Goal: Transaction & Acquisition: Purchase product/service

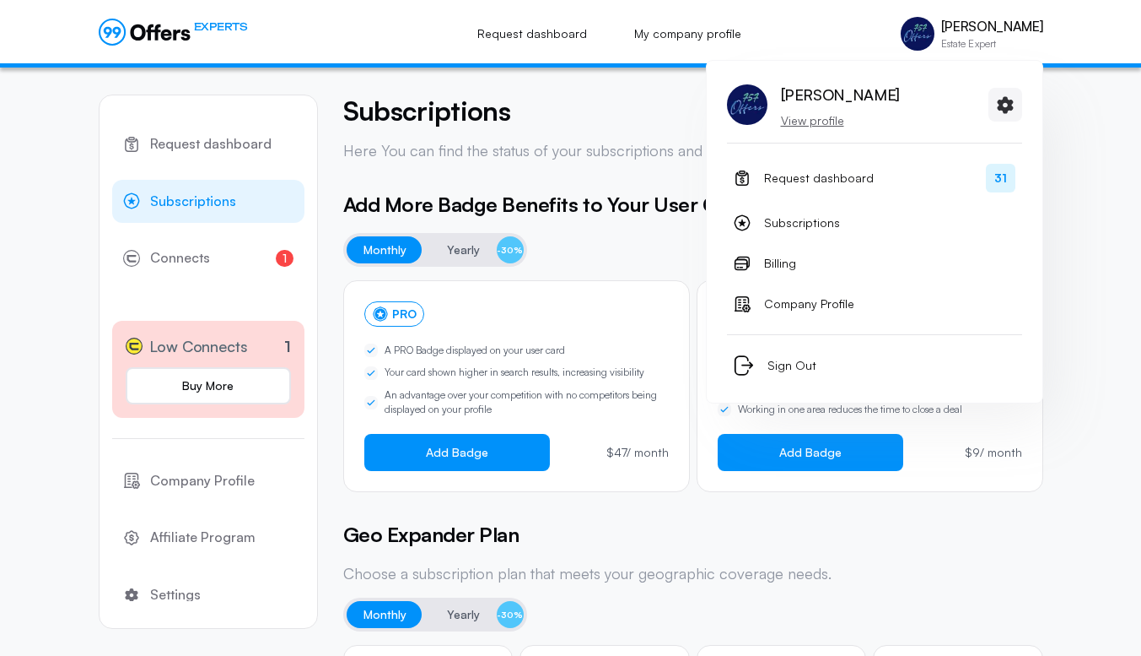
click at [805, 121] on p "View profile" at bounding box center [840, 120] width 119 height 17
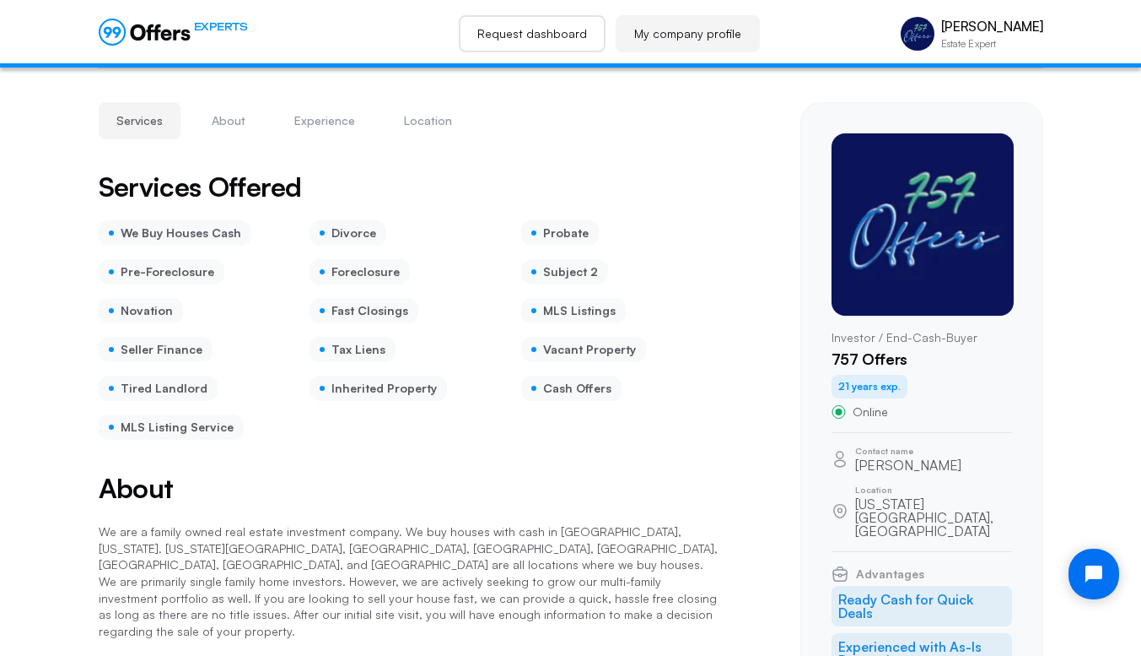
click at [535, 23] on link "Request dashboard" at bounding box center [532, 33] width 147 height 37
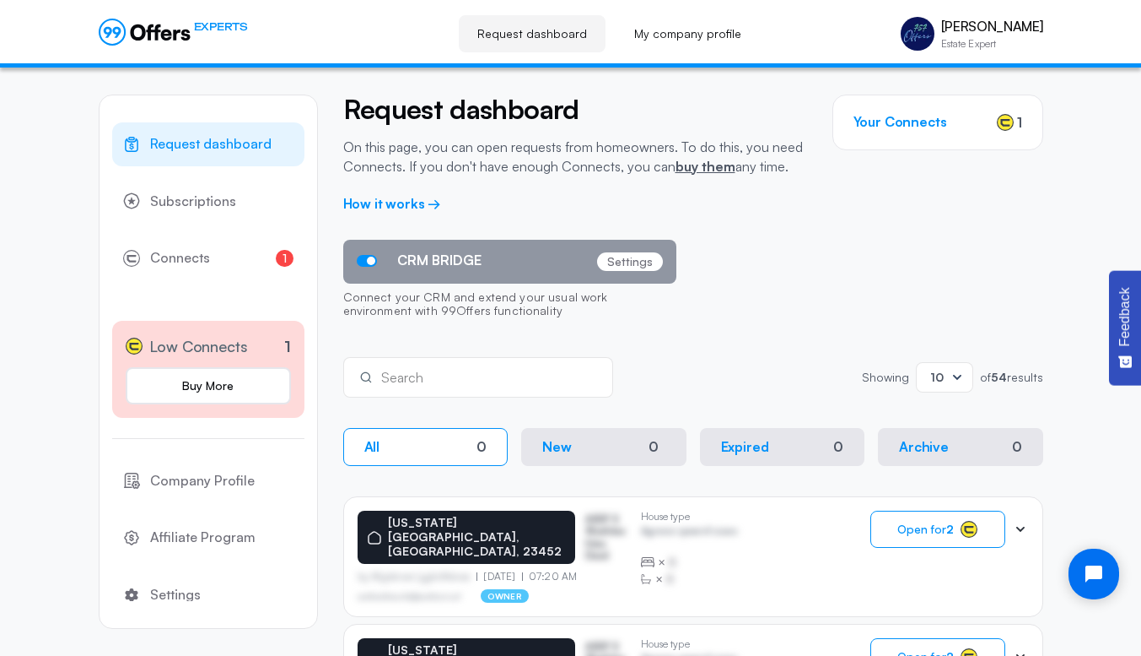
click at [627, 258] on p "Settings" at bounding box center [630, 261] width 66 height 19
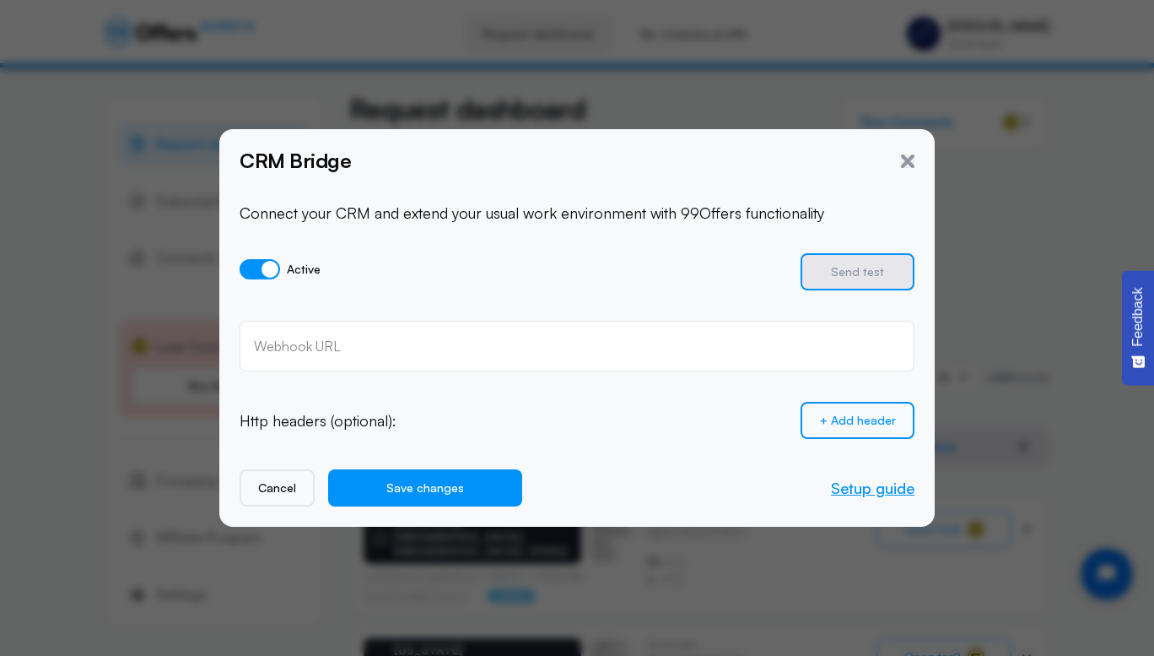
click at [866, 488] on link "Setup guide" at bounding box center [873, 487] width 84 height 19
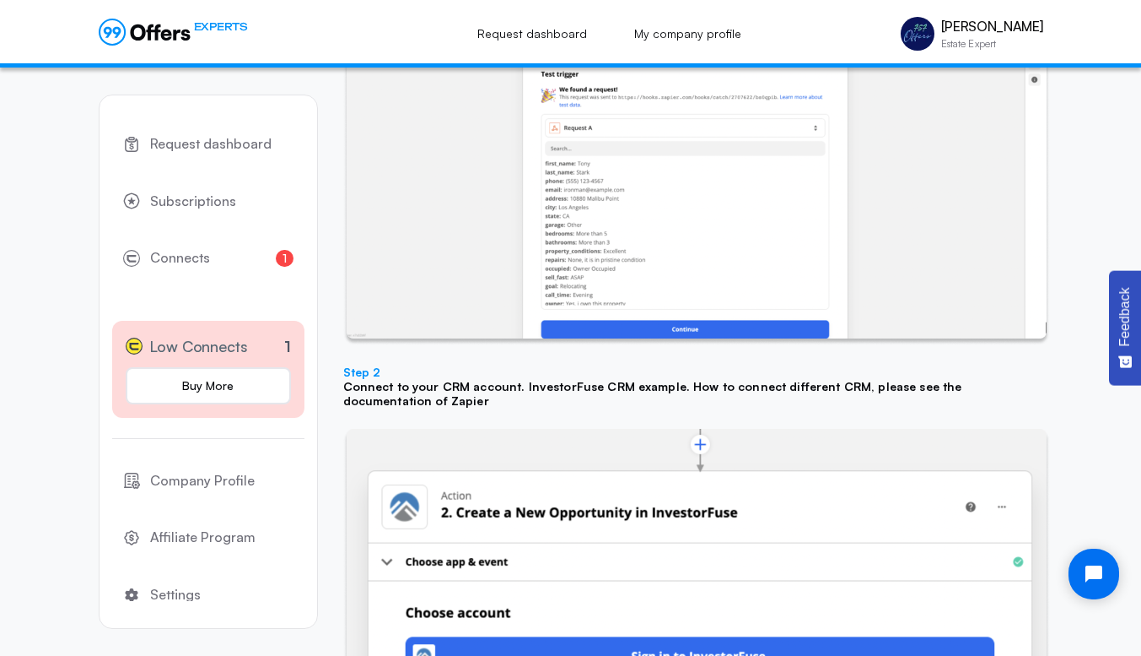
scroll to position [1988, 0]
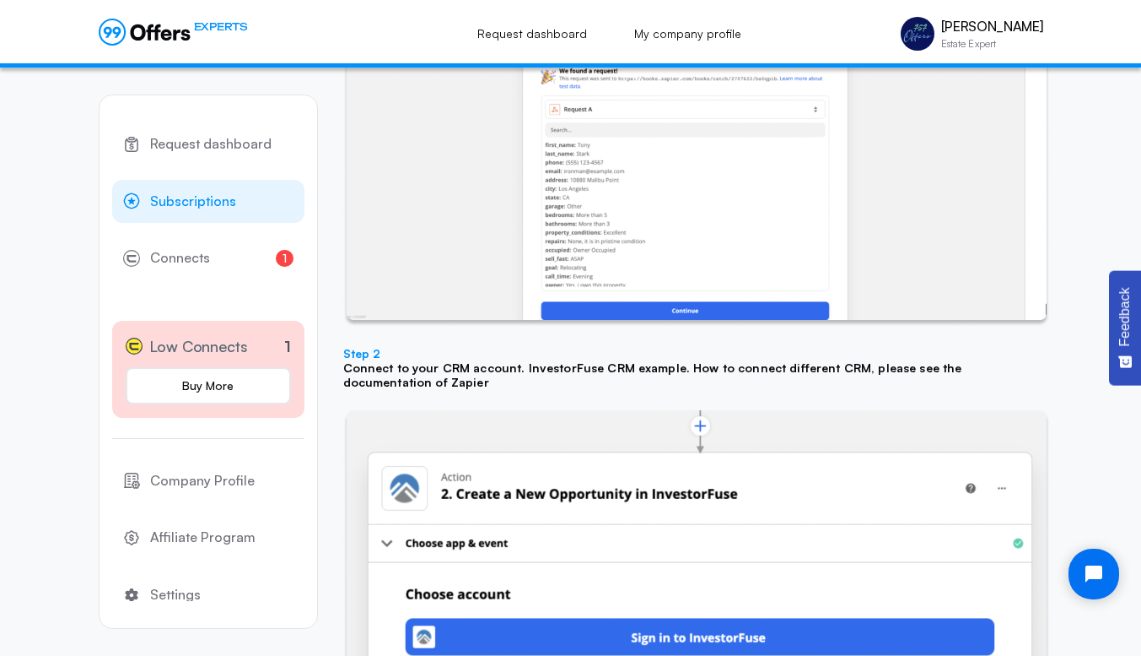
click at [193, 204] on span "Subscriptions" at bounding box center [193, 202] width 86 height 22
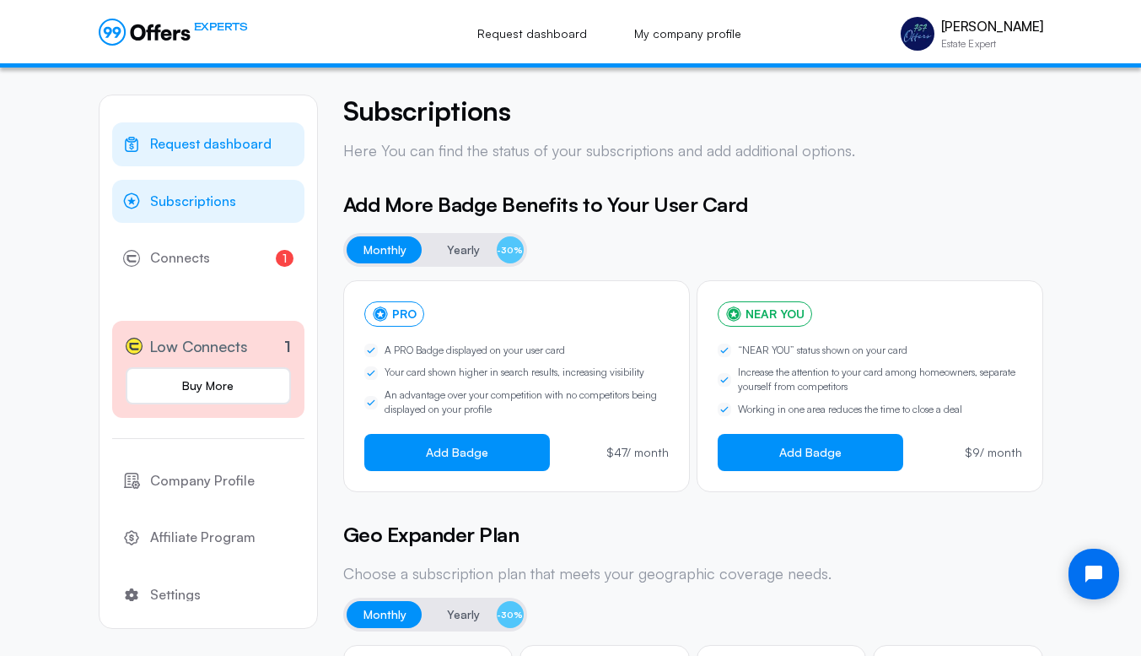
click at [223, 136] on span "Request dashboard" at bounding box center [210, 144] width 121 height 22
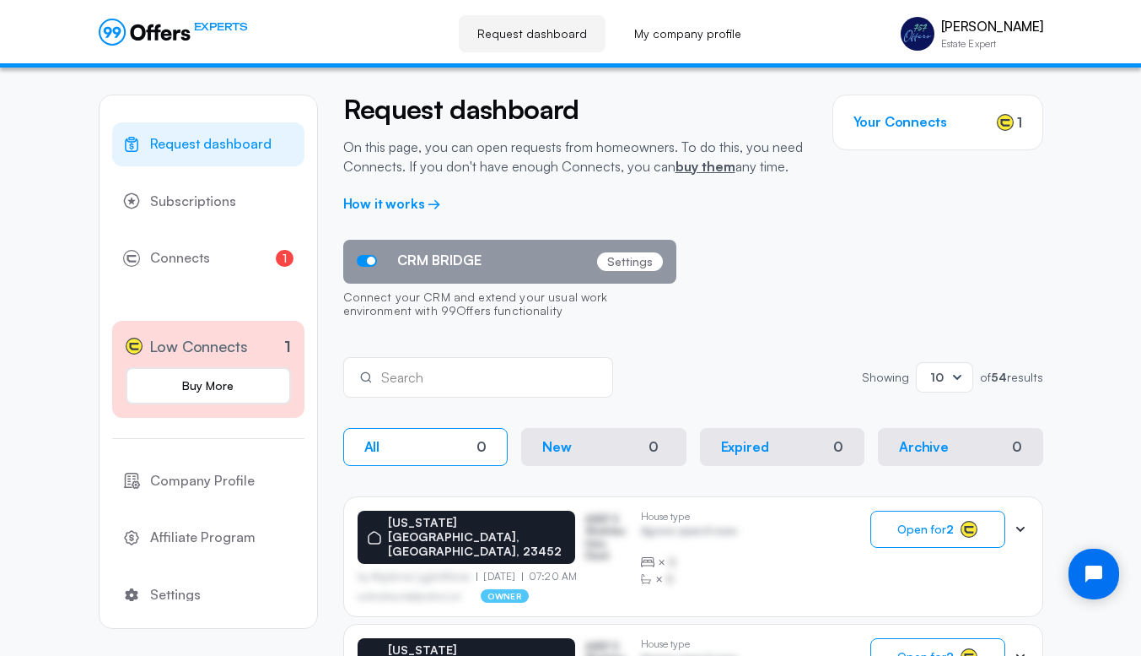
click at [625, 260] on p "Settings" at bounding box center [630, 261] width 66 height 19
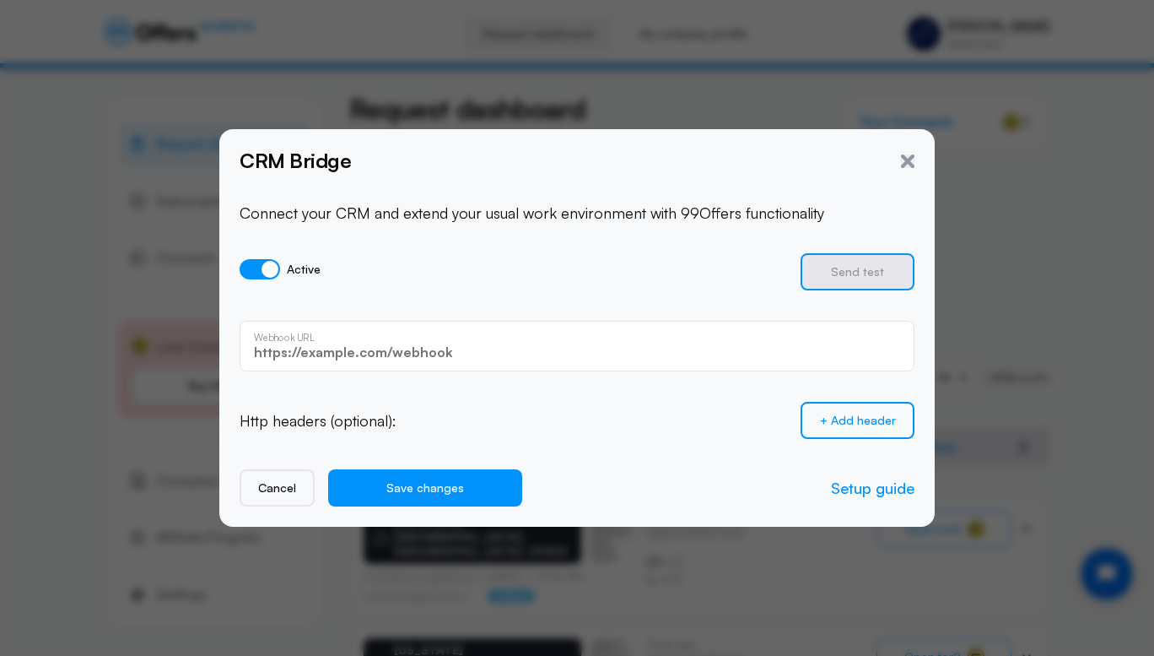
click at [514, 351] on input "text" at bounding box center [577, 352] width 646 height 19
paste input "https://hooks.zapier.com/hooks/catch/19356353/utsoa6l/"
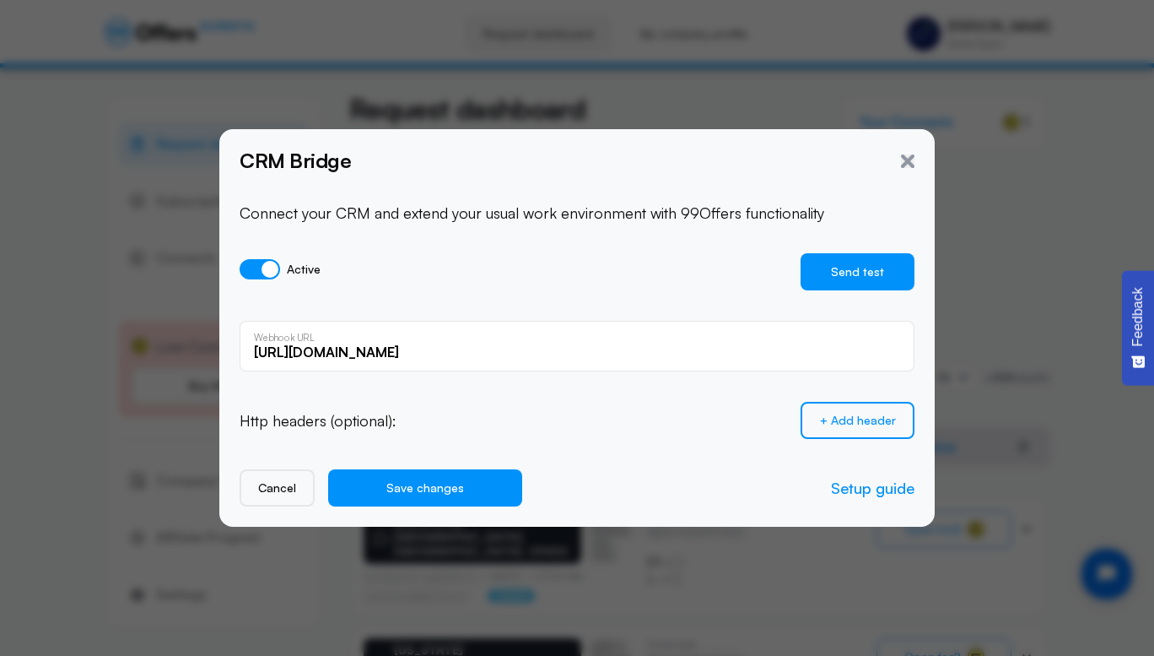
type input "https://hooks.zapier.com/hooks/catch/19356353/utsoa6l/"
click at [854, 269] on button "Send test" at bounding box center [858, 271] width 114 height 37
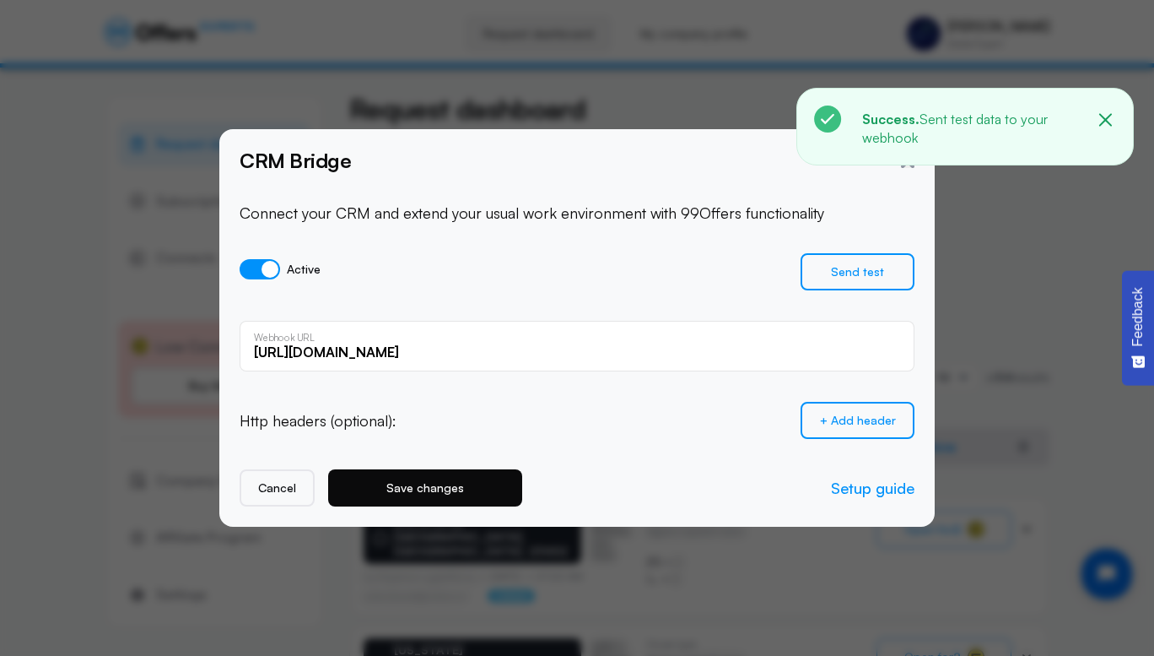
click at [470, 488] on button "Save changes" at bounding box center [425, 487] width 194 height 37
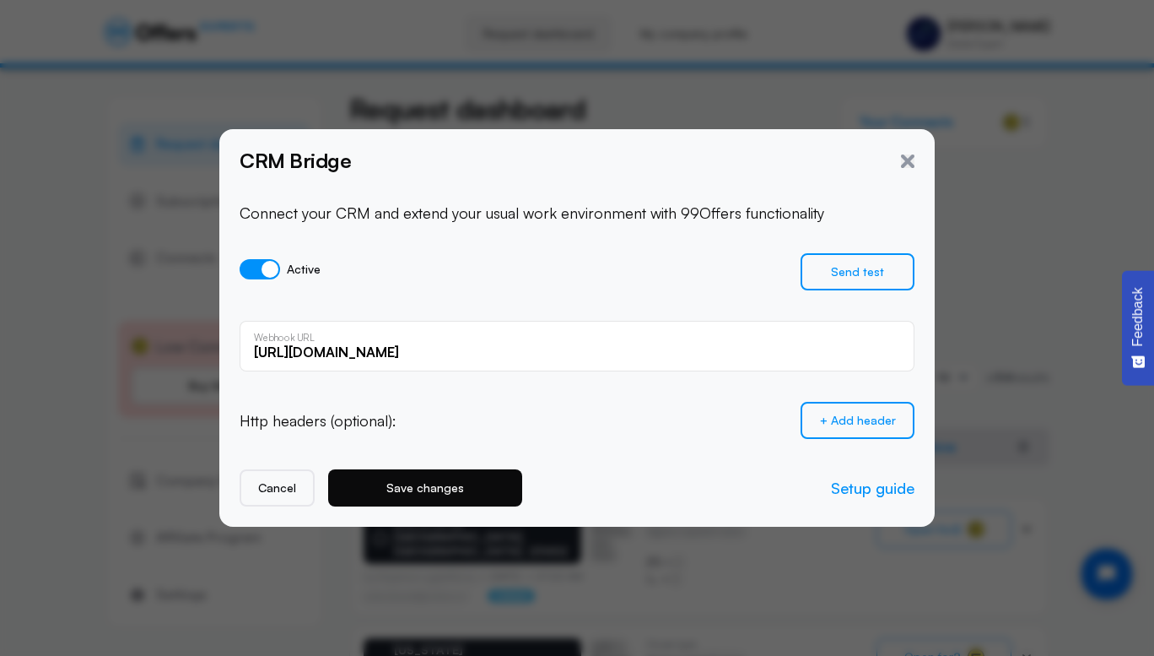
click at [463, 484] on button "Save changes" at bounding box center [425, 487] width 194 height 37
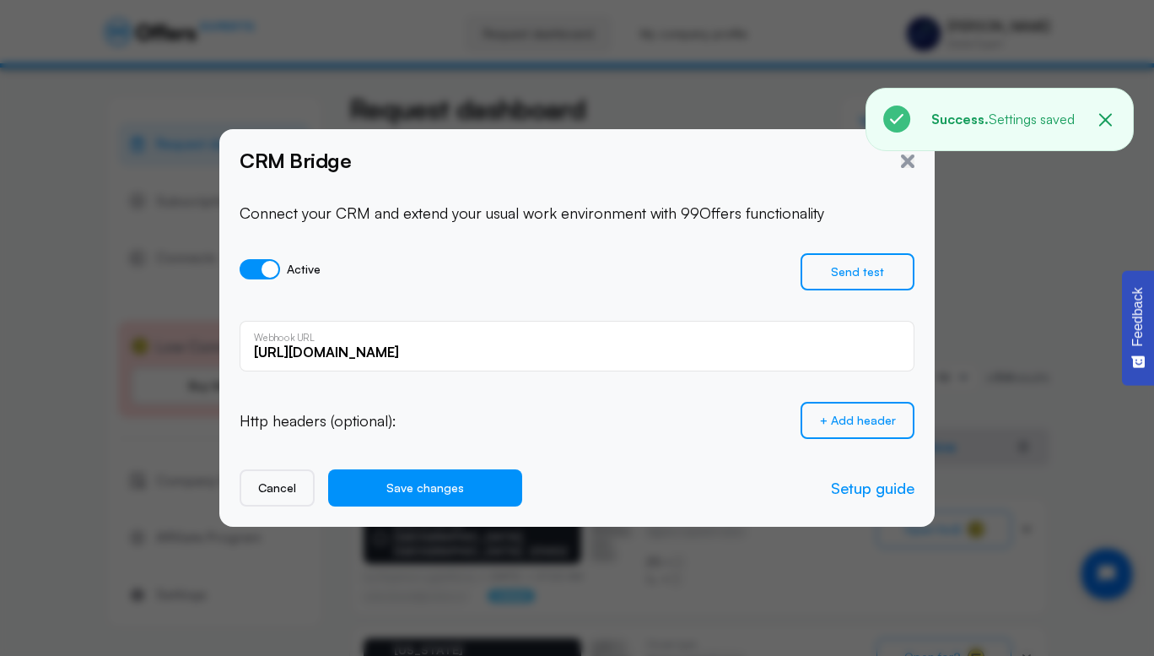
click at [1110, 119] on icon "button" at bounding box center [1105, 120] width 21 height 21
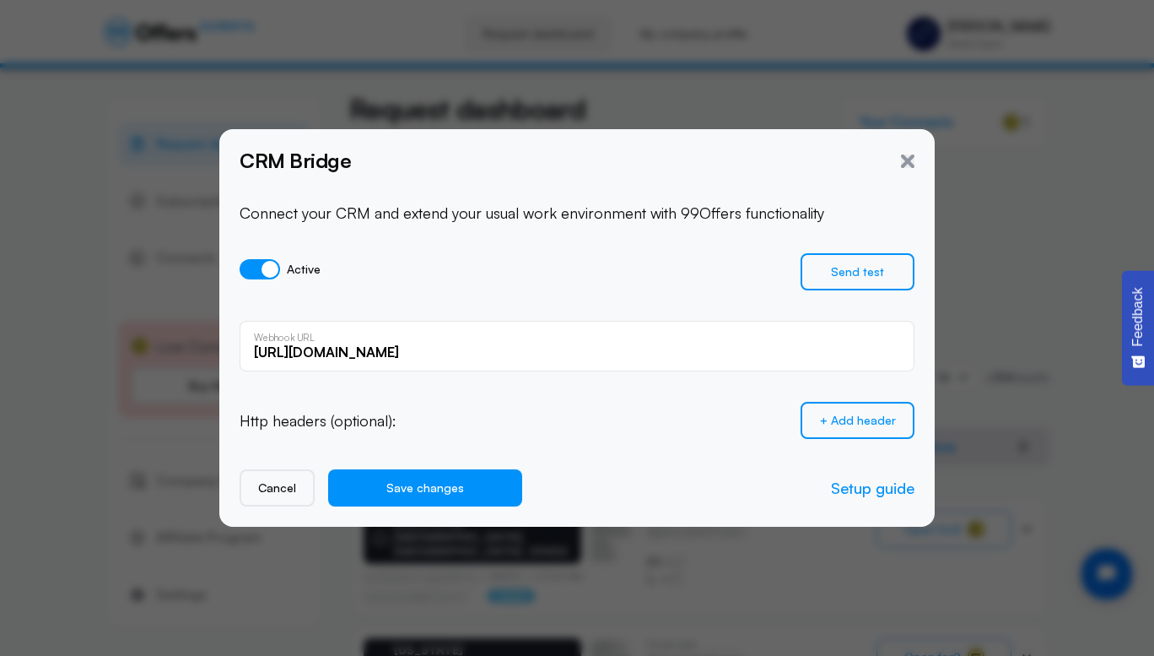
click at [919, 159] on div "CRM Bridge Connect your CRM and extend your usual work environment with 99Offer…" at bounding box center [584, 327] width 688 height 356
click at [908, 158] on icon "button" at bounding box center [907, 160] width 13 height 13
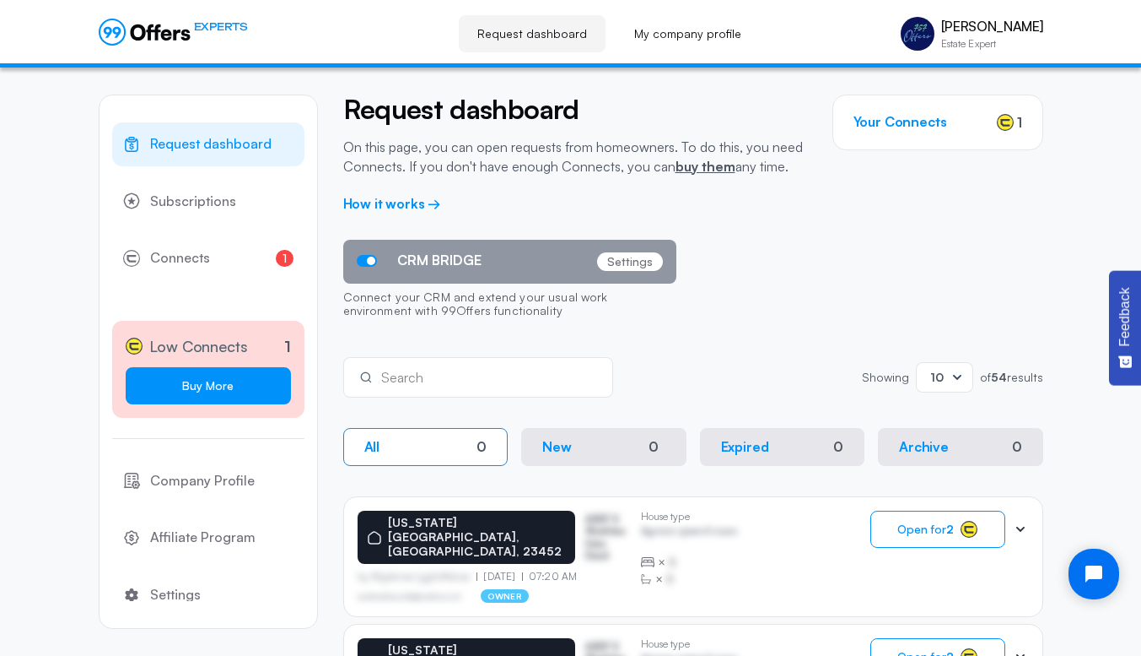
click at [223, 396] on link "Buy More" at bounding box center [208, 385] width 165 height 37
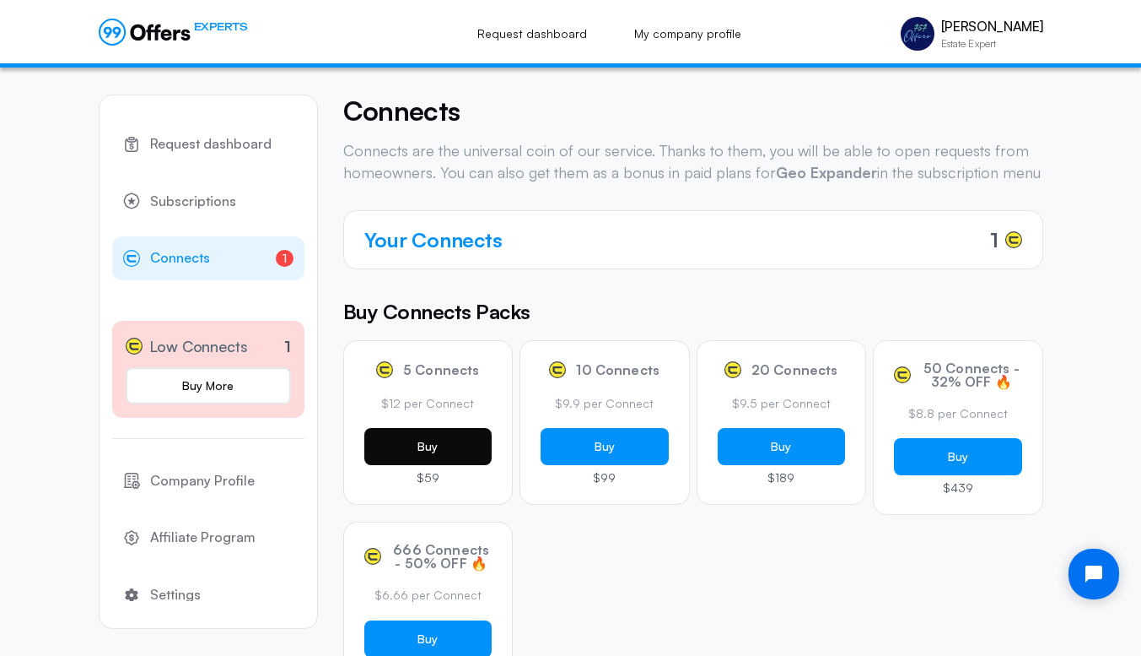
click at [434, 461] on button "Buy" at bounding box center [428, 446] width 128 height 37
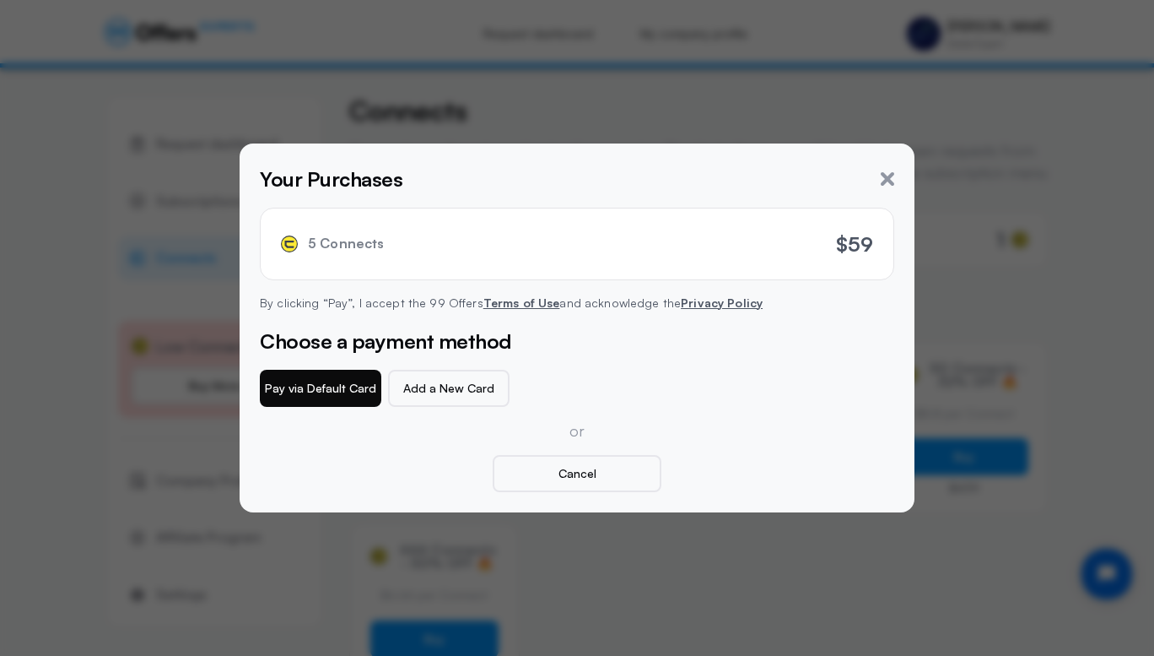
click at [326, 390] on button "Pay via Default Card" at bounding box center [320, 388] width 121 height 37
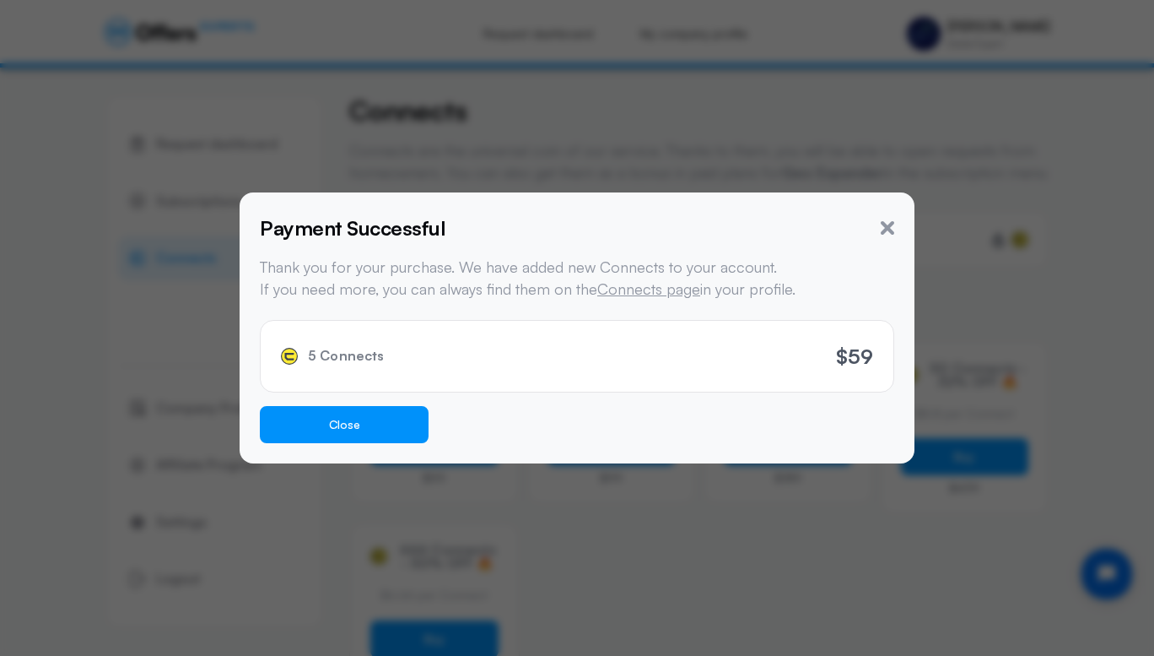
click at [371, 426] on button "Close" at bounding box center [344, 424] width 169 height 37
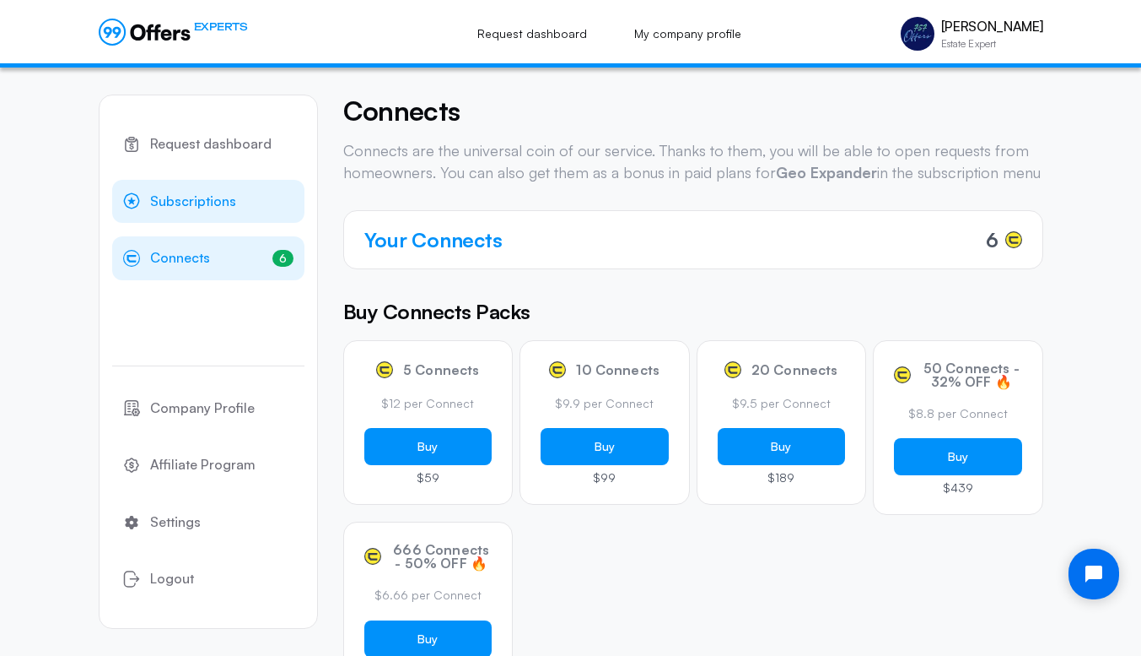
click at [197, 197] on span "Subscriptions" at bounding box center [193, 202] width 86 height 22
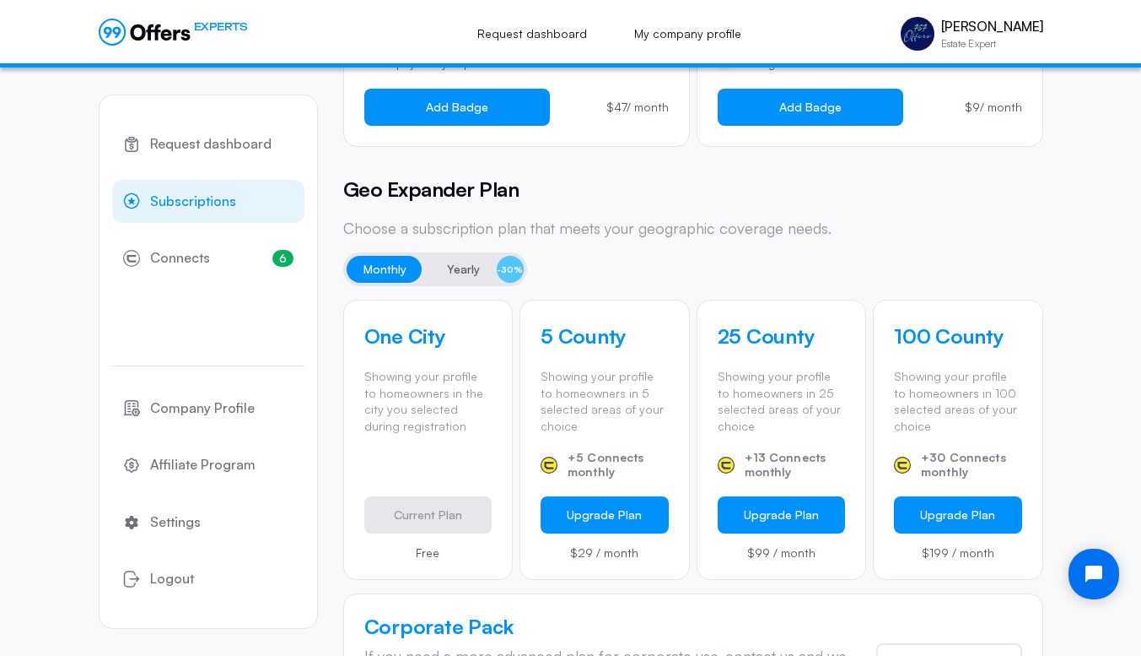
scroll to position [379, 0]
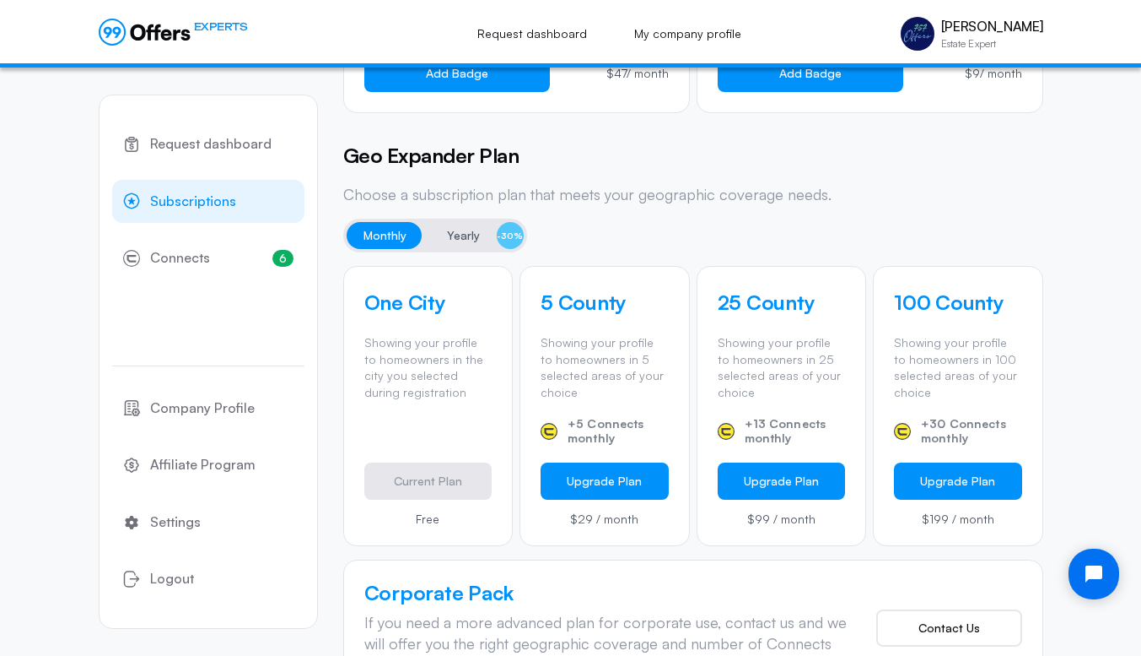
click at [456, 242] on span "Yearly" at bounding box center [463, 235] width 33 height 20
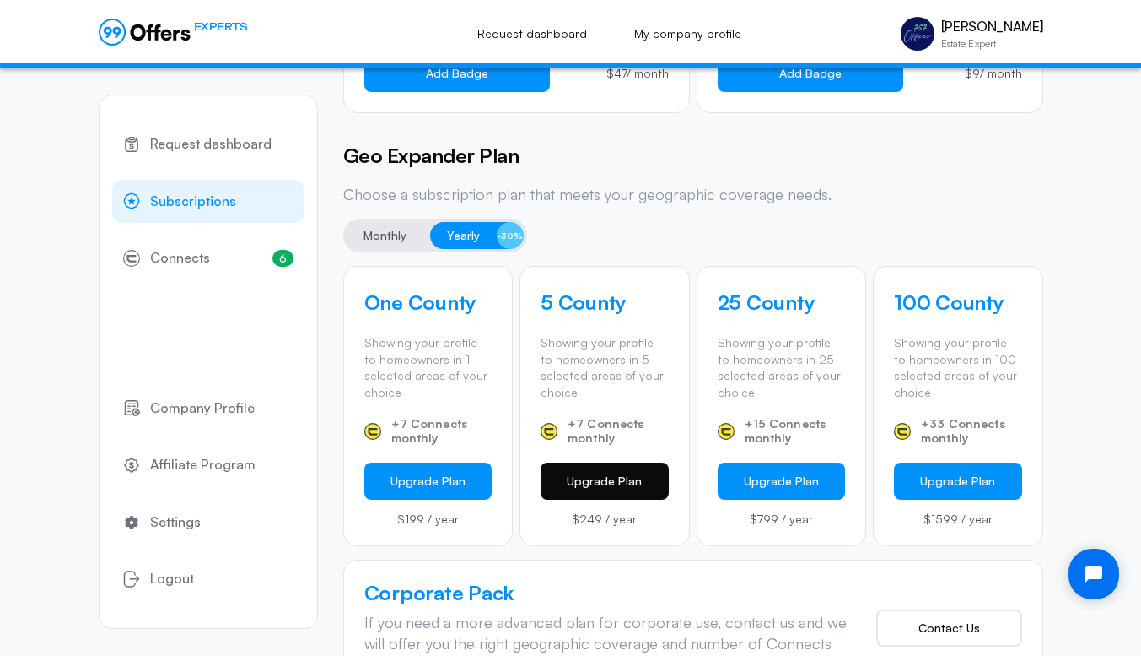
click at [614, 483] on button "Upgrade Plan" at bounding box center [605, 480] width 128 height 37
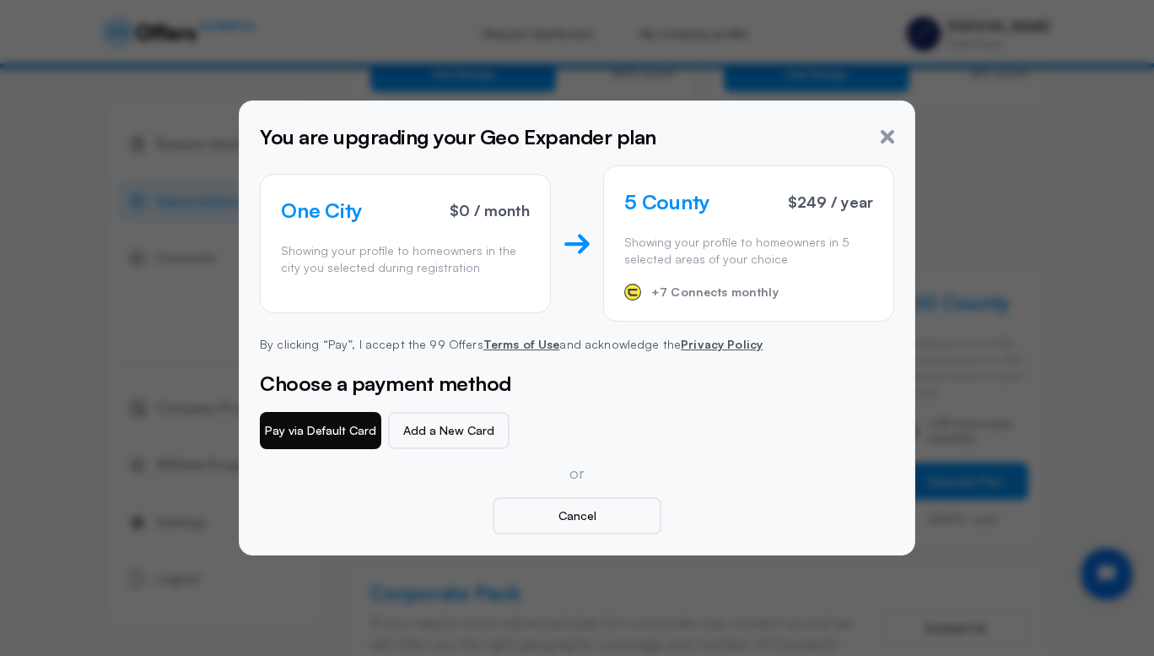
click at [312, 433] on button "Pay via Default Card" at bounding box center [320, 430] width 121 height 37
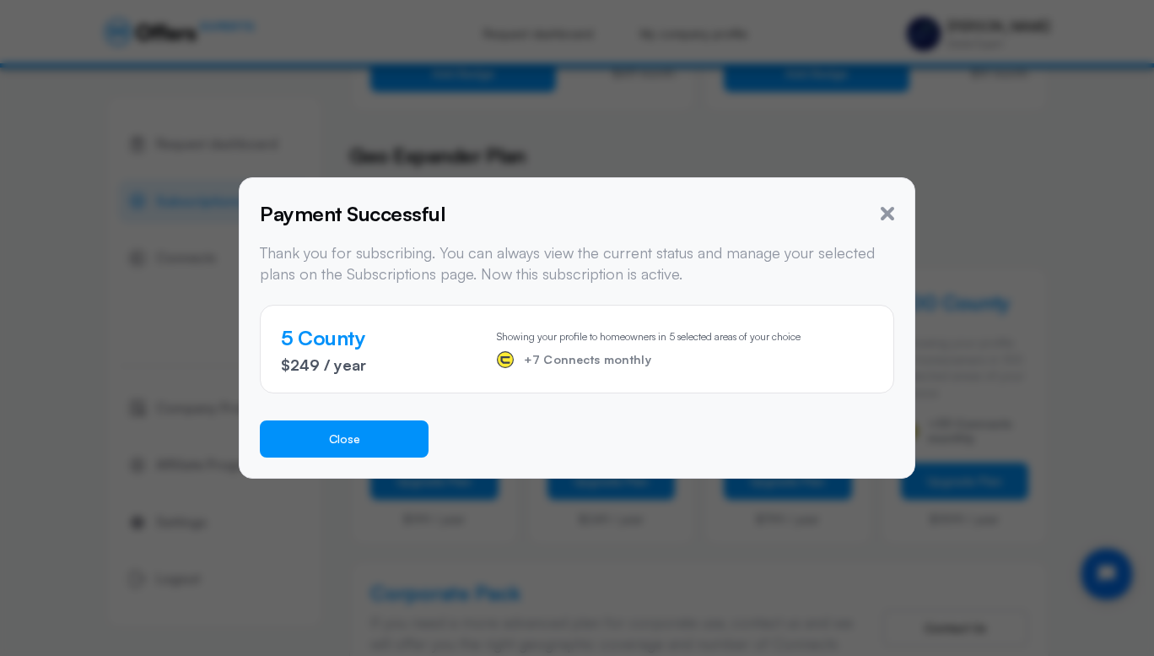
click at [370, 429] on button "Close" at bounding box center [344, 438] width 169 height 37
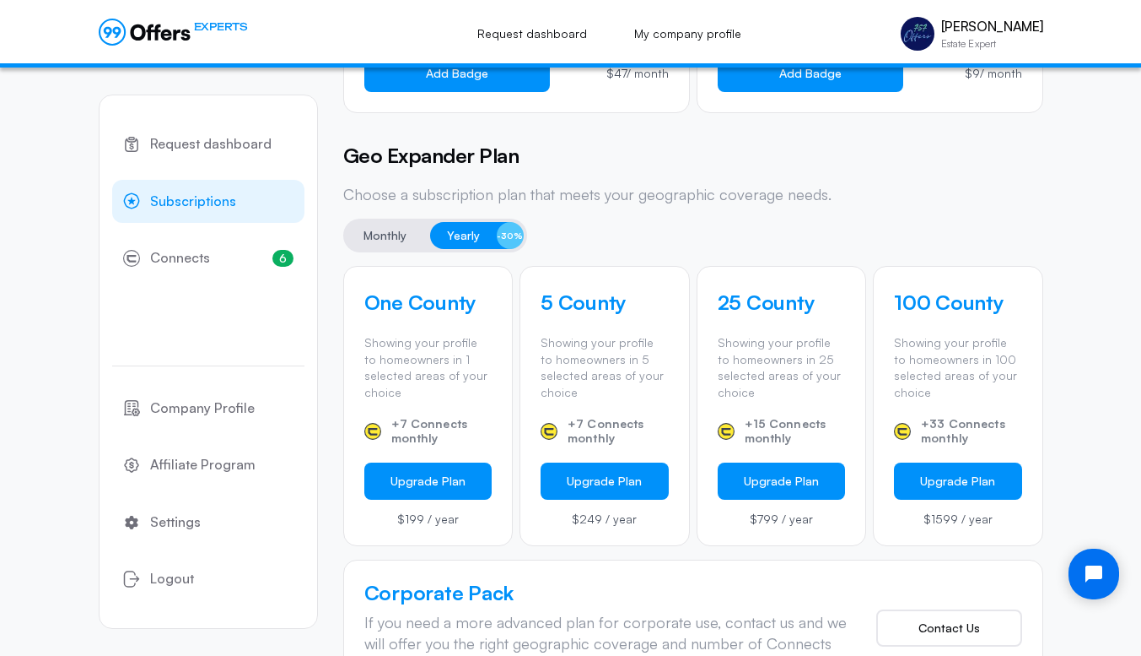
scroll to position [0, 0]
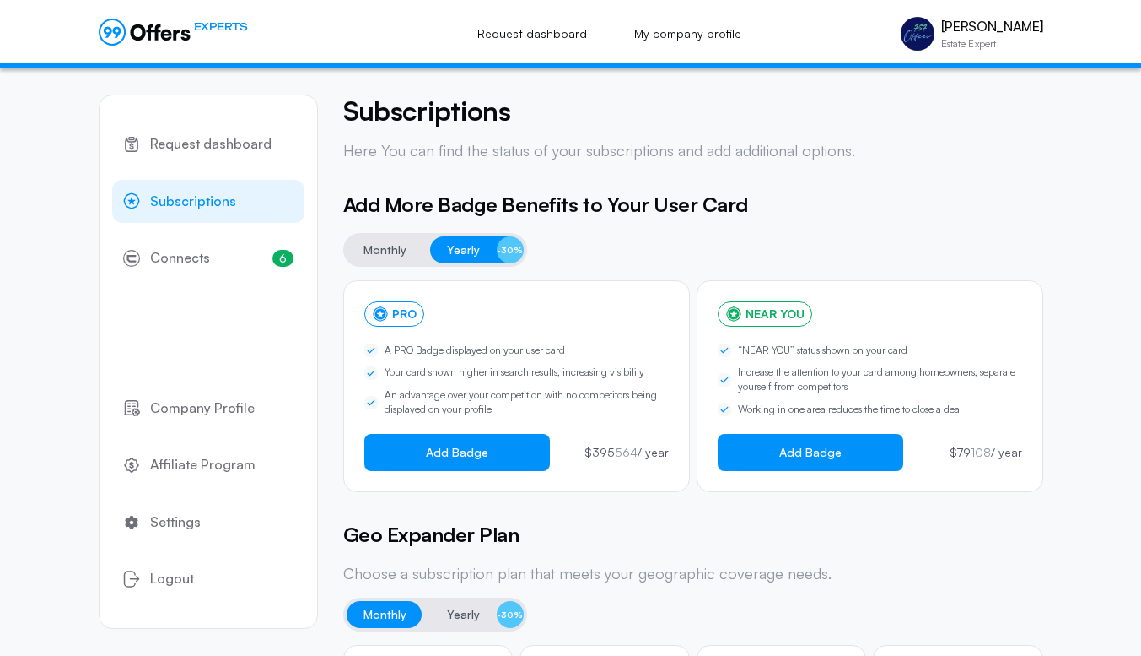
click at [472, 451] on span "Add Badge" at bounding box center [457, 451] width 62 height 13
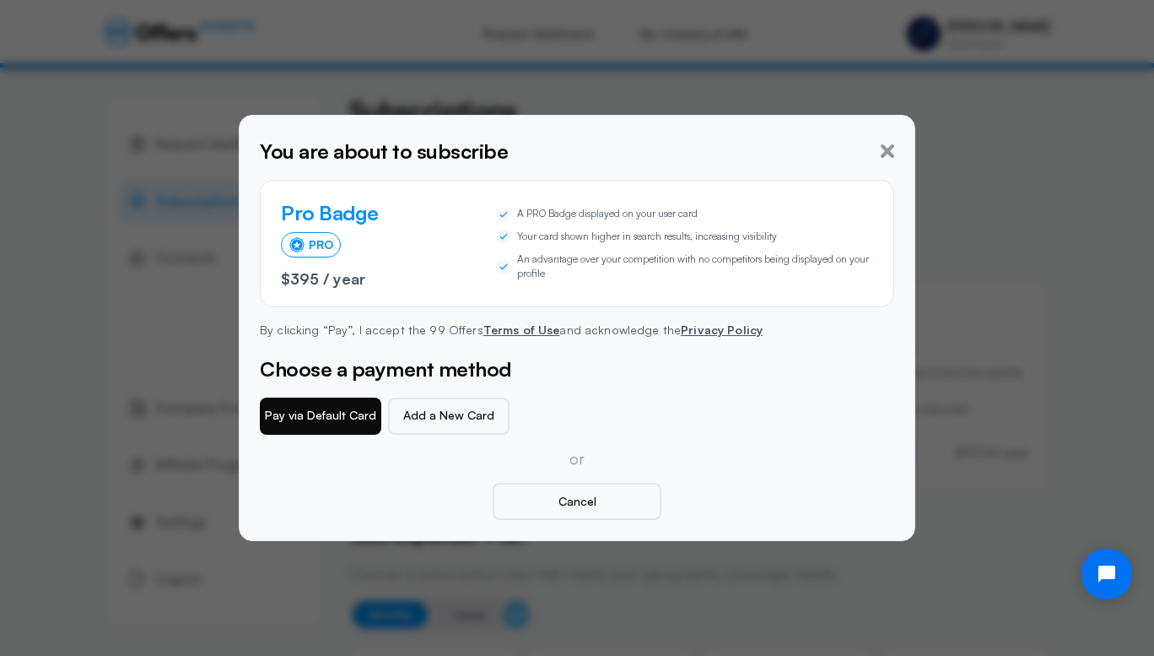
click at [320, 418] on button "Pay via Default Card" at bounding box center [320, 415] width 121 height 37
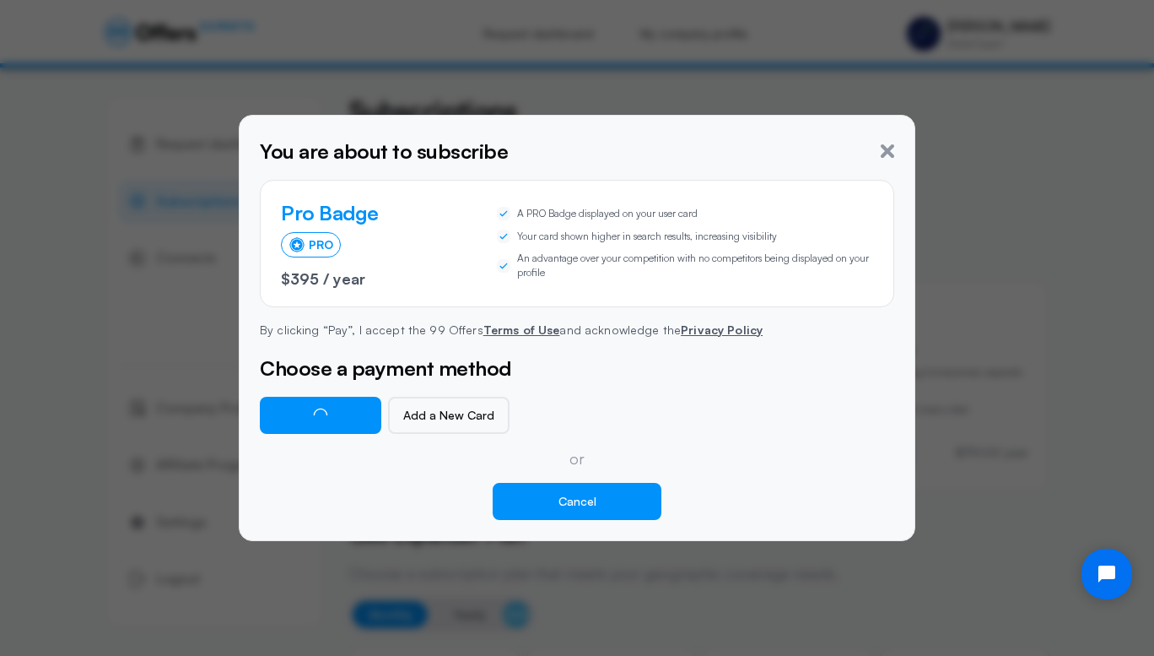
click at [552, 502] on button "Cancel" at bounding box center [577, 501] width 169 height 37
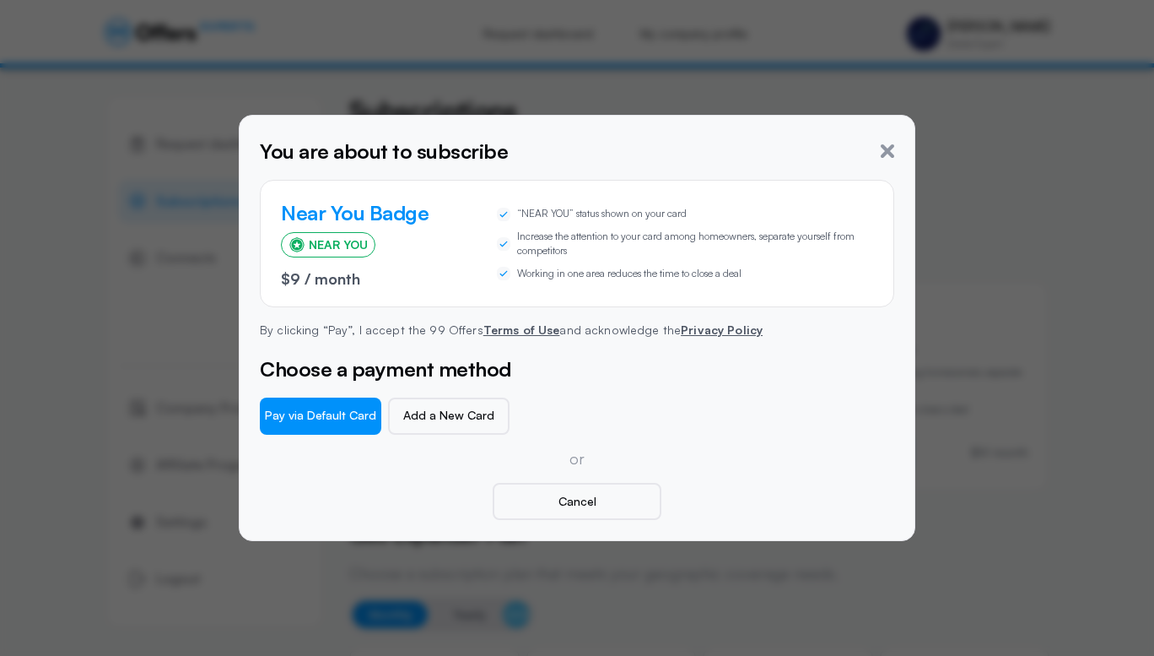
click at [332, 418] on button "Pay via Default Card" at bounding box center [320, 415] width 121 height 37
click at [886, 153] on icon "button" at bounding box center [887, 150] width 13 height 13
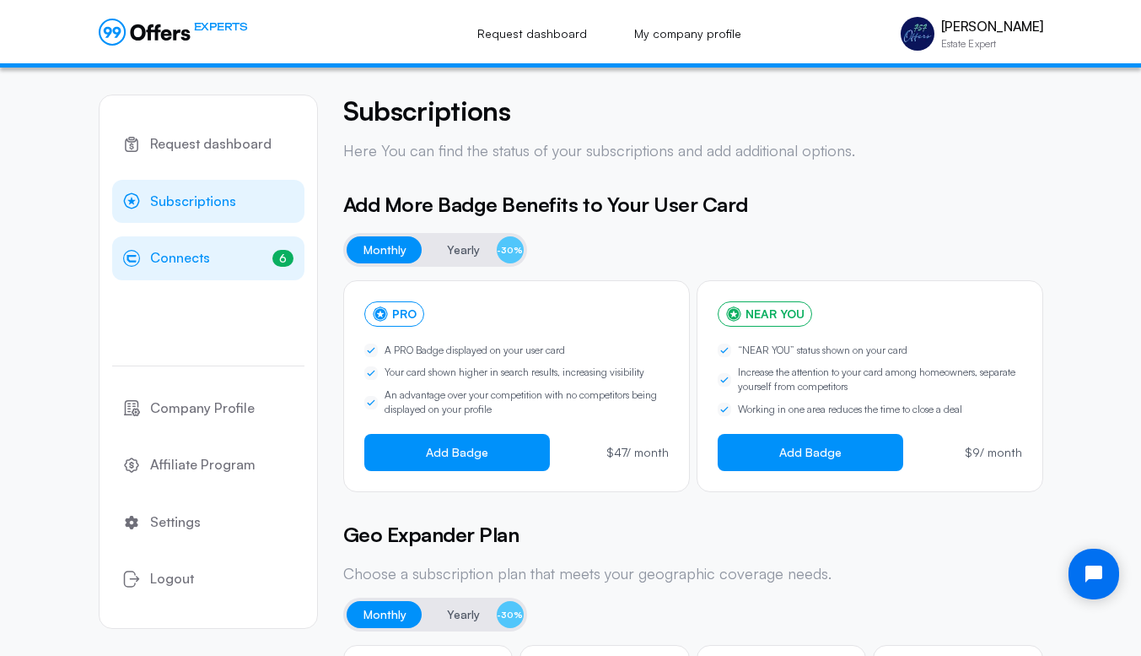
click at [210, 258] on link "6 Connects 6" at bounding box center [208, 258] width 192 height 44
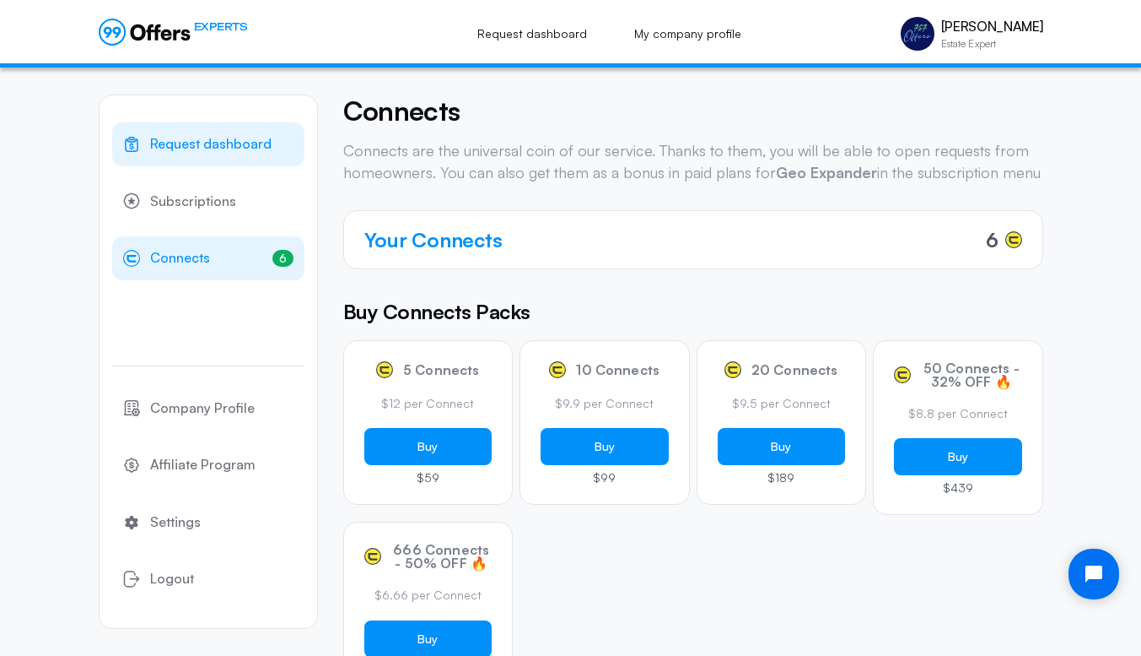
click at [201, 146] on span "Request dashboard" at bounding box center [210, 144] width 121 height 22
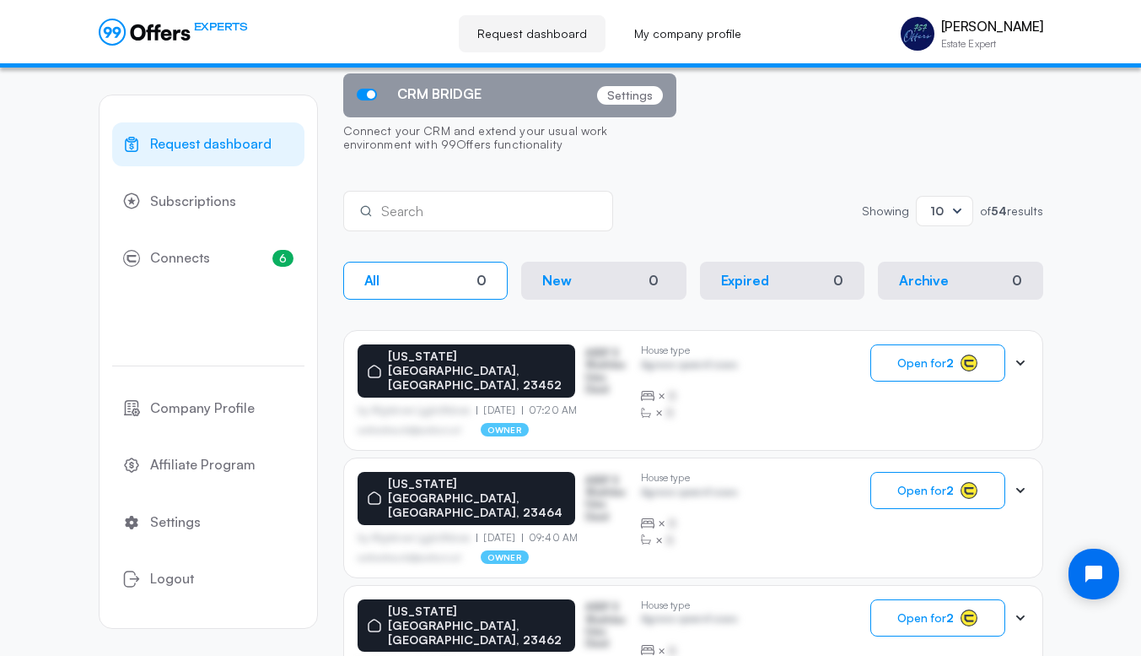
scroll to position [169, 0]
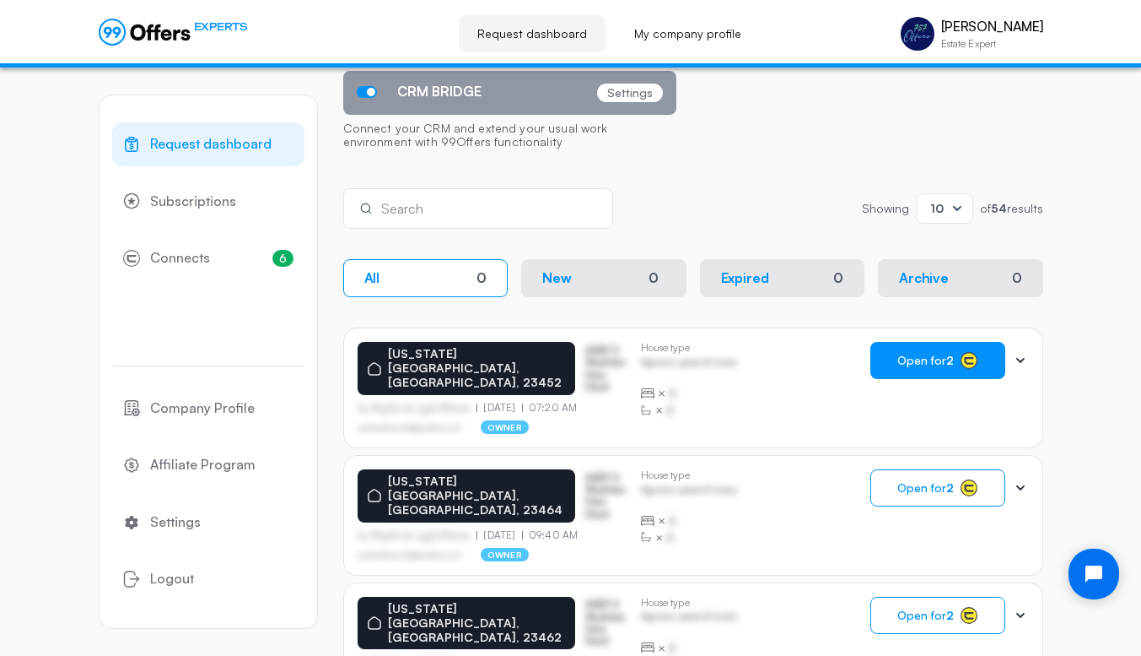
click at [914, 354] on span "Open for 2" at bounding box center [926, 359] width 57 height 13
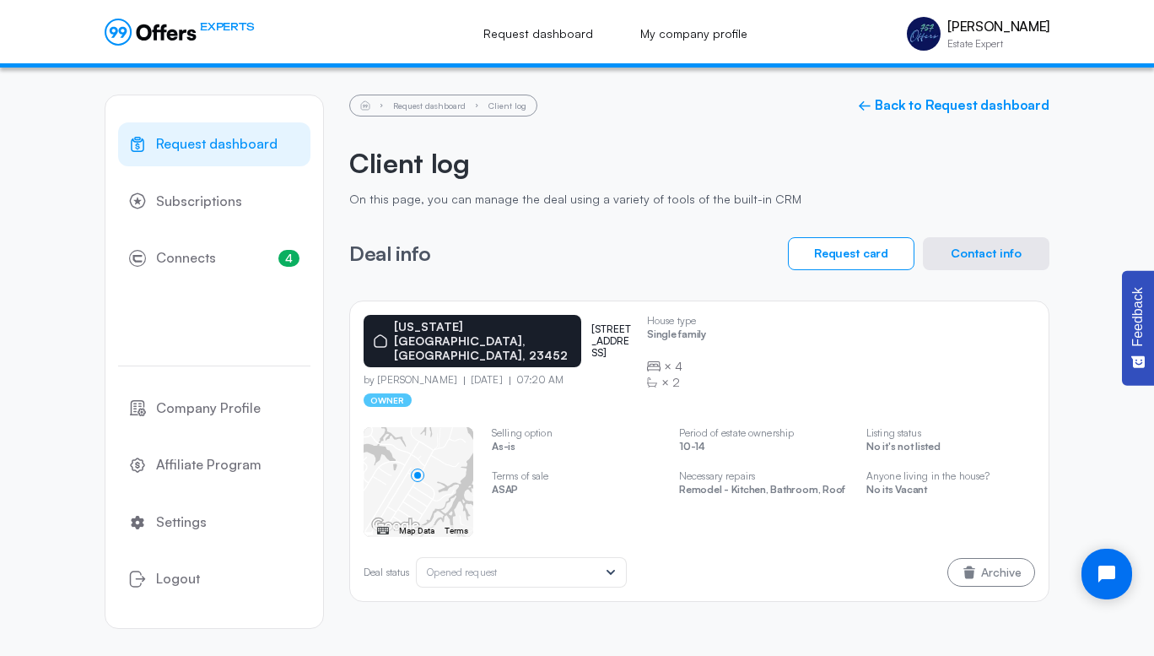
click at [1008, 250] on button "Contact info" at bounding box center [986, 253] width 127 height 33
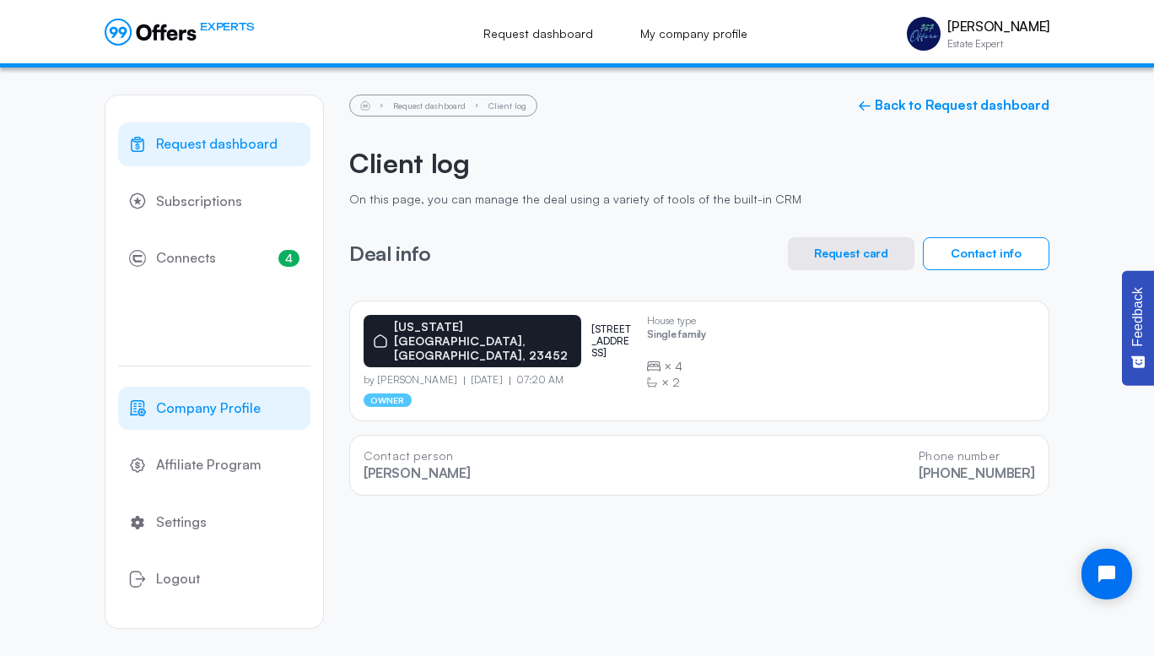
click at [224, 413] on span "Company Profile" at bounding box center [208, 408] width 105 height 22
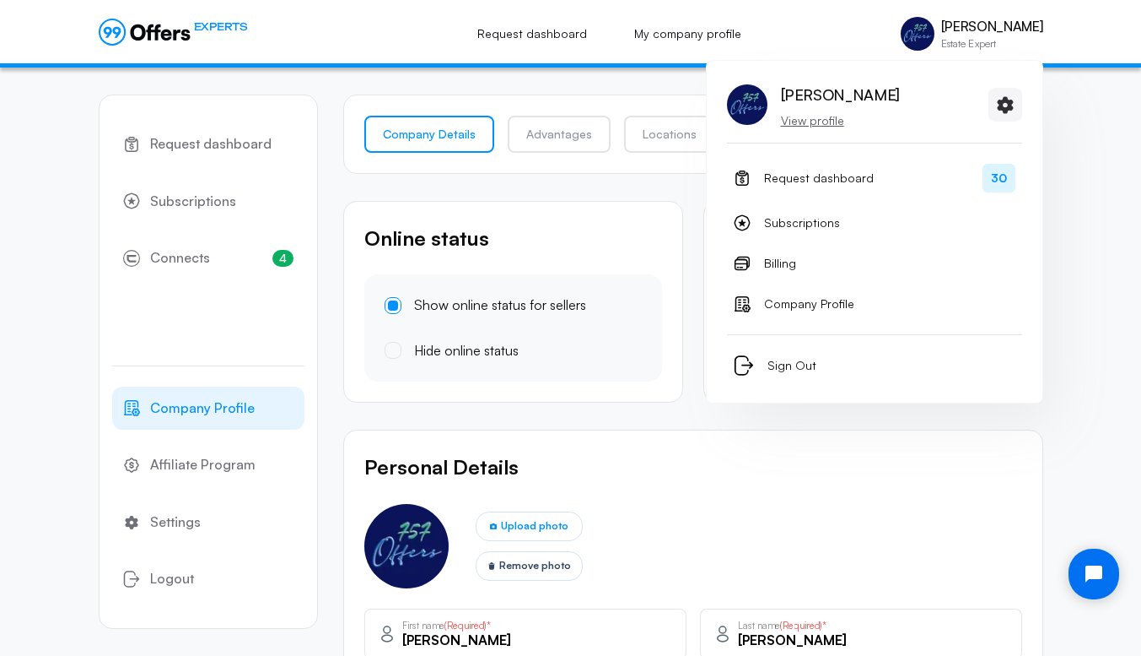
click at [823, 122] on p "View profile" at bounding box center [840, 120] width 119 height 17
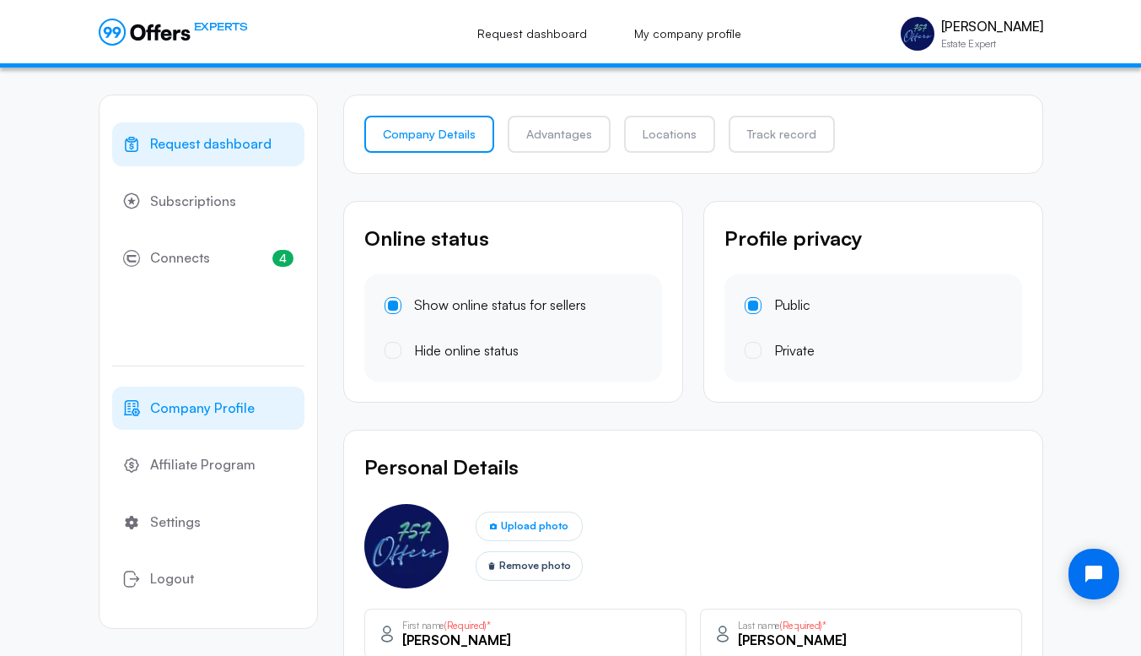
click at [195, 156] on link "Request dashboard" at bounding box center [208, 144] width 192 height 44
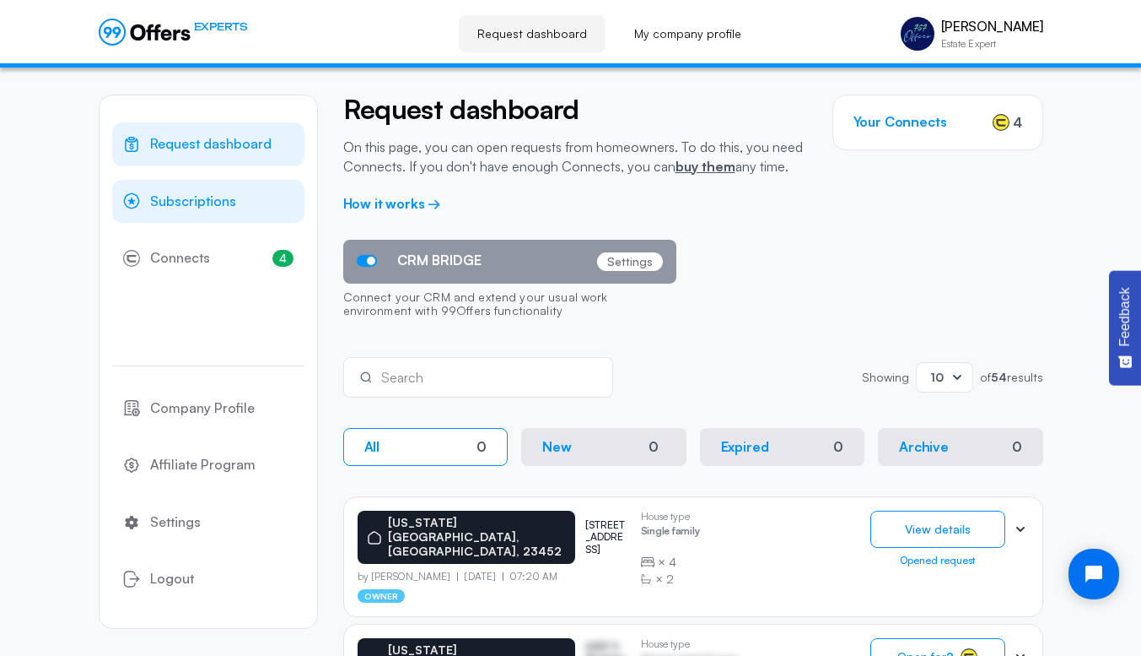
click at [186, 204] on span "Subscriptions" at bounding box center [193, 202] width 86 height 22
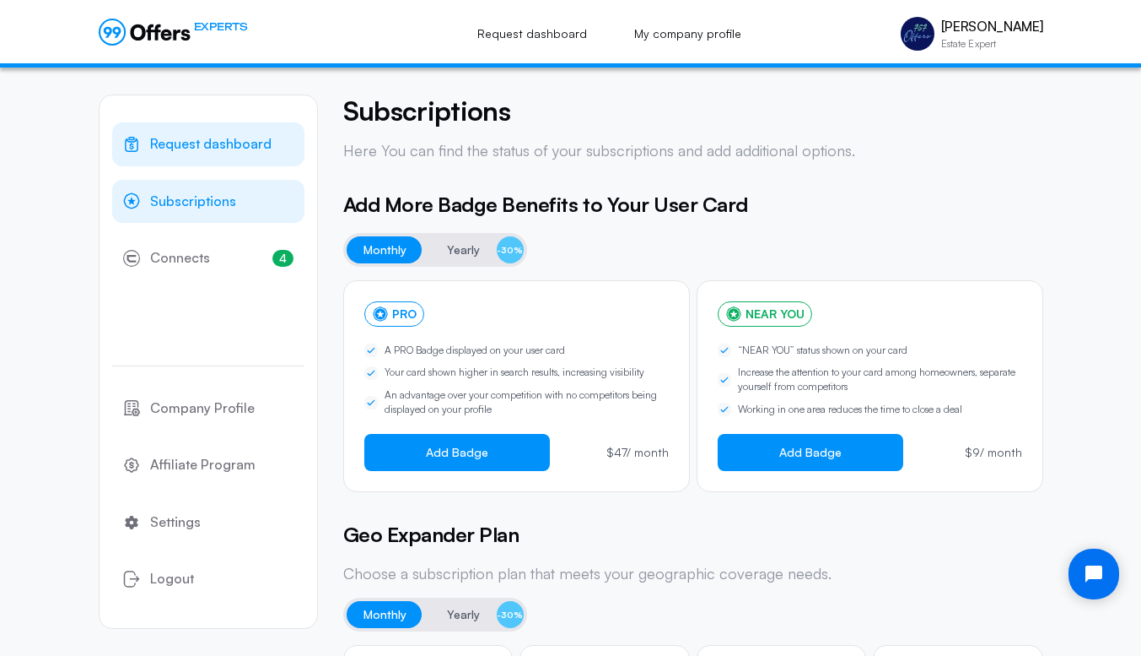
click at [229, 140] on span "Request dashboard" at bounding box center [210, 144] width 121 height 22
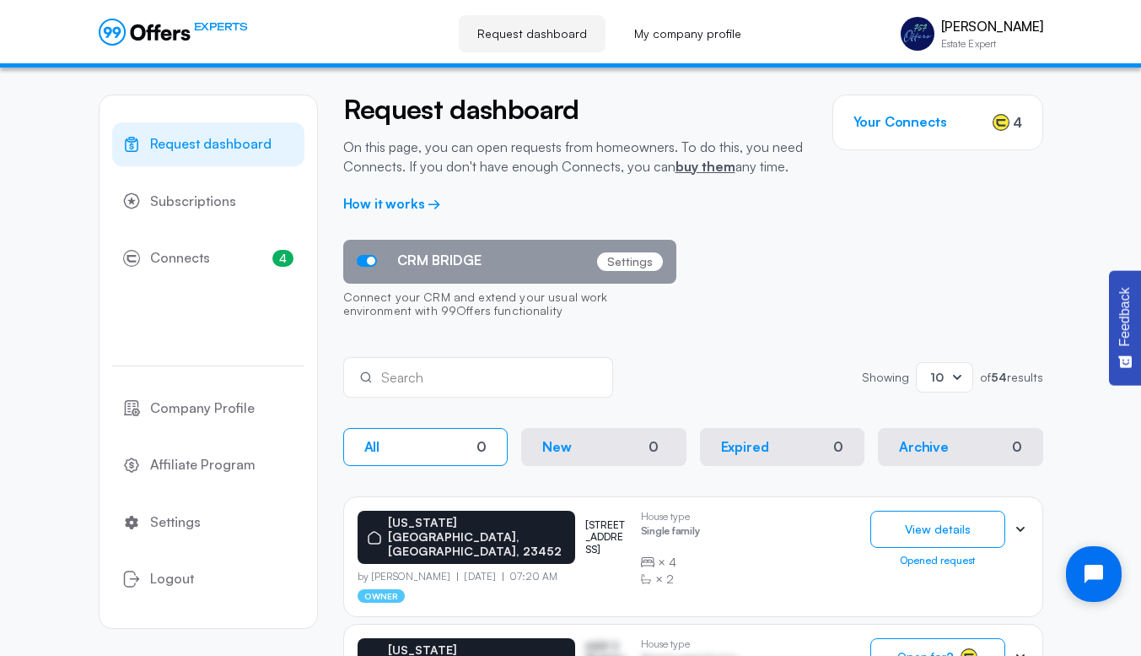
click at [1099, 577] on icon "Open chat widget" at bounding box center [1103, 573] width 15 height 15
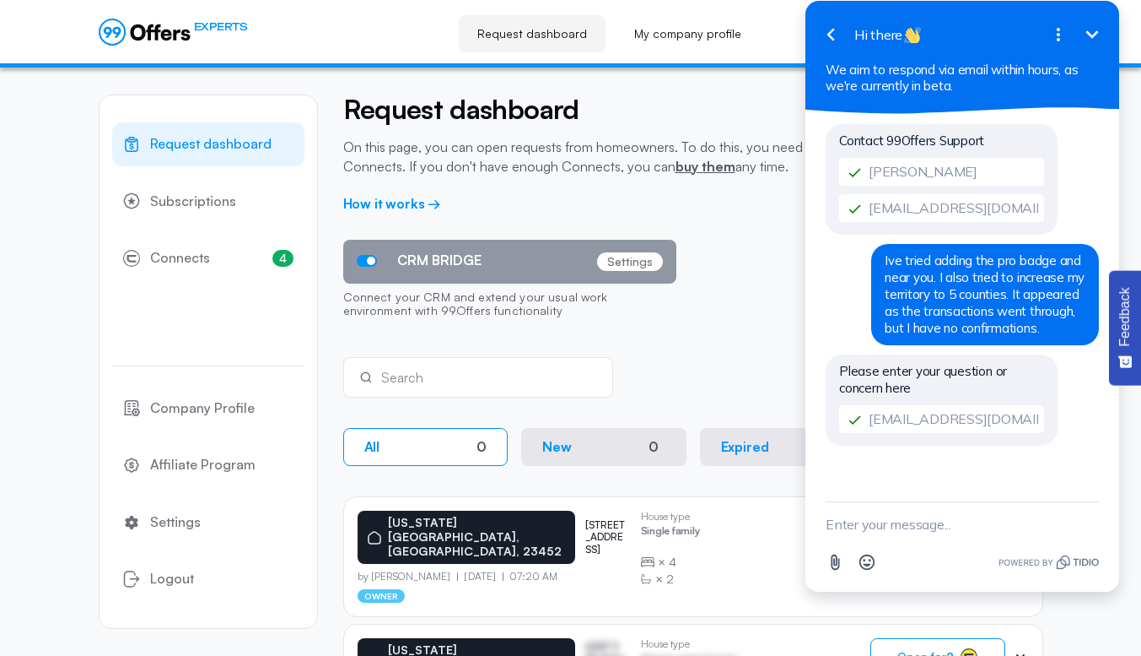
click at [209, 197] on span "Subscriptions" at bounding box center [193, 202] width 86 height 22
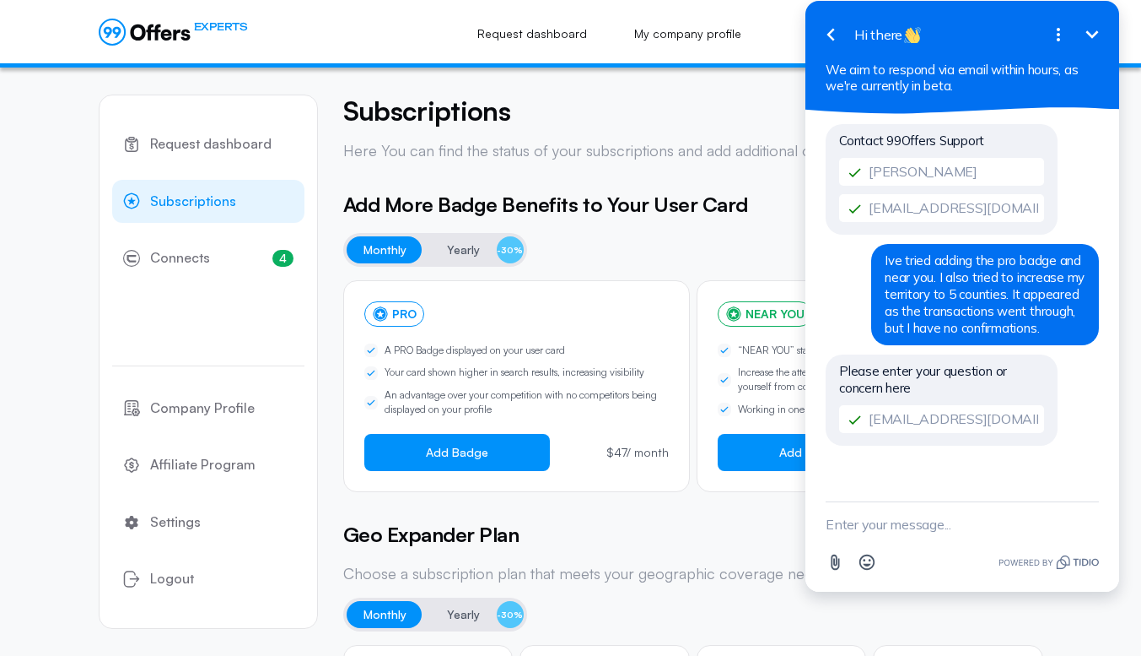
click at [1091, 34] on icon "Minimize" at bounding box center [1093, 34] width 13 height 8
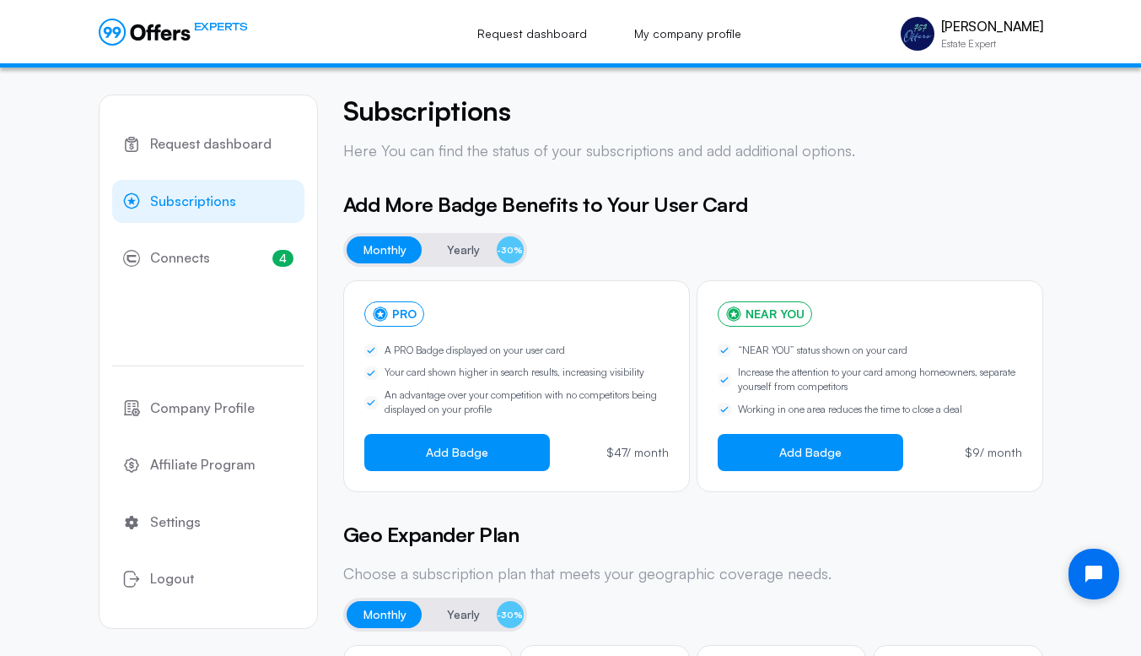
click at [466, 249] on span "Yearly" at bounding box center [463, 250] width 33 height 20
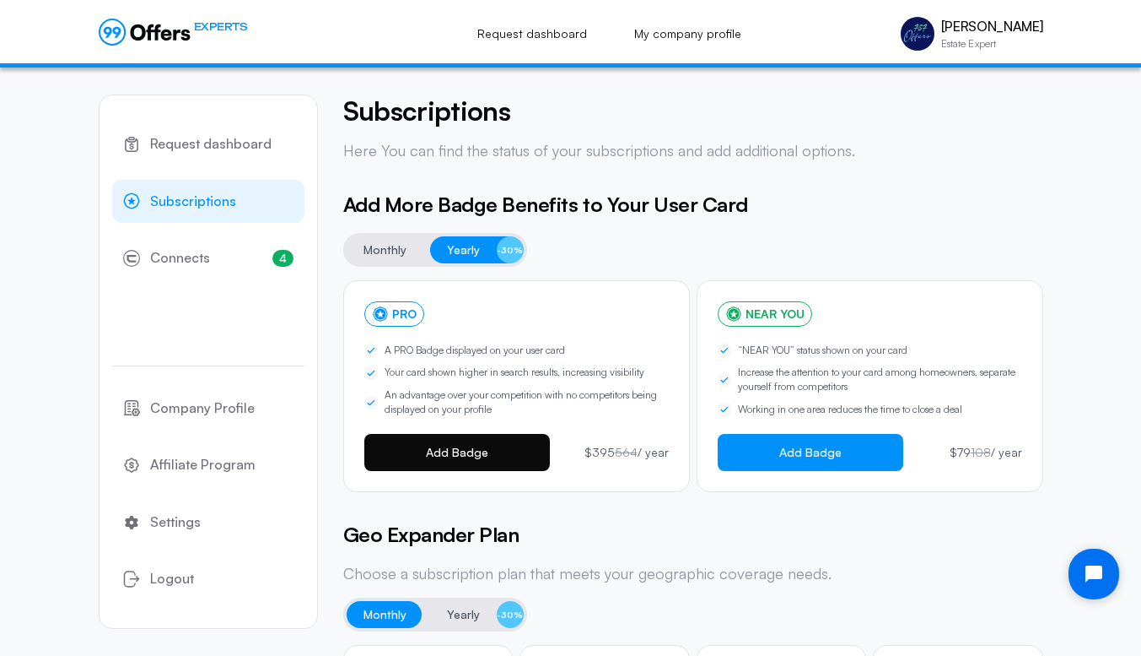
click at [465, 445] on span "Add Badge" at bounding box center [457, 451] width 62 height 13
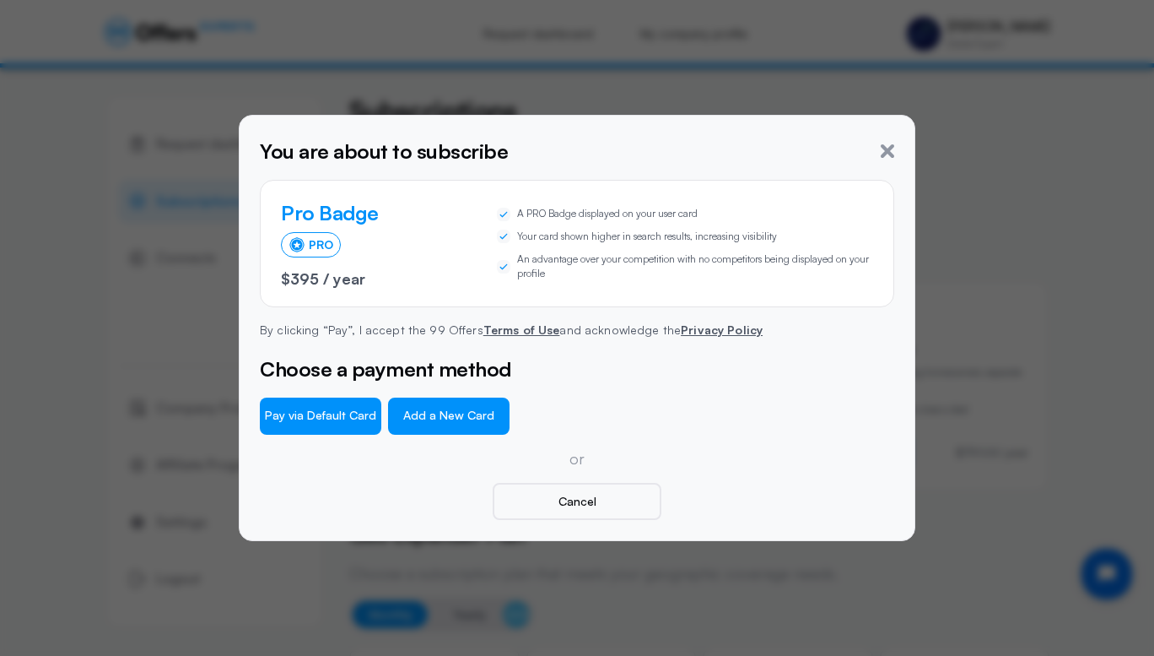
click at [454, 419] on button "Add a New Card" at bounding box center [448, 415] width 121 height 37
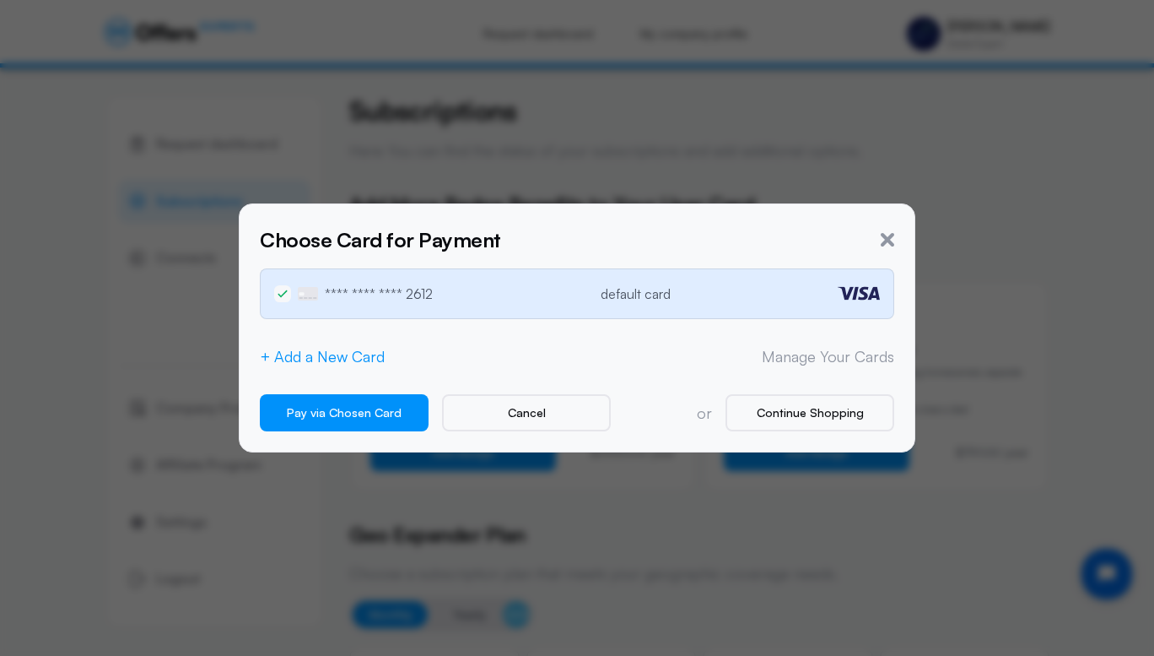
click at [343, 358] on button "+ Add a New Card" at bounding box center [322, 357] width 125 height 18
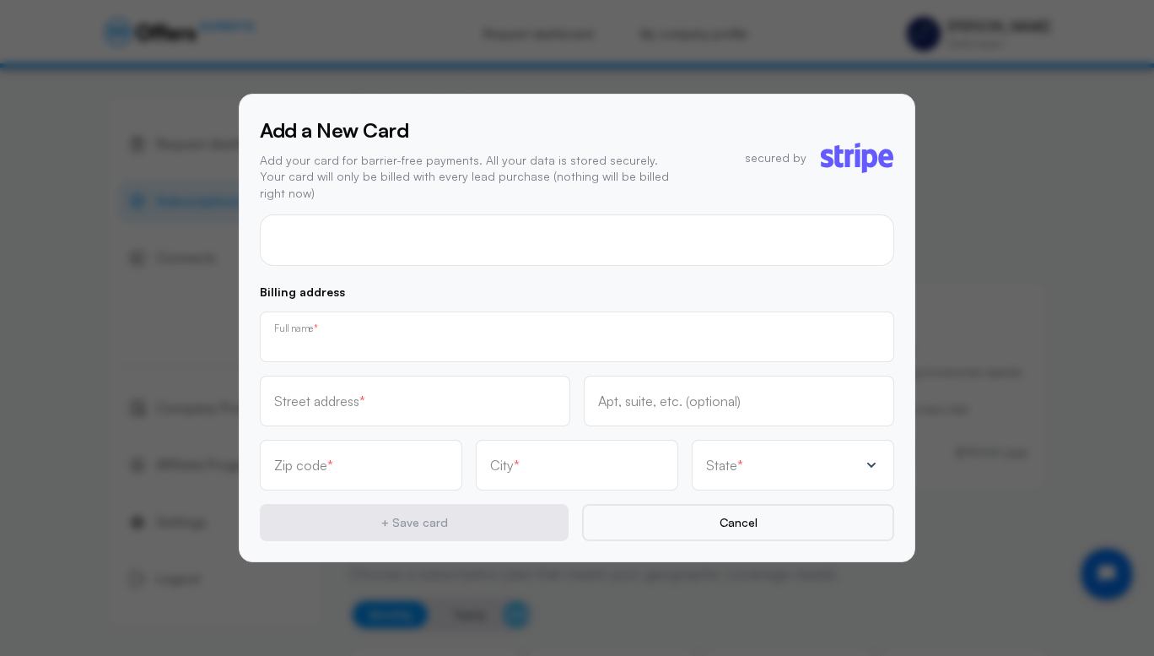
click at [424, 333] on input "text" at bounding box center [577, 342] width 606 height 19
type input "Vincent J Talerico"
click at [413, 394] on input "text" at bounding box center [415, 400] width 282 height 19
type input "5290 Lake Victoria Arch"
click at [391, 456] on div "Zip code *" at bounding box center [361, 465] width 174 height 19
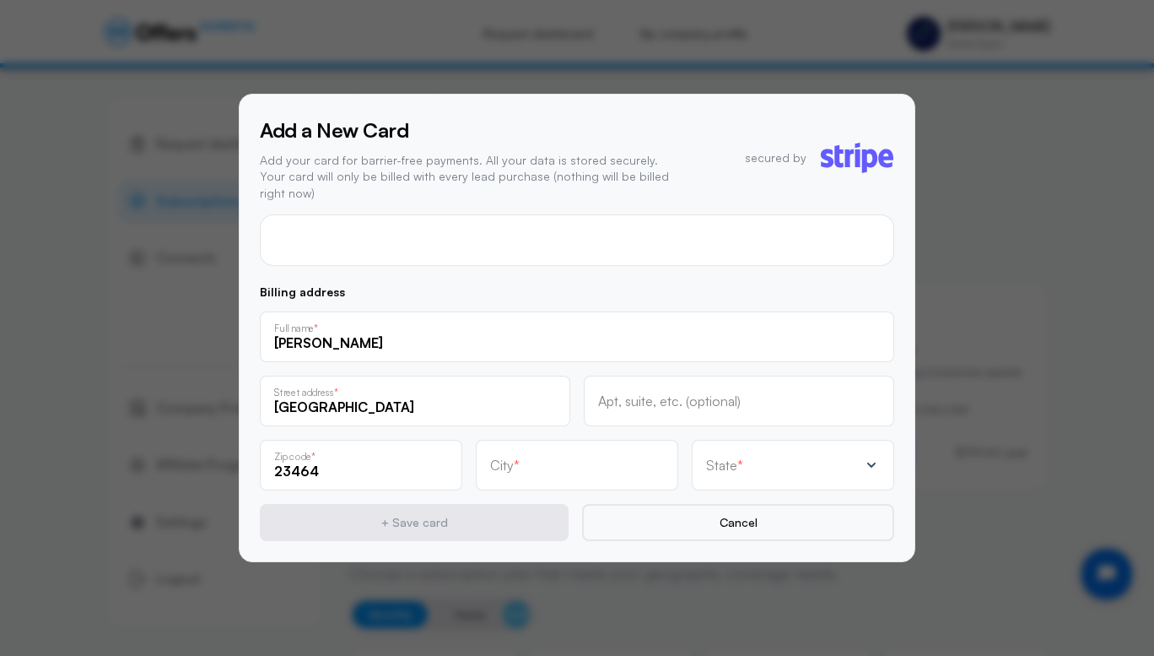
type input "23464"
click at [517, 459] on input "text" at bounding box center [577, 465] width 174 height 19
type input "[US_STATE][GEOGRAPHIC_DATA]"
click at [748, 456] on div "State *" at bounding box center [782, 464] width 153 height 17
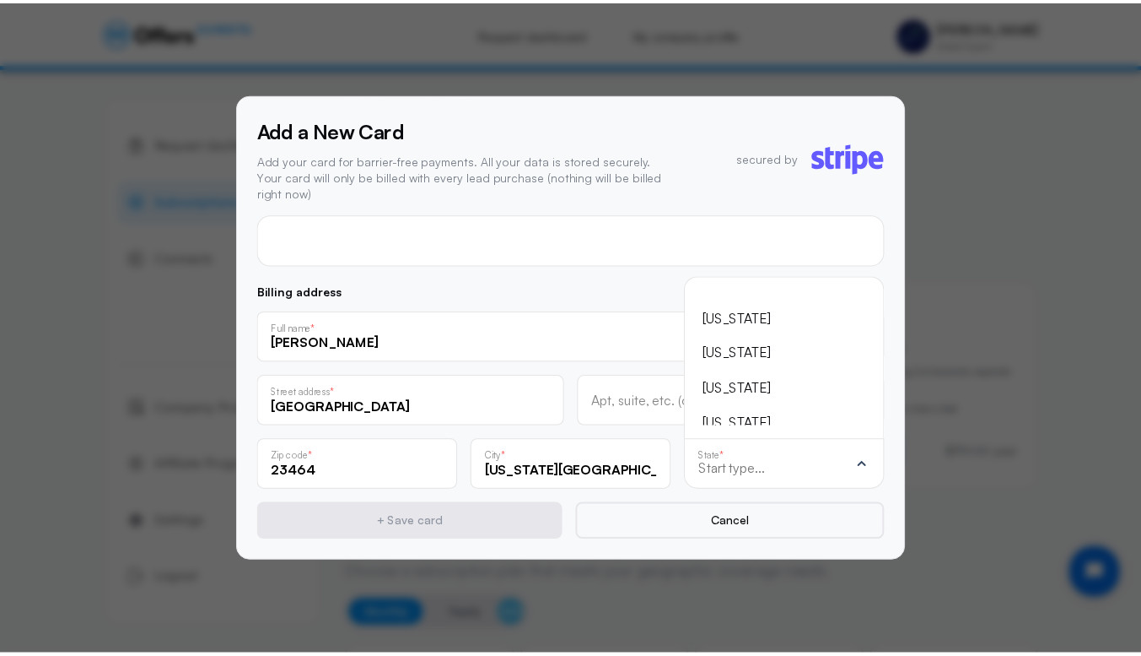
scroll to position [-1554, 0]
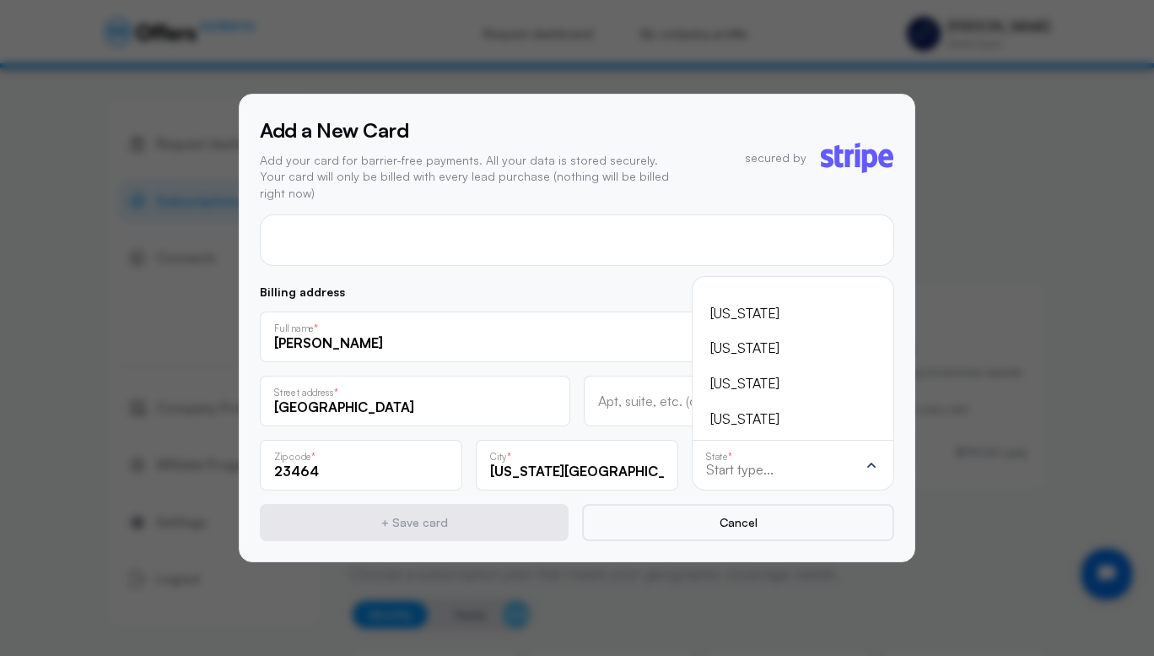
click at [744, 340] on div "[US_STATE]" at bounding box center [782, 348] width 145 height 22
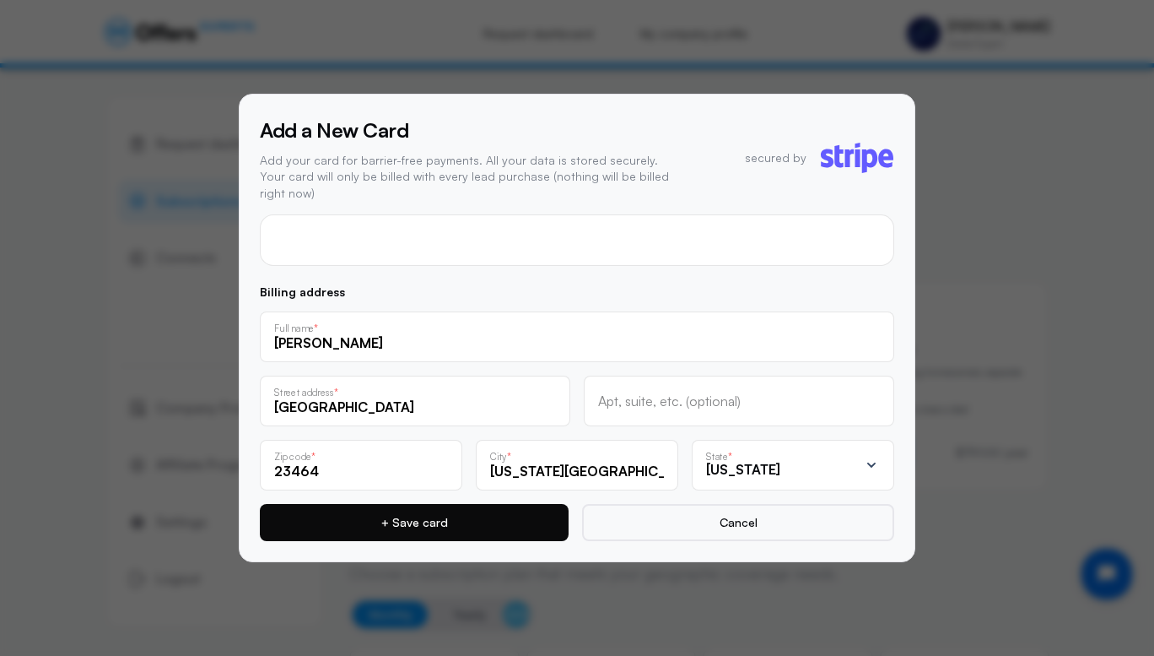
click at [438, 512] on button "+ Save card" at bounding box center [414, 522] width 309 height 37
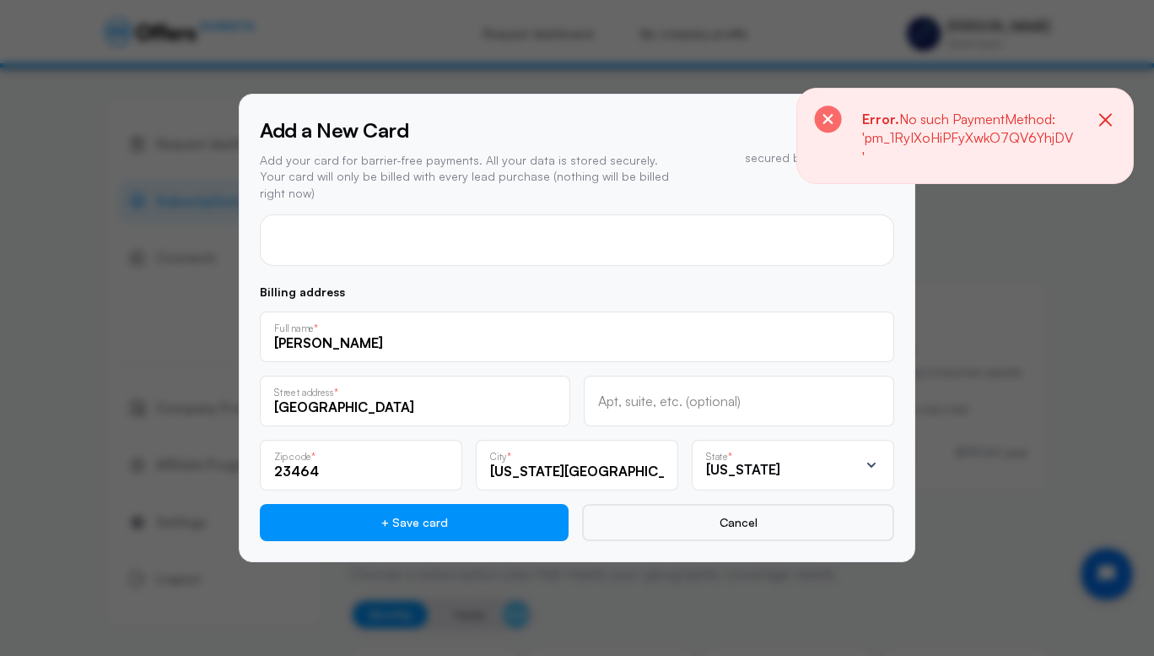
click at [1112, 115] on icon "button" at bounding box center [1105, 120] width 21 height 21
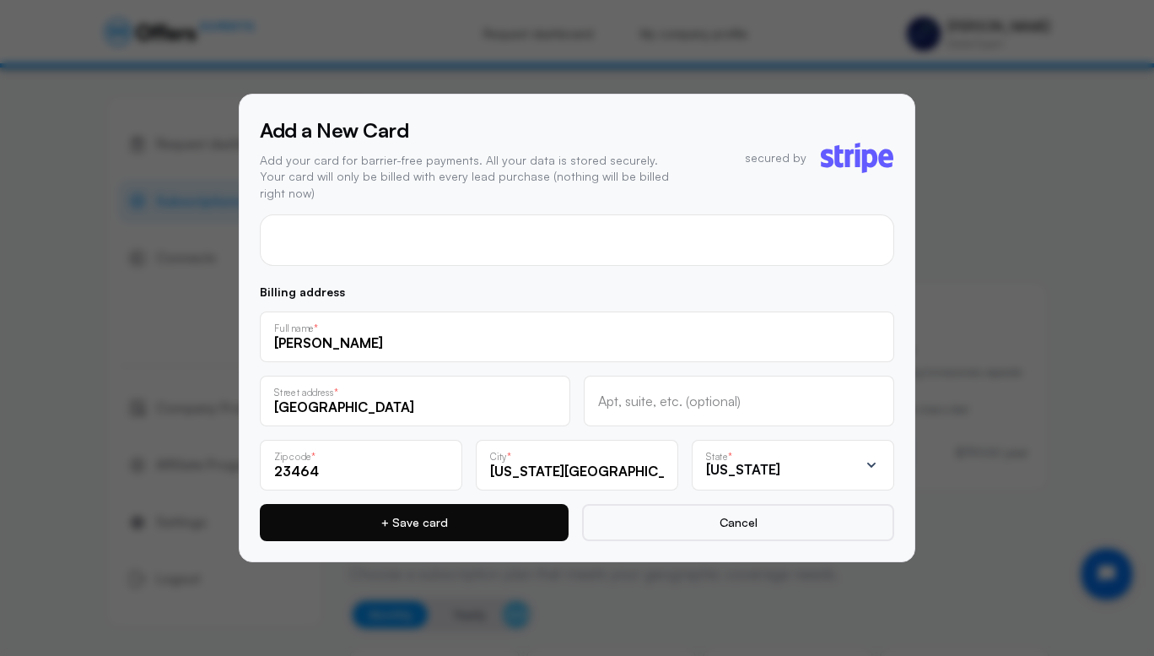
click at [437, 522] on button "+ Save card" at bounding box center [414, 522] width 309 height 37
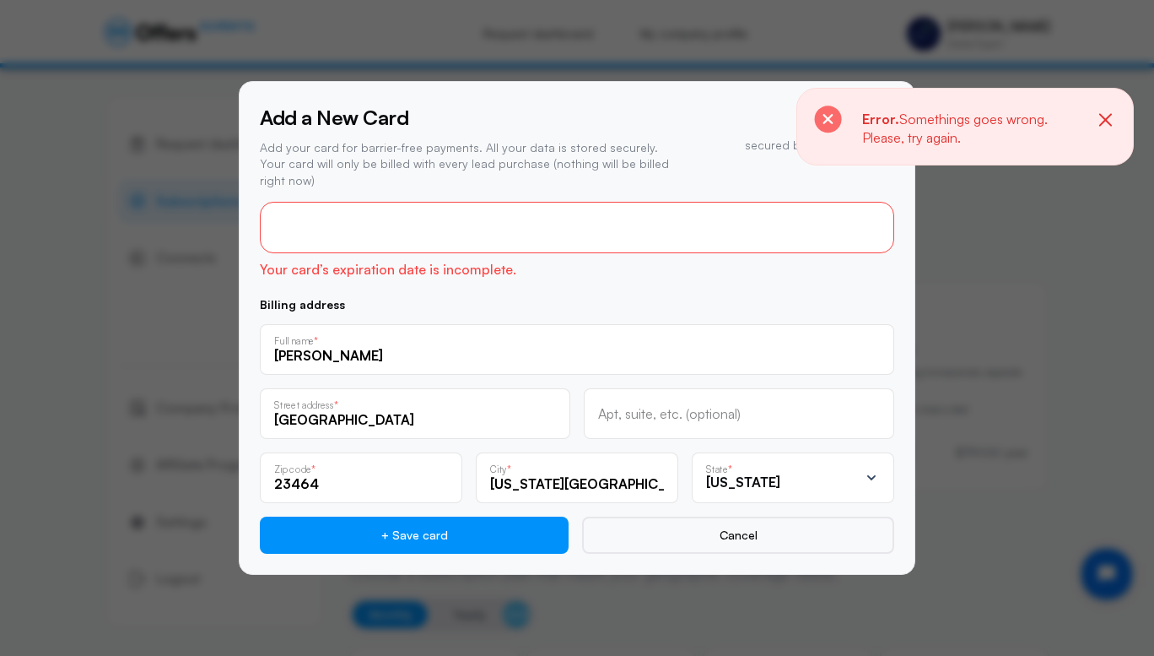
click at [1107, 121] on icon "button" at bounding box center [1105, 119] width 13 height 13
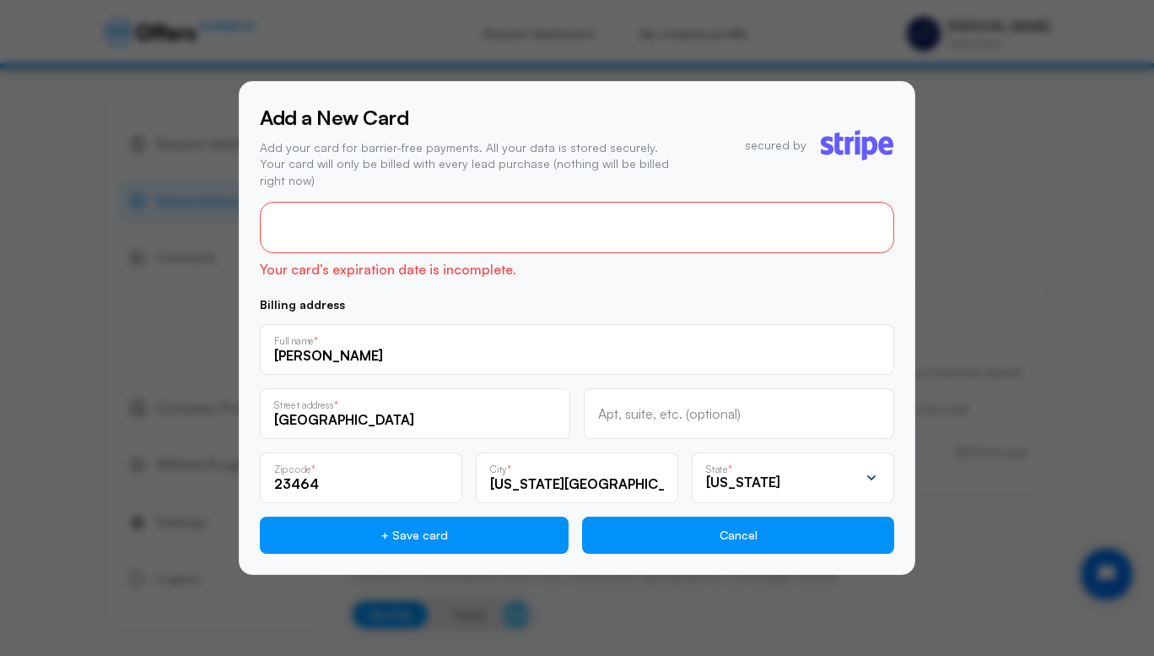
click at [713, 528] on button "Cancel" at bounding box center [738, 534] width 312 height 37
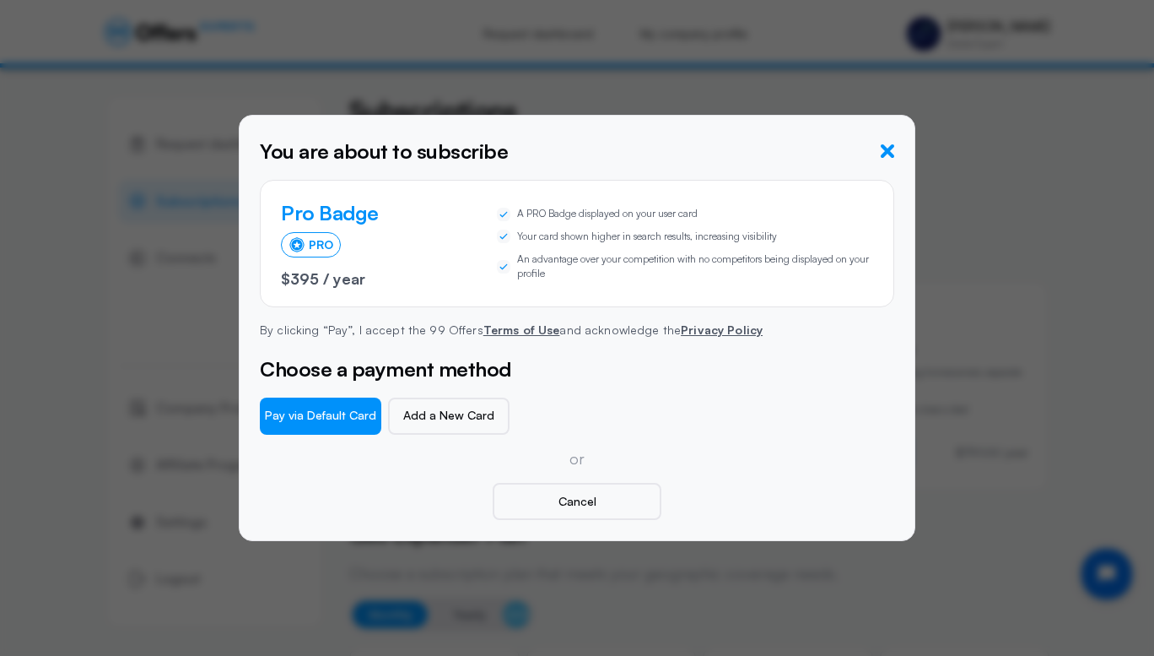
click at [891, 154] on icon "button" at bounding box center [887, 150] width 13 height 13
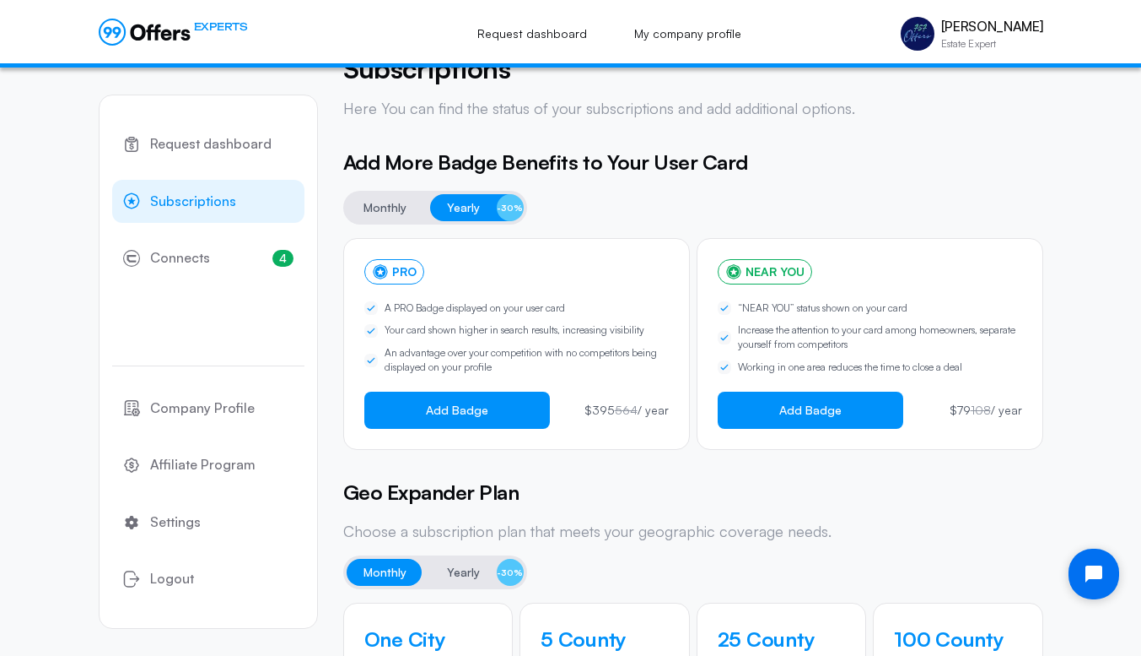
scroll to position [0, 0]
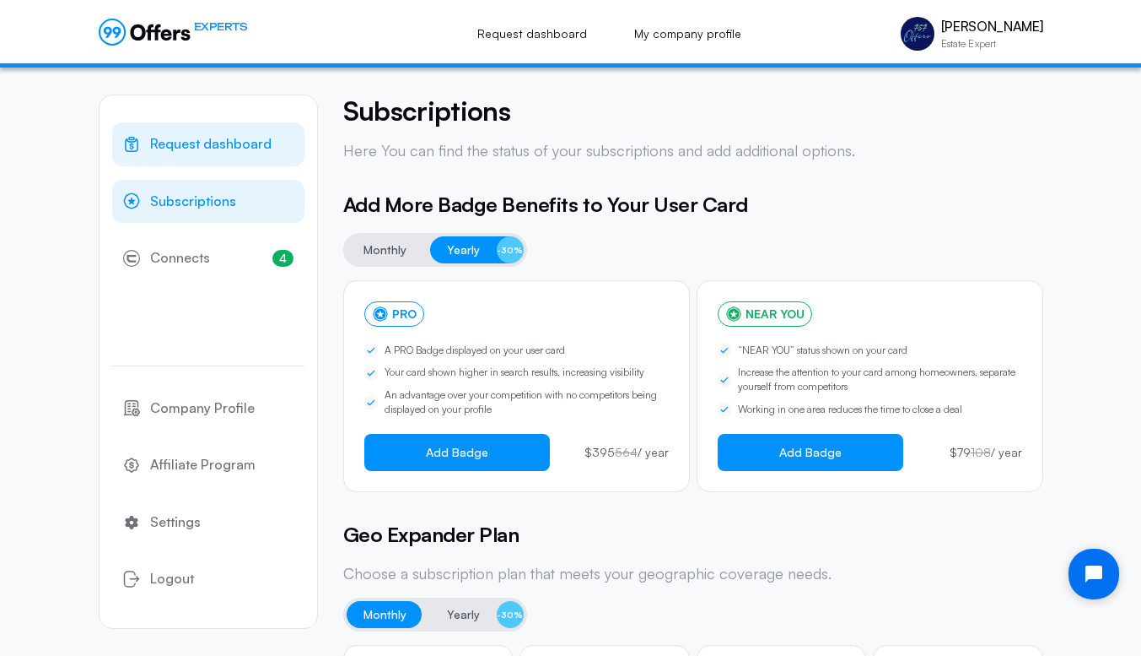
click at [242, 143] on span "Request dashboard" at bounding box center [210, 144] width 121 height 22
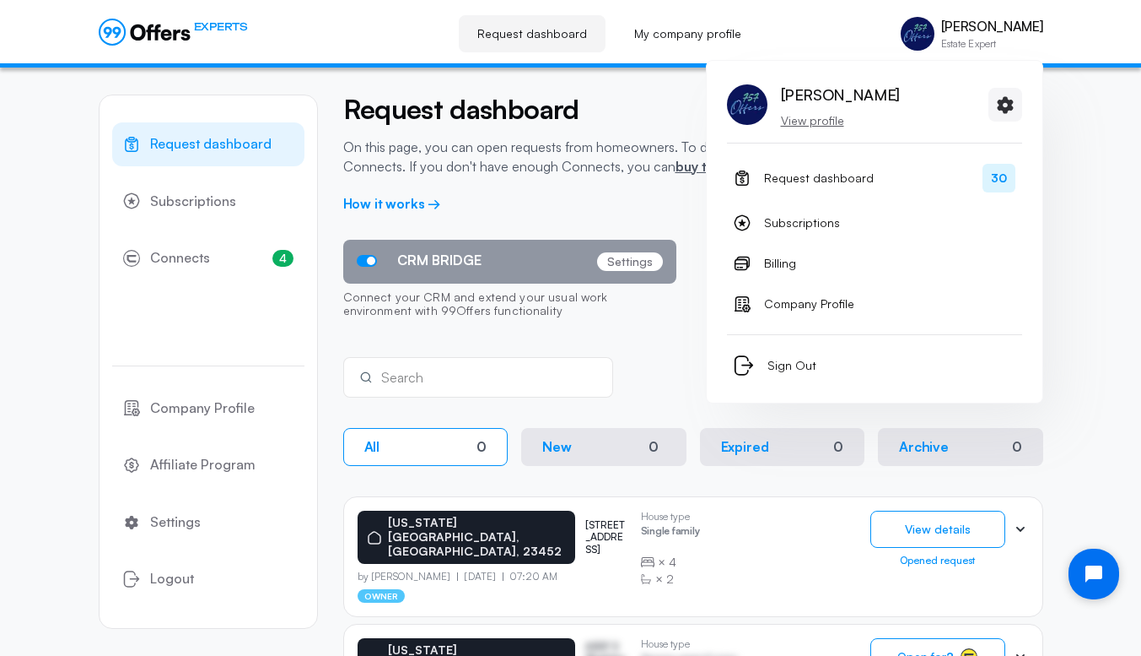
click at [808, 117] on p "View profile" at bounding box center [840, 120] width 119 height 17
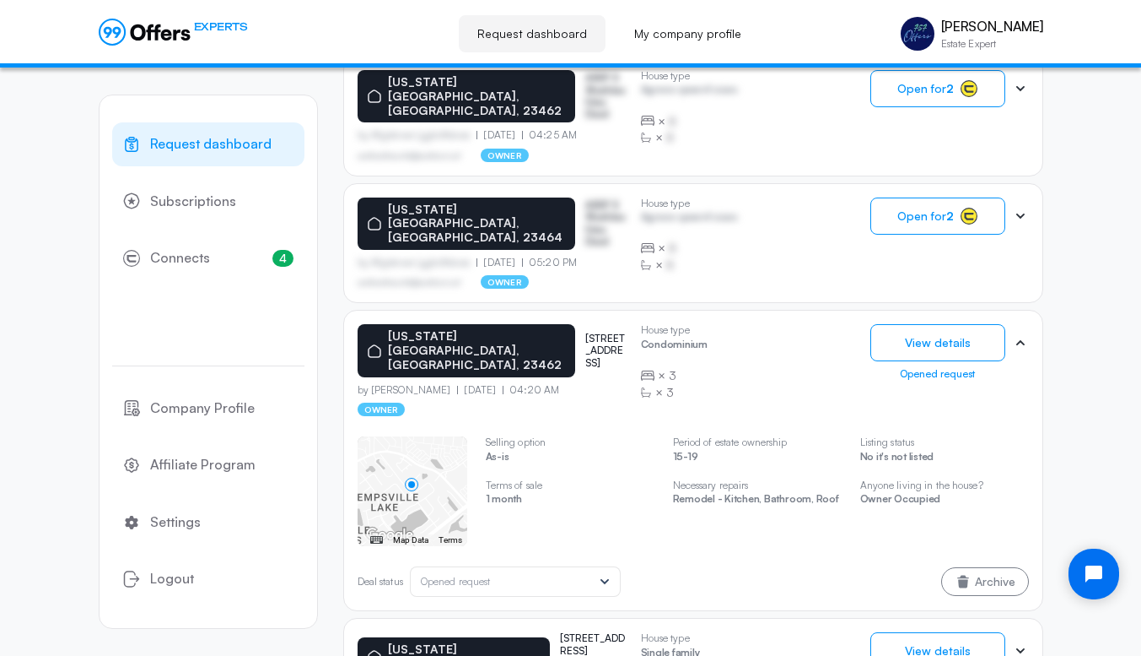
scroll to position [696, 0]
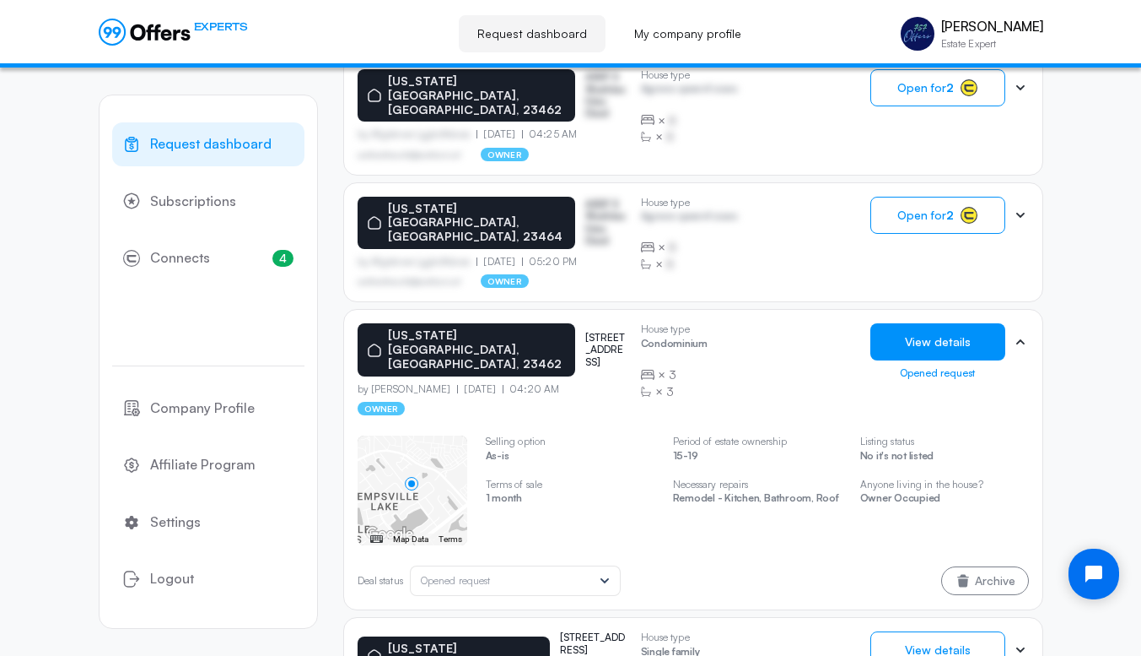
click at [912, 323] on button "View details" at bounding box center [938, 341] width 135 height 37
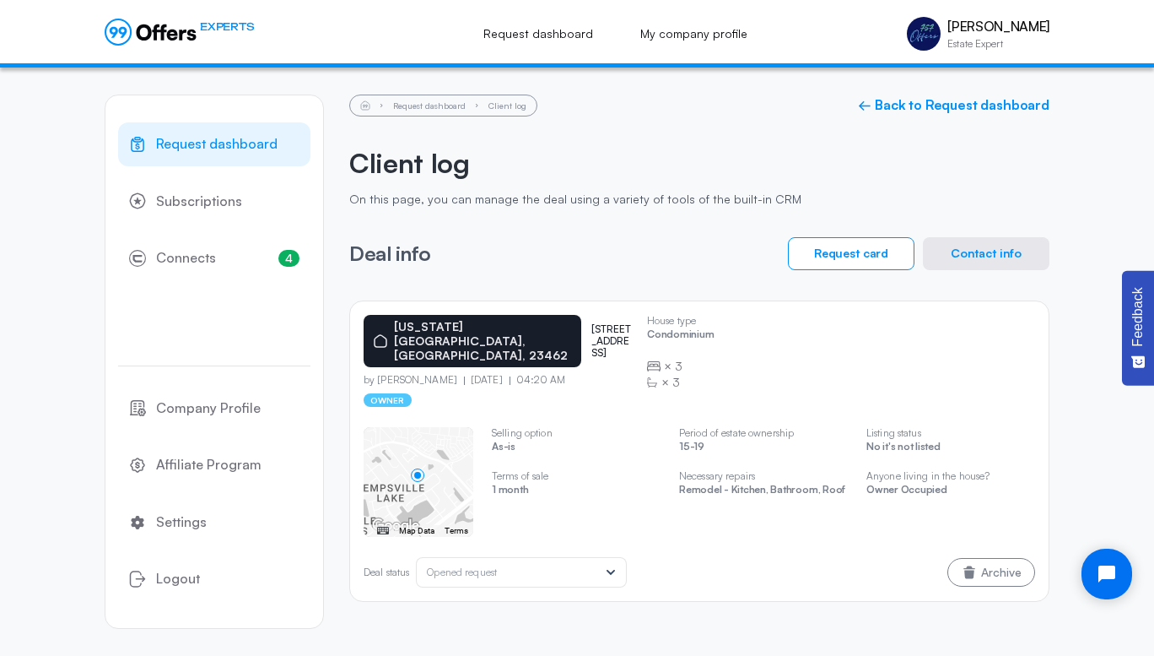
click at [564, 566] on div "Opened request" at bounding box center [512, 572] width 171 height 12
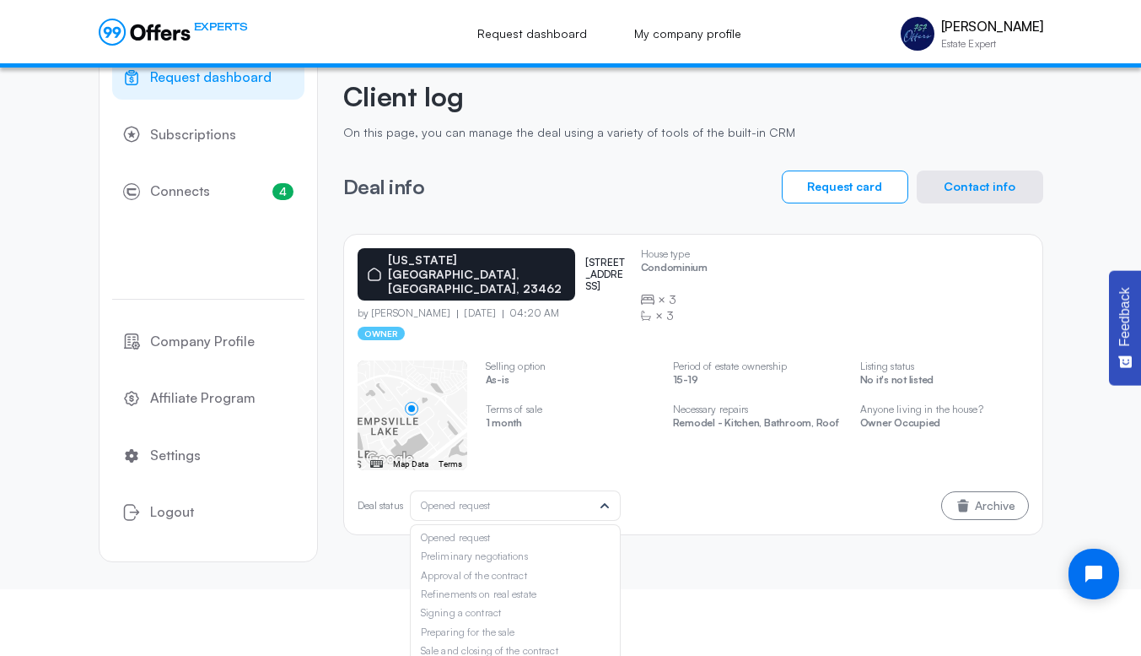
scroll to position [79, 0]
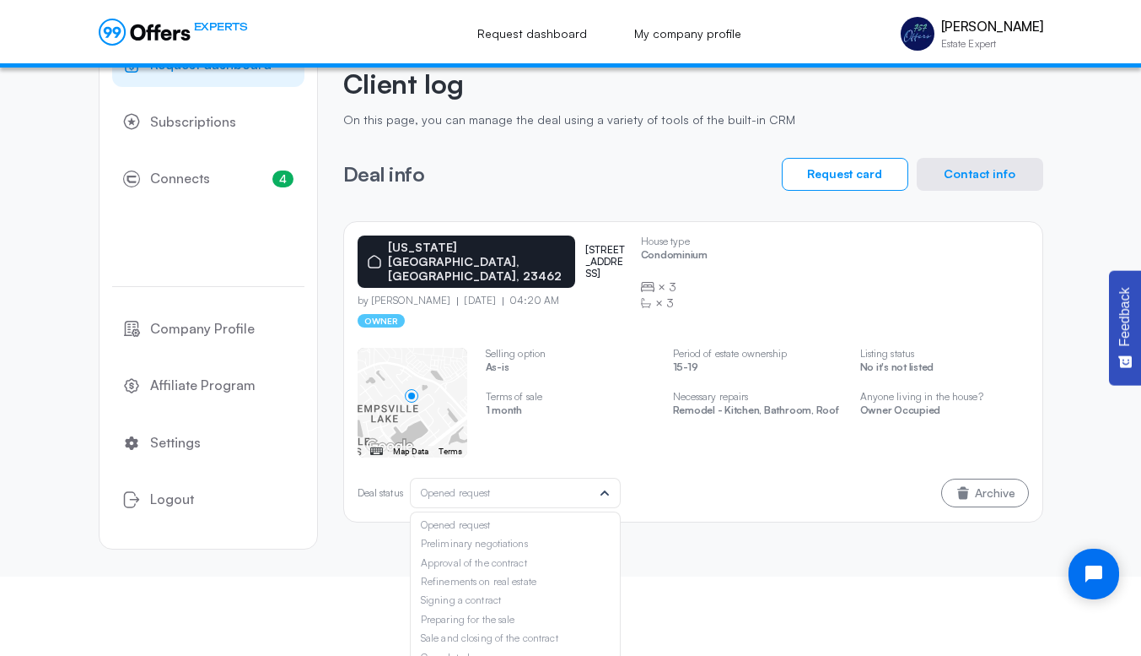
click at [609, 484] on icon at bounding box center [604, 492] width 17 height 17
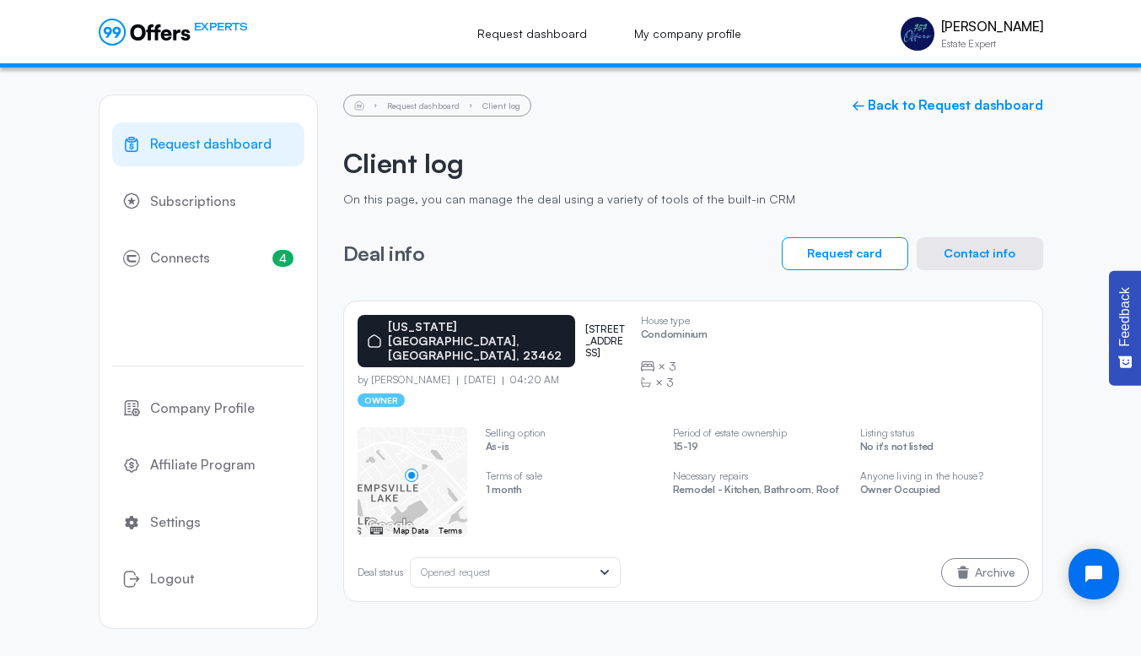
scroll to position [0, 0]
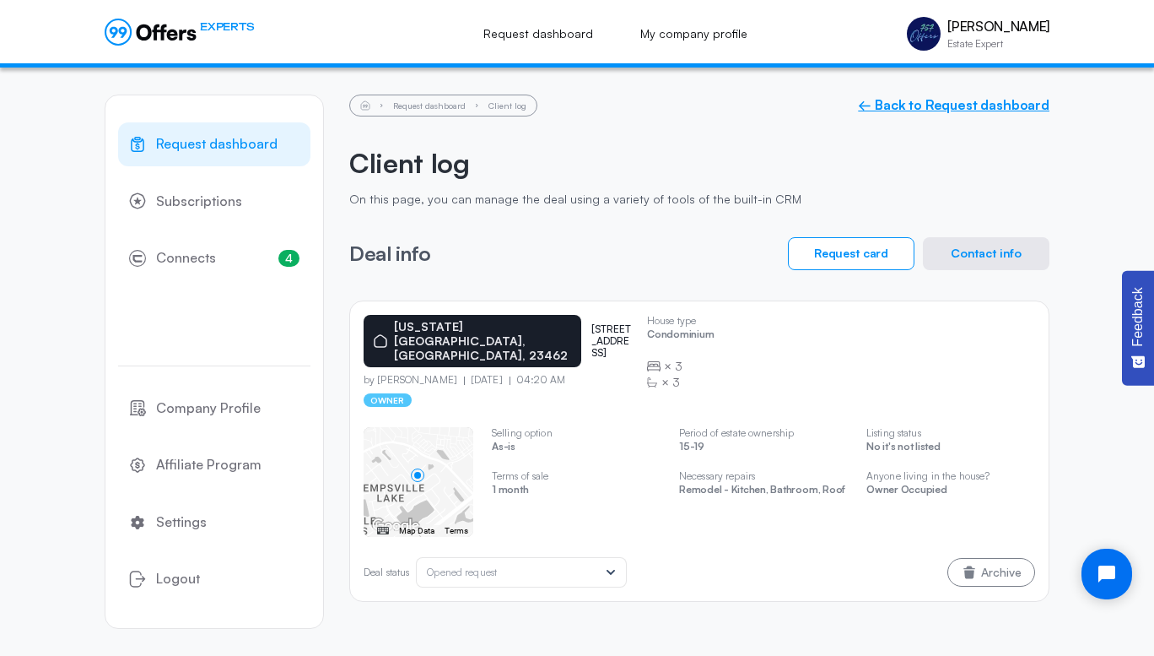
click at [912, 105] on link "← Back to Request dashboard" at bounding box center [954, 105] width 192 height 16
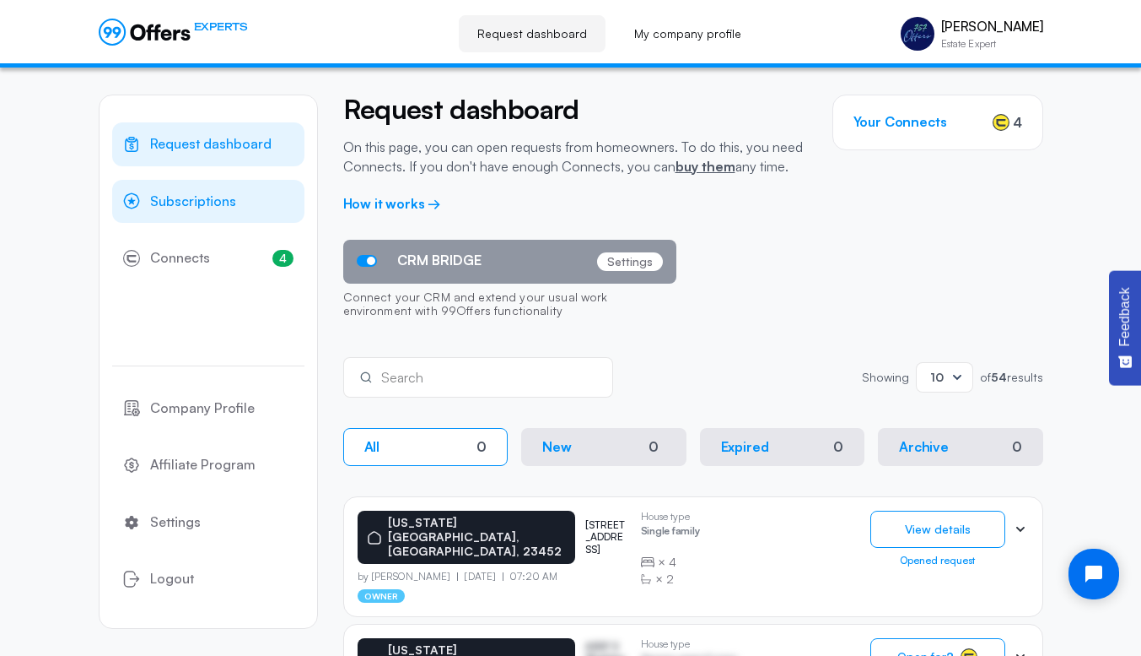
click at [176, 202] on span "Subscriptions" at bounding box center [193, 202] width 86 height 22
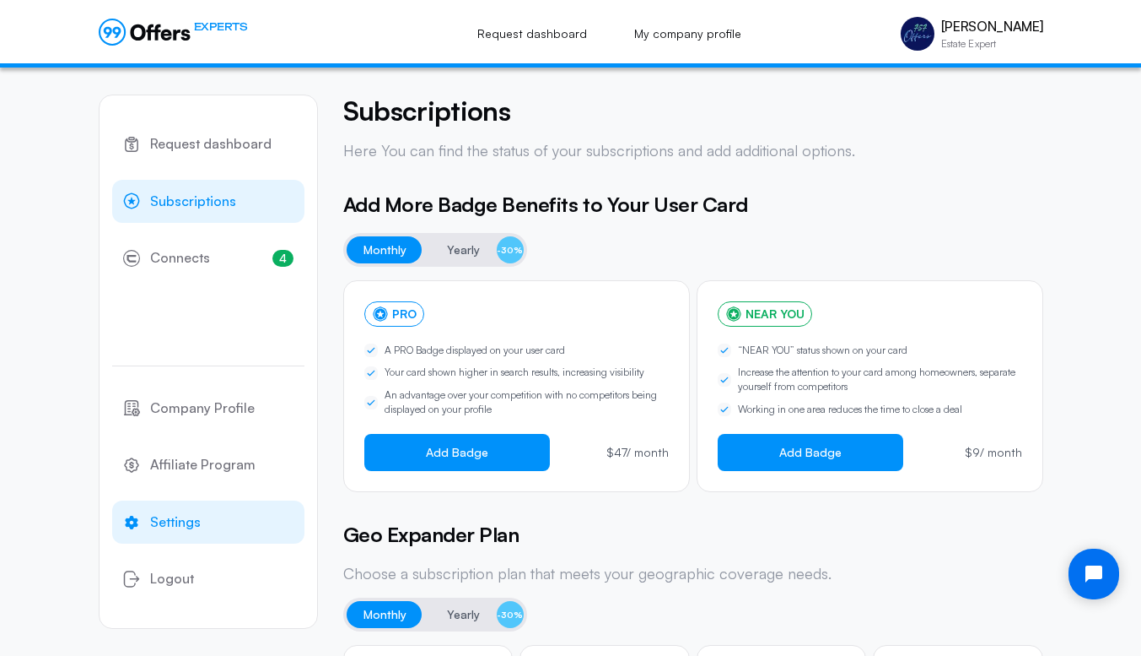
click at [174, 525] on span "Settings" at bounding box center [175, 522] width 51 height 22
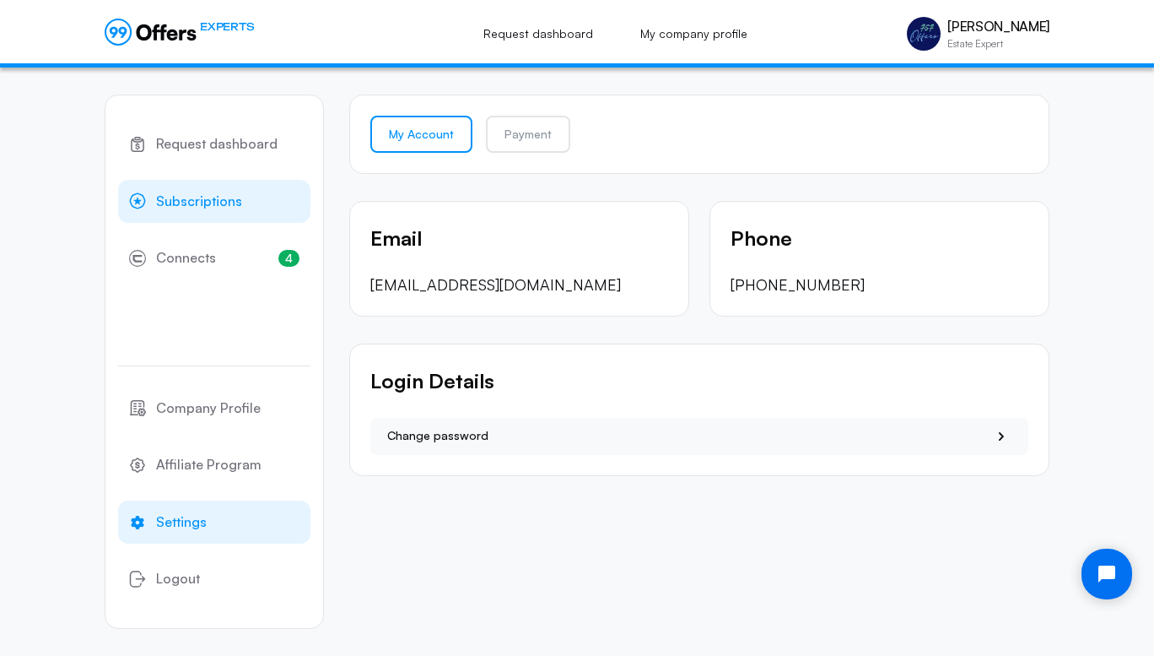
click at [204, 201] on span "Subscriptions" at bounding box center [199, 202] width 86 height 22
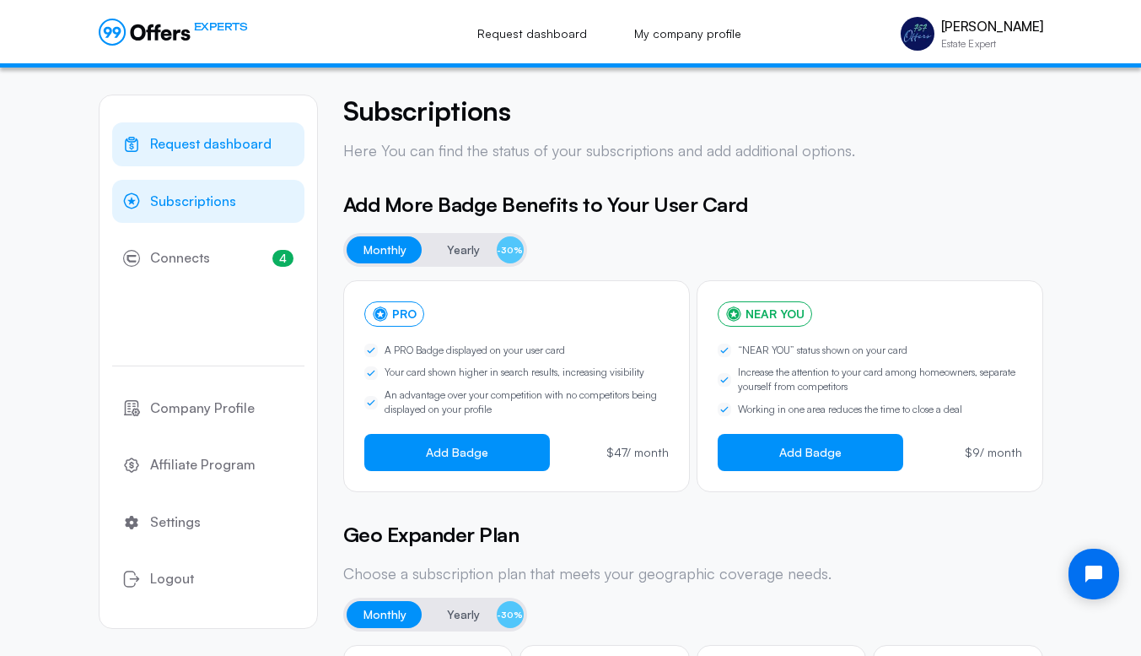
click at [235, 139] on span "Request dashboard" at bounding box center [210, 144] width 121 height 22
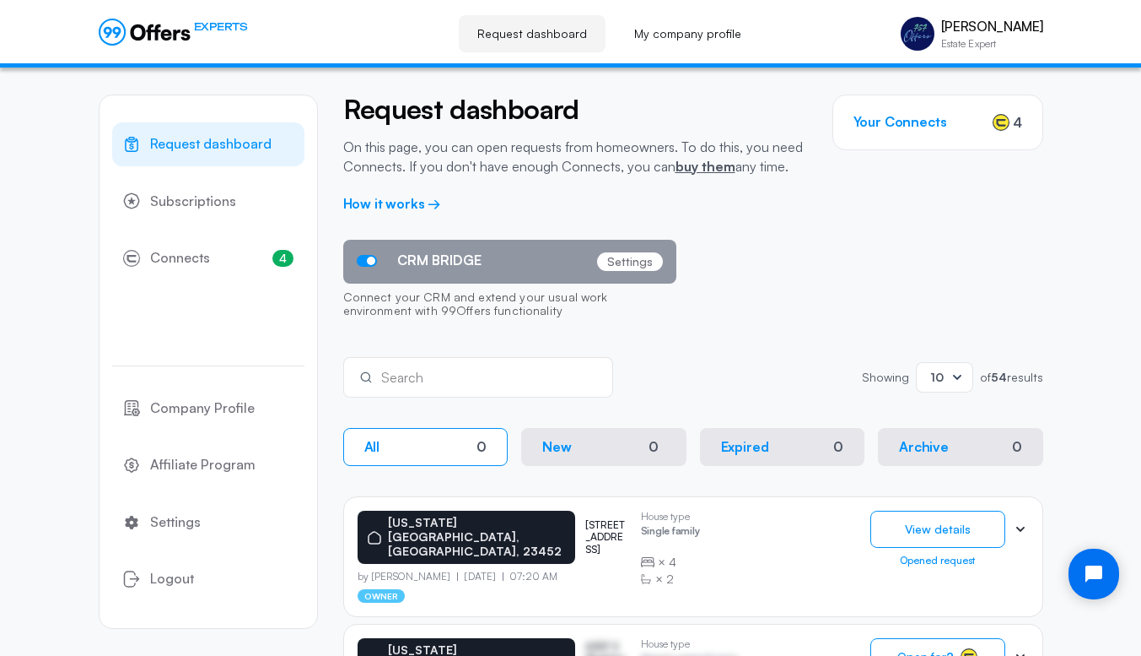
click at [639, 262] on p "Settings" at bounding box center [630, 261] width 66 height 19
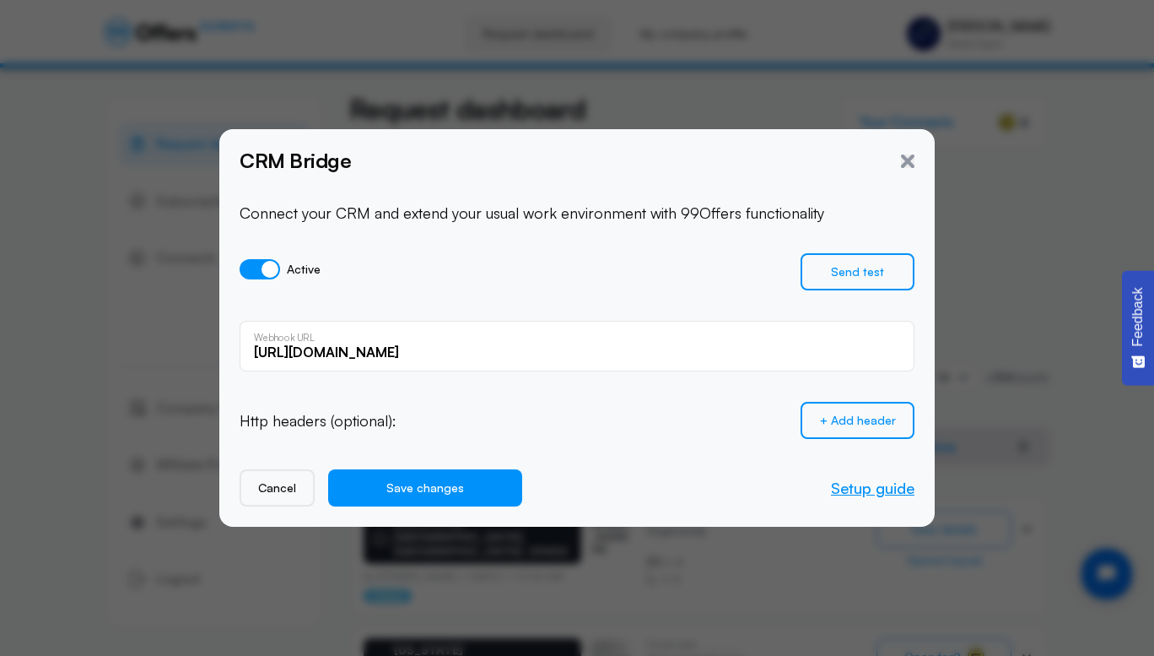
click at [872, 494] on link "Setup guide" at bounding box center [873, 487] width 84 height 19
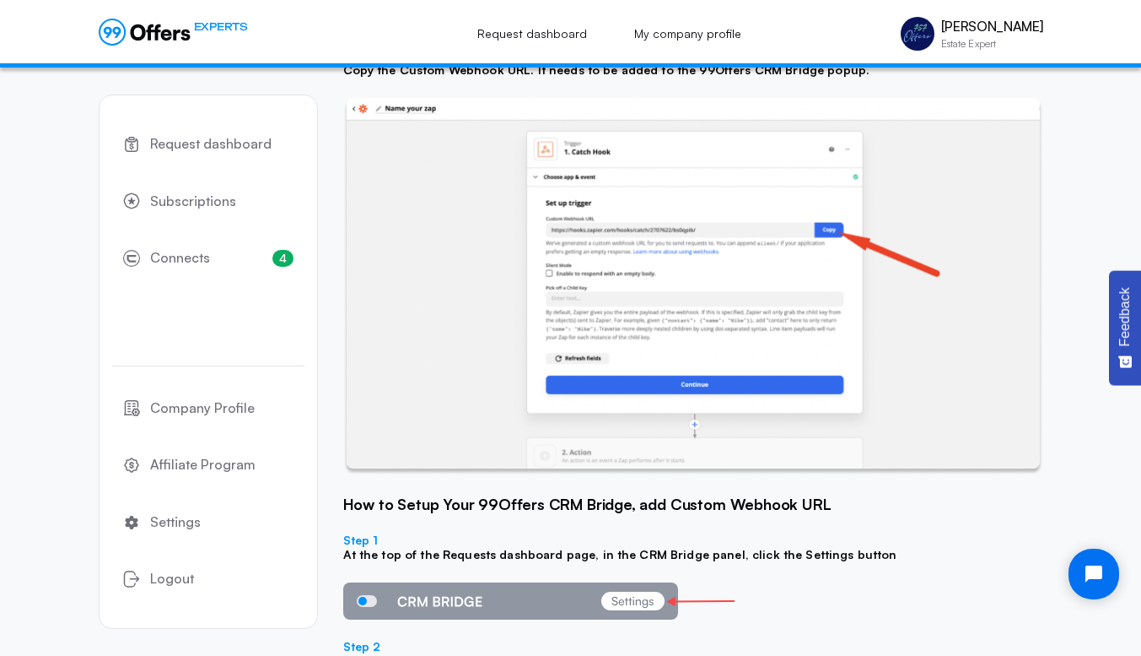
scroll to position [941, 0]
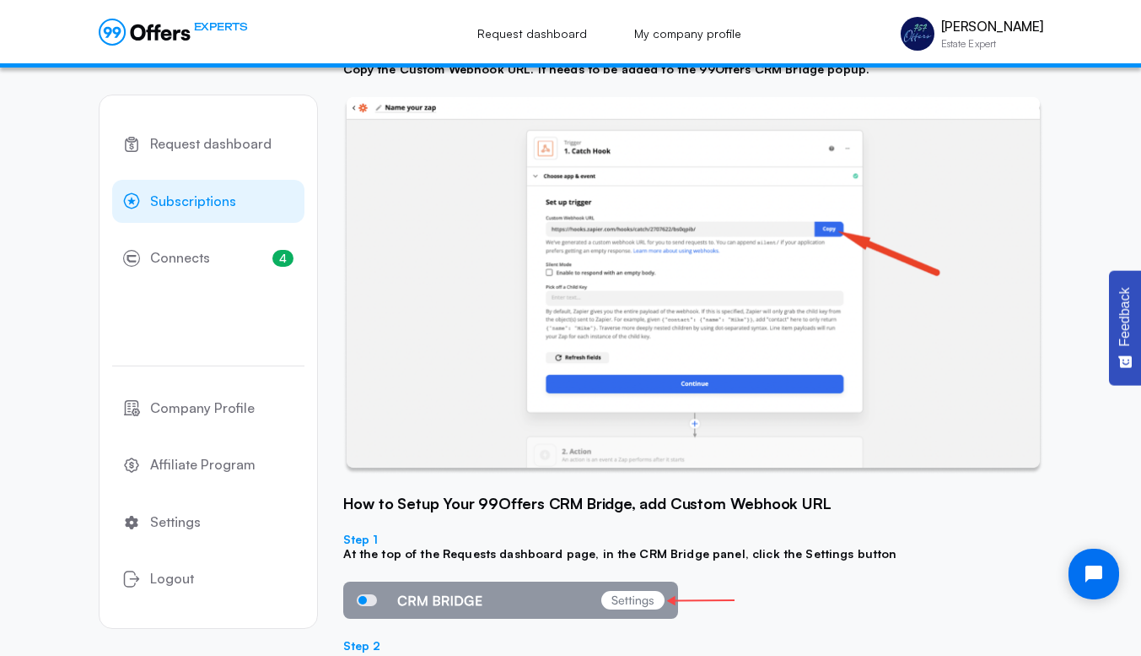
click at [186, 197] on span "Subscriptions" at bounding box center [193, 202] width 86 height 22
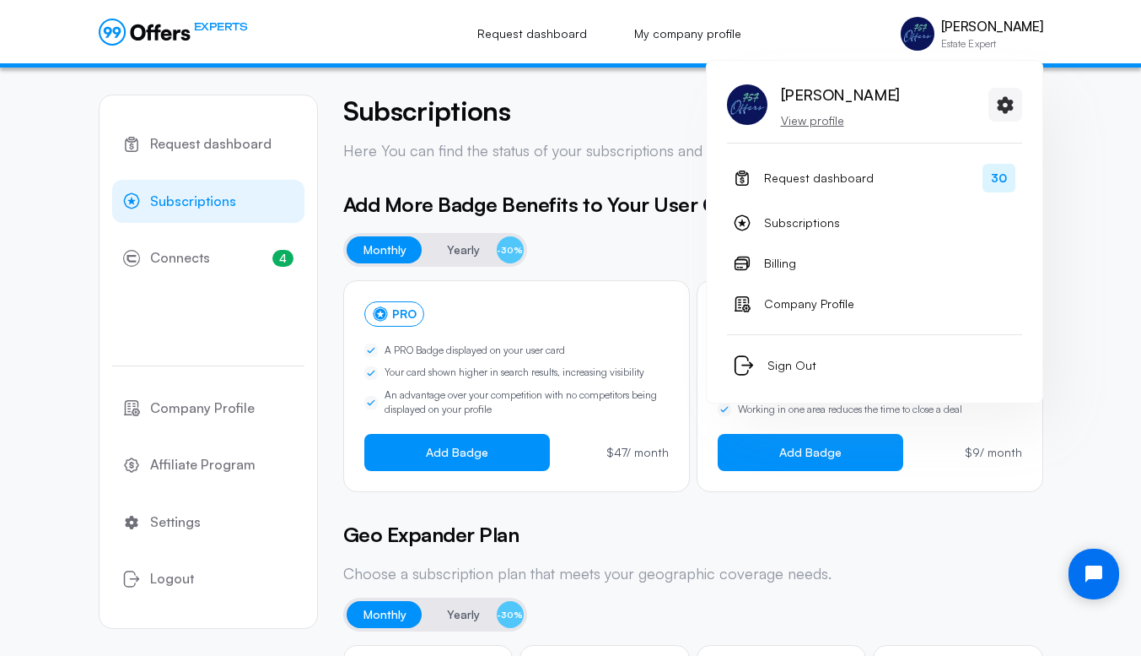
click at [817, 123] on p "View profile" at bounding box center [840, 120] width 119 height 17
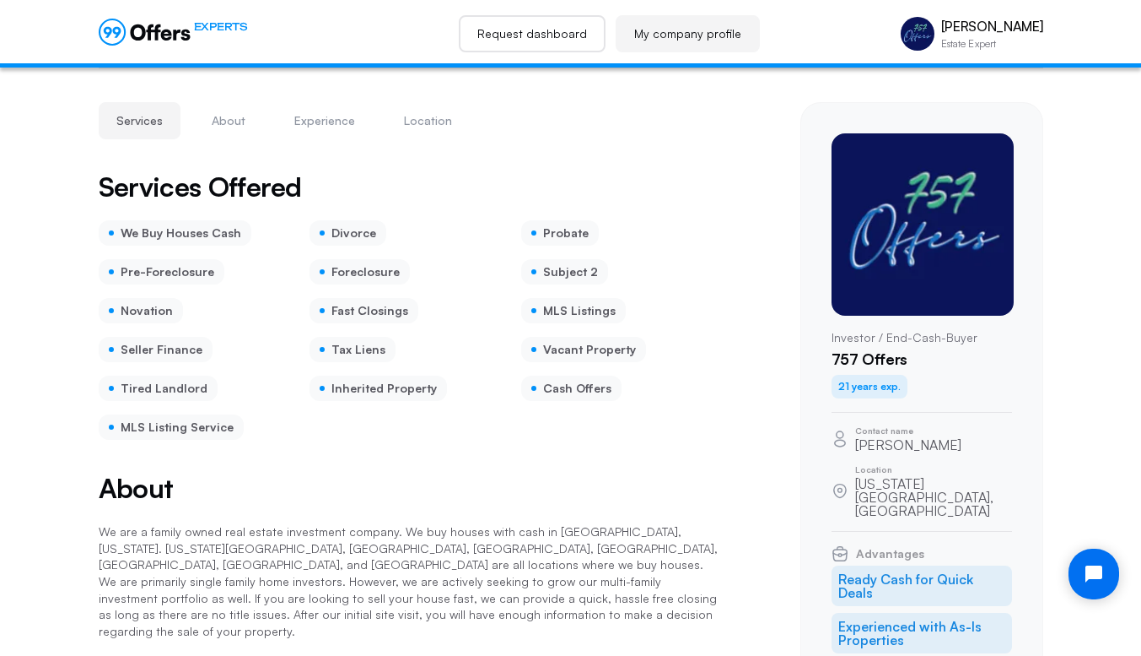
click at [536, 28] on link "Request dashboard" at bounding box center [532, 33] width 147 height 37
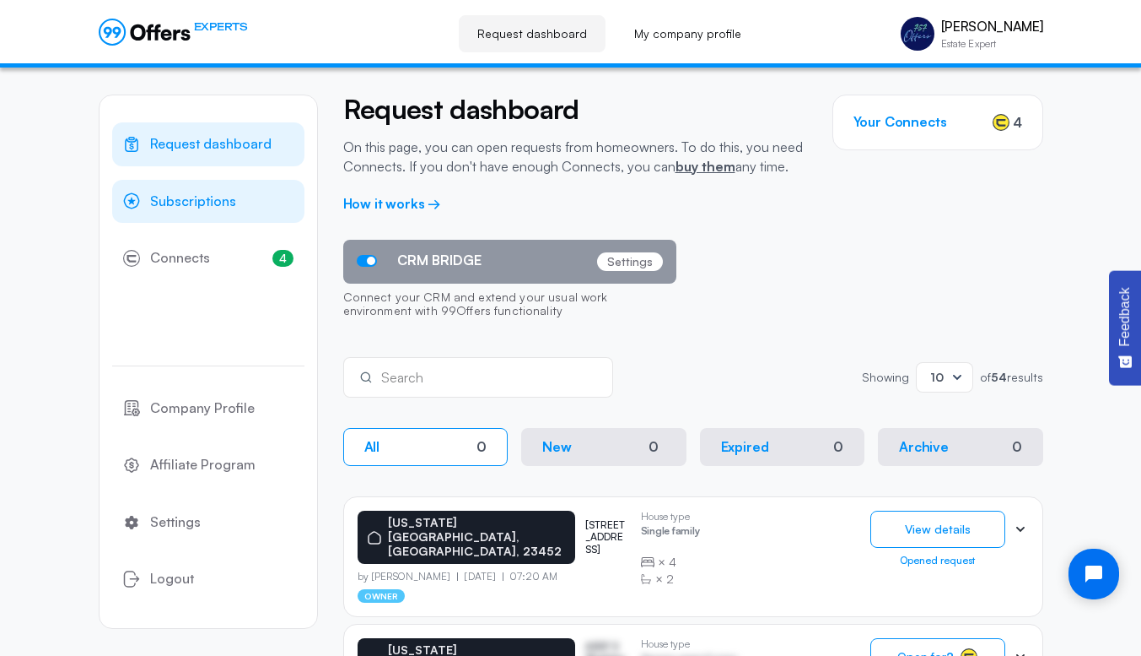
click at [177, 203] on span "Subscriptions" at bounding box center [193, 202] width 86 height 22
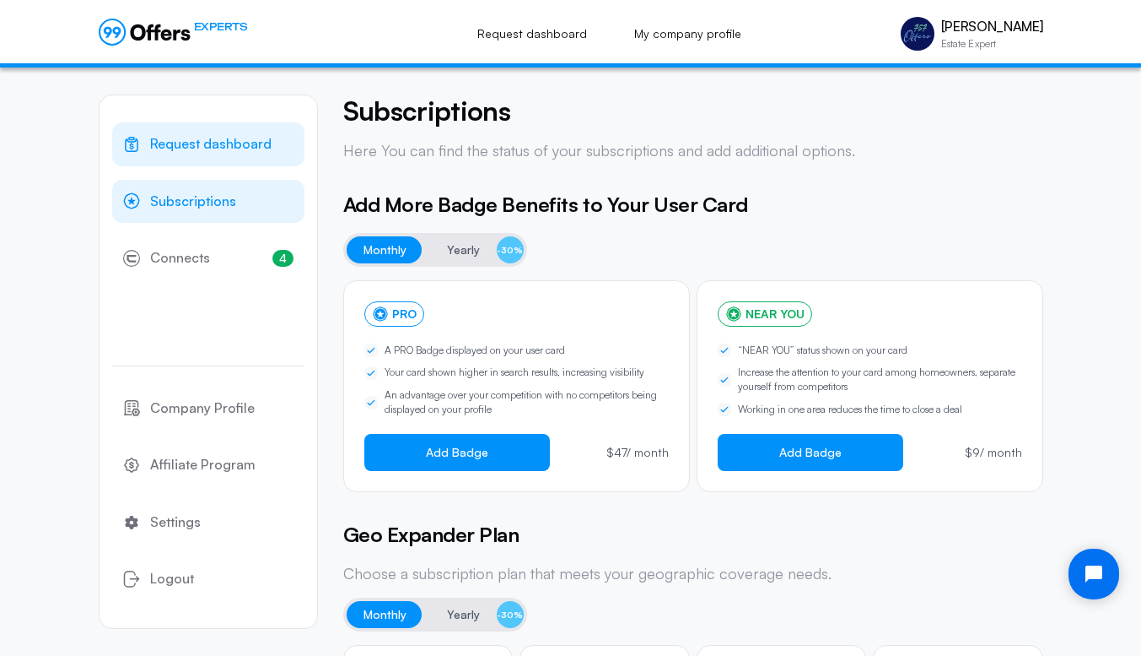
click at [220, 141] on span "Request dashboard" at bounding box center [210, 144] width 121 height 22
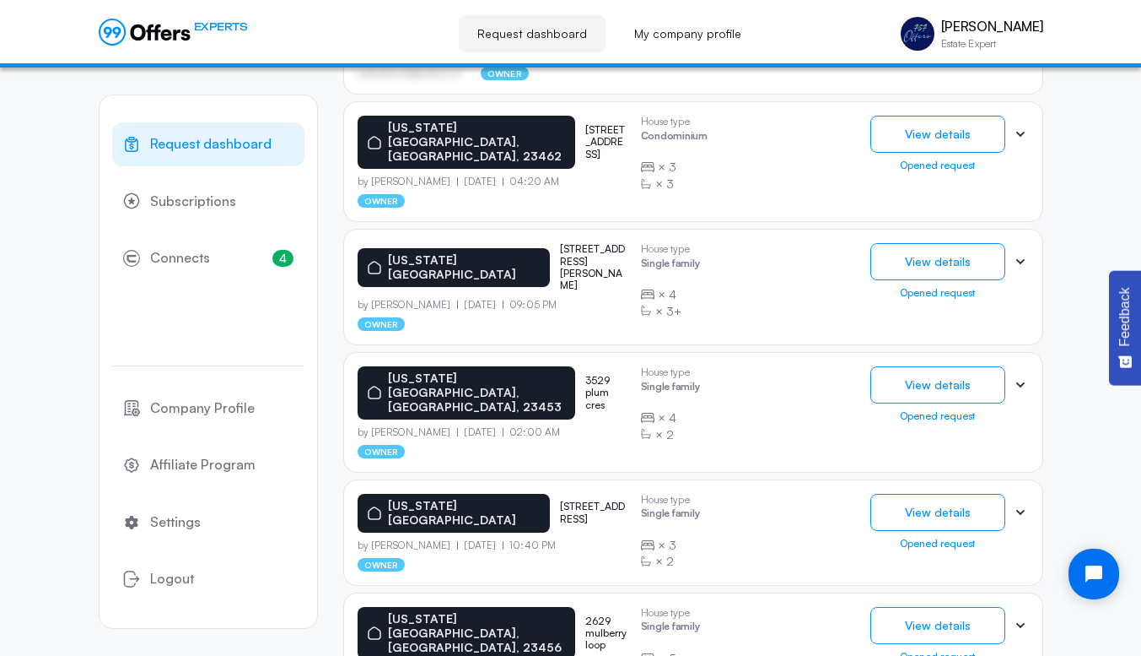
scroll to position [1048, 0]
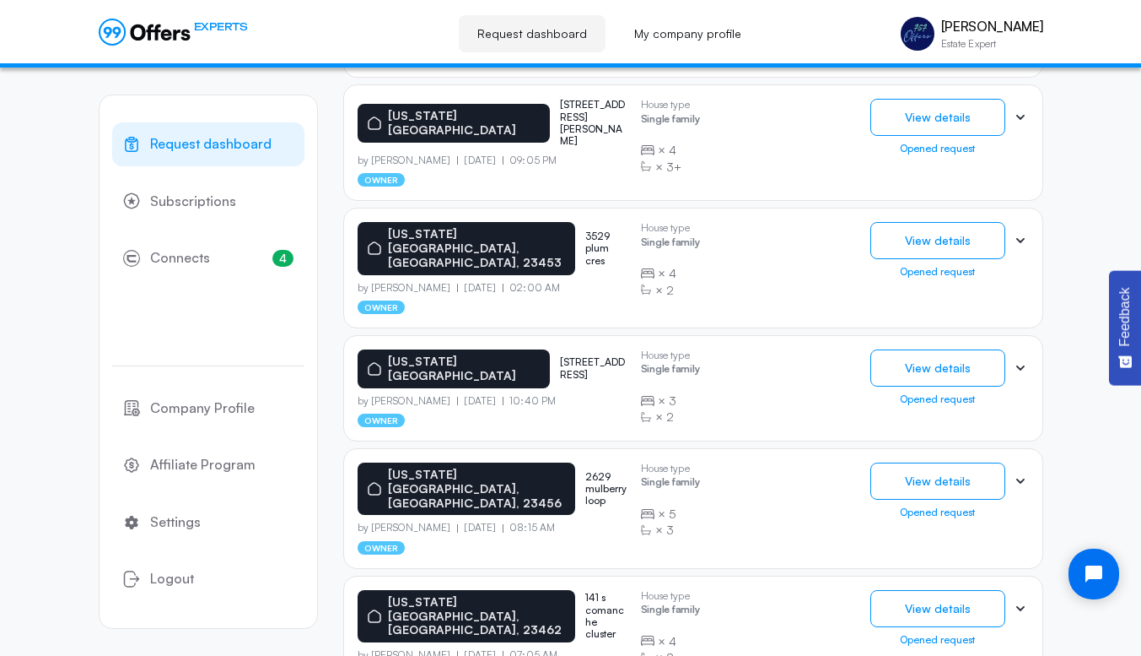
click at [1022, 600] on icon at bounding box center [1020, 608] width 17 height 17
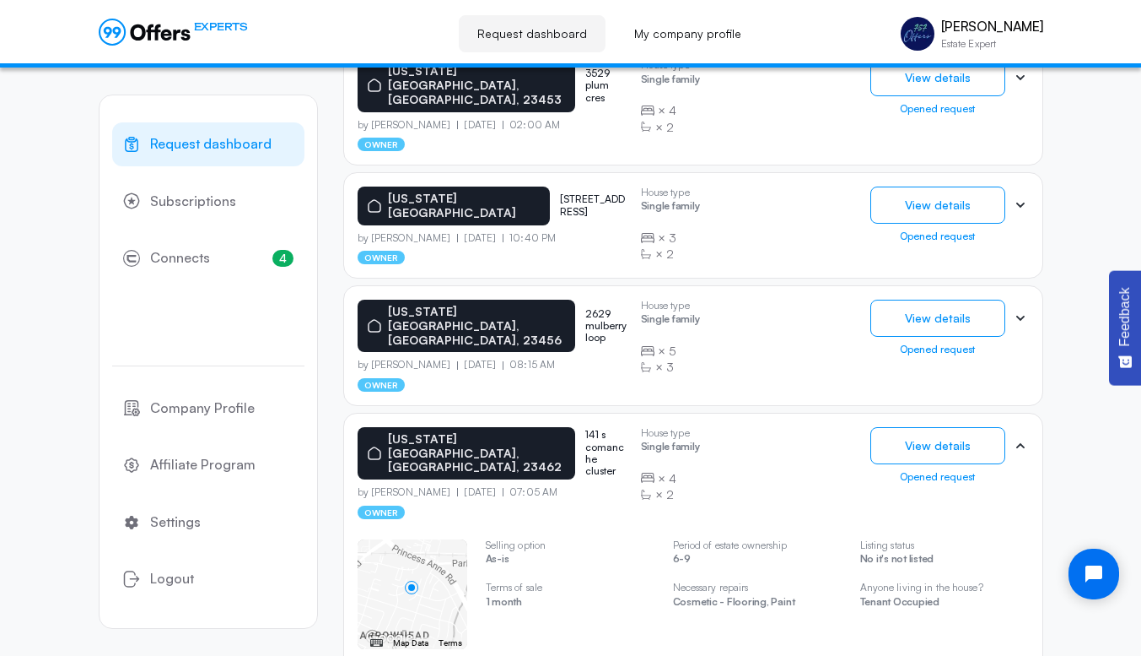
scroll to position [1228, 0]
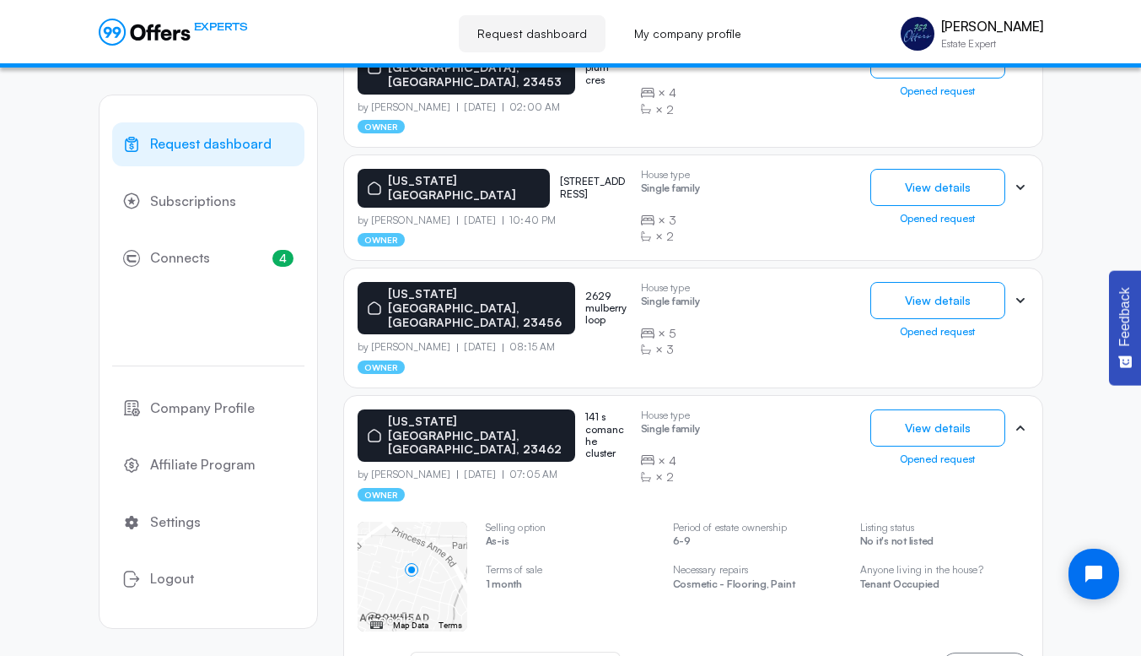
click at [599, 655] on div "Deal status Opened request" at bounding box center [517, 666] width 192 height 19
click at [609, 655] on icon at bounding box center [605, 665] width 8 height 5
click at [936, 409] on button "View details" at bounding box center [938, 427] width 135 height 37
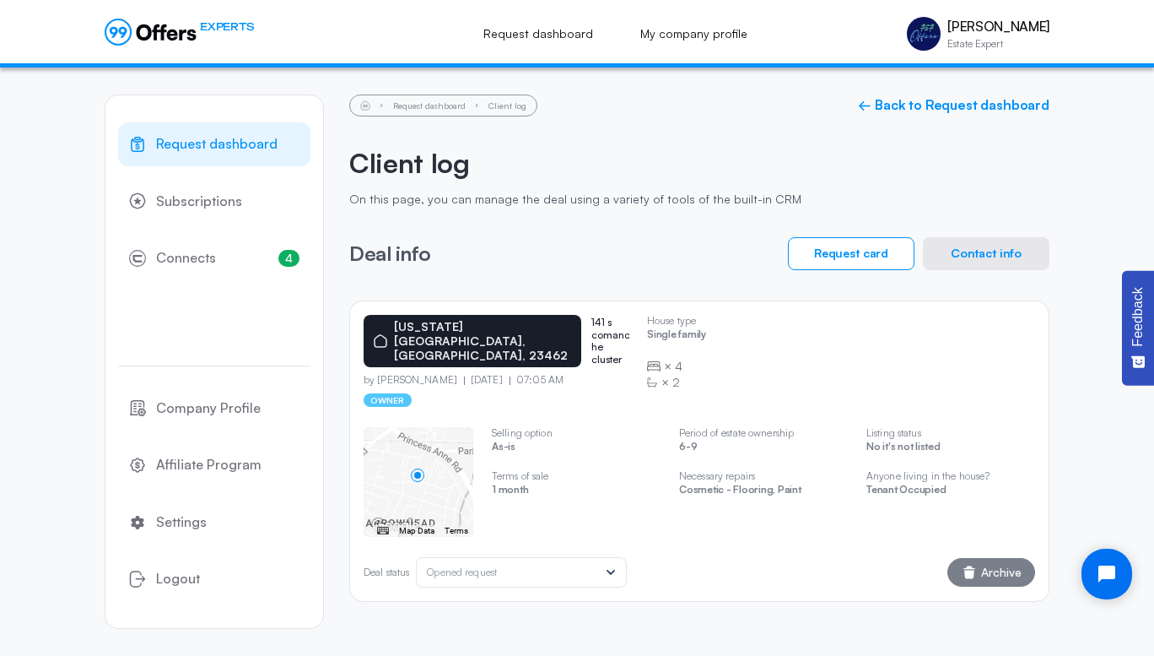
click at [1001, 566] on span "Archive" at bounding box center [1001, 572] width 40 height 12
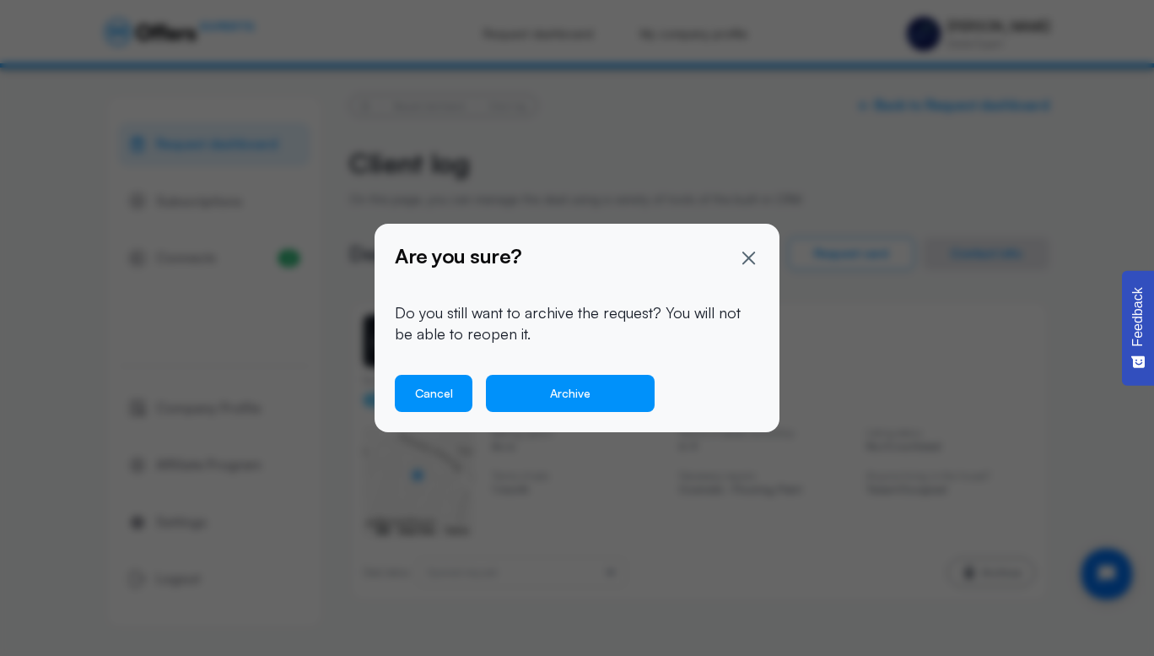
click at [423, 396] on button "Cancel" at bounding box center [434, 393] width 78 height 37
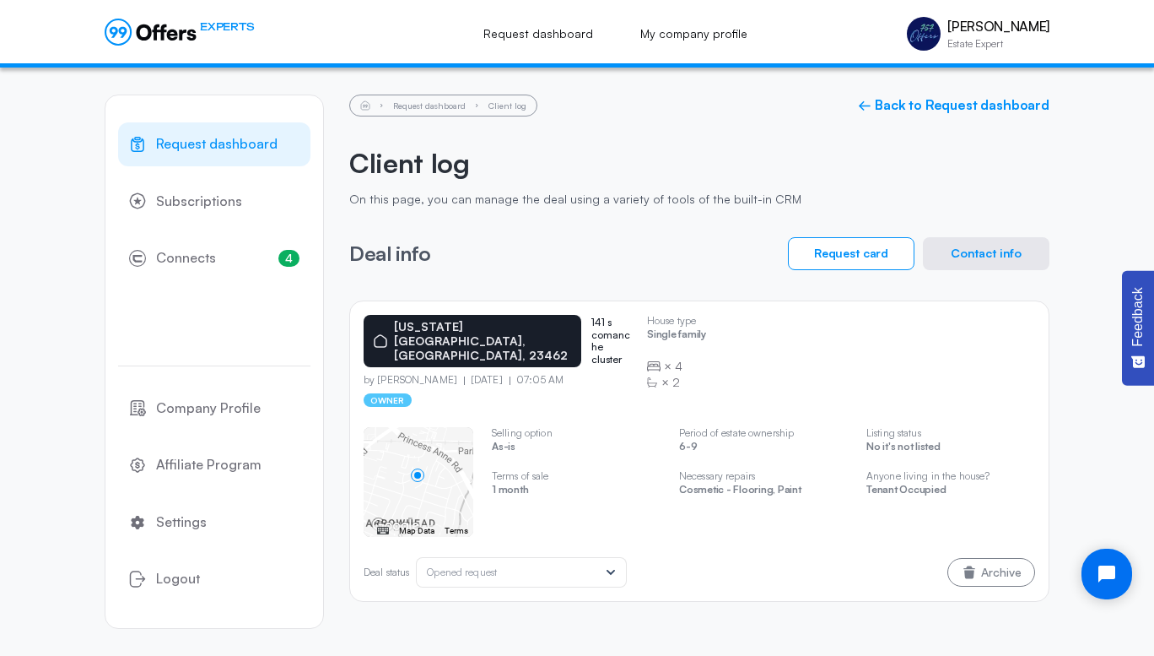
click at [565, 566] on div "Opened request" at bounding box center [512, 572] width 171 height 12
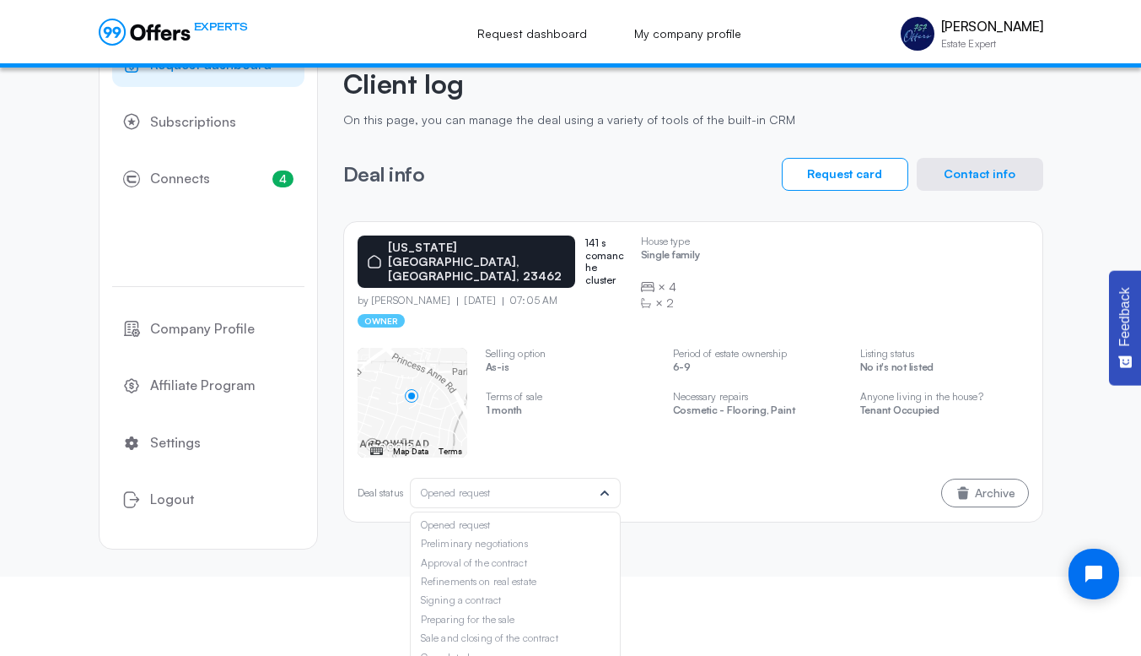
click at [488, 557] on div "Approval of the contract" at bounding box center [515, 563] width 189 height 12
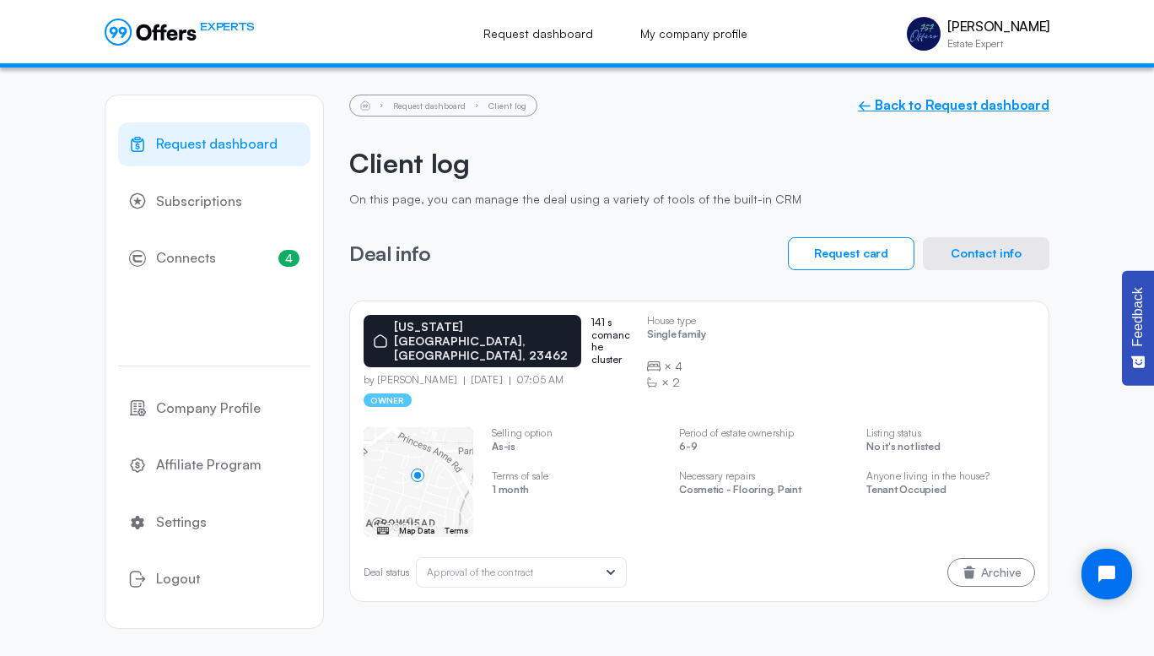
click at [914, 106] on link "← Back to Request dashboard" at bounding box center [954, 105] width 192 height 16
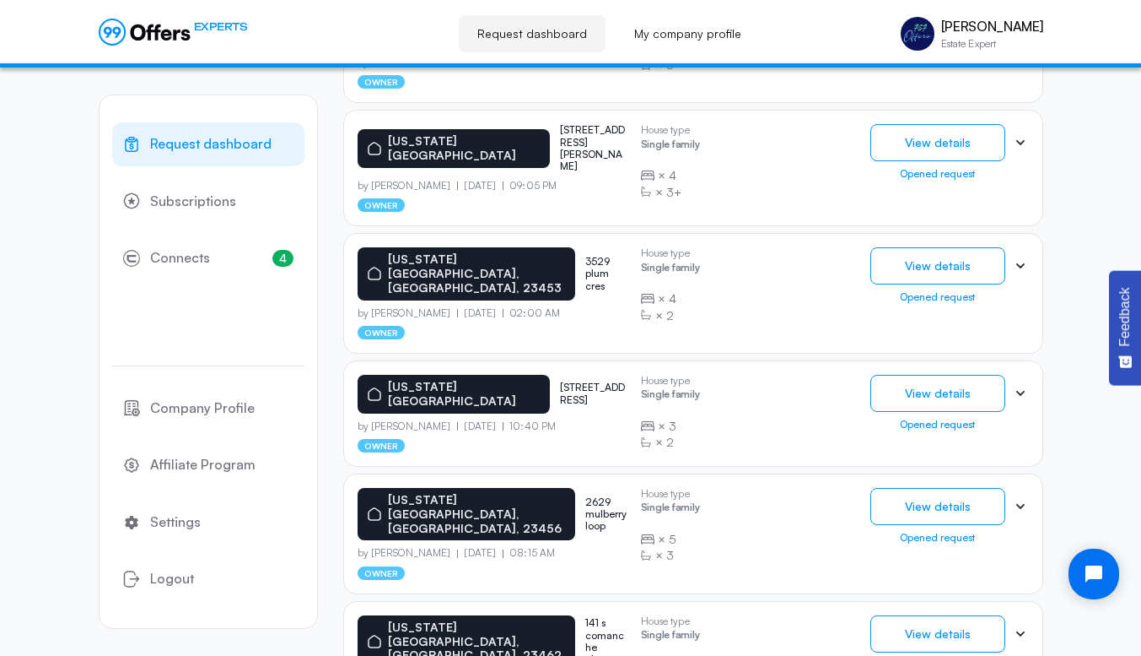
scroll to position [1048, 0]
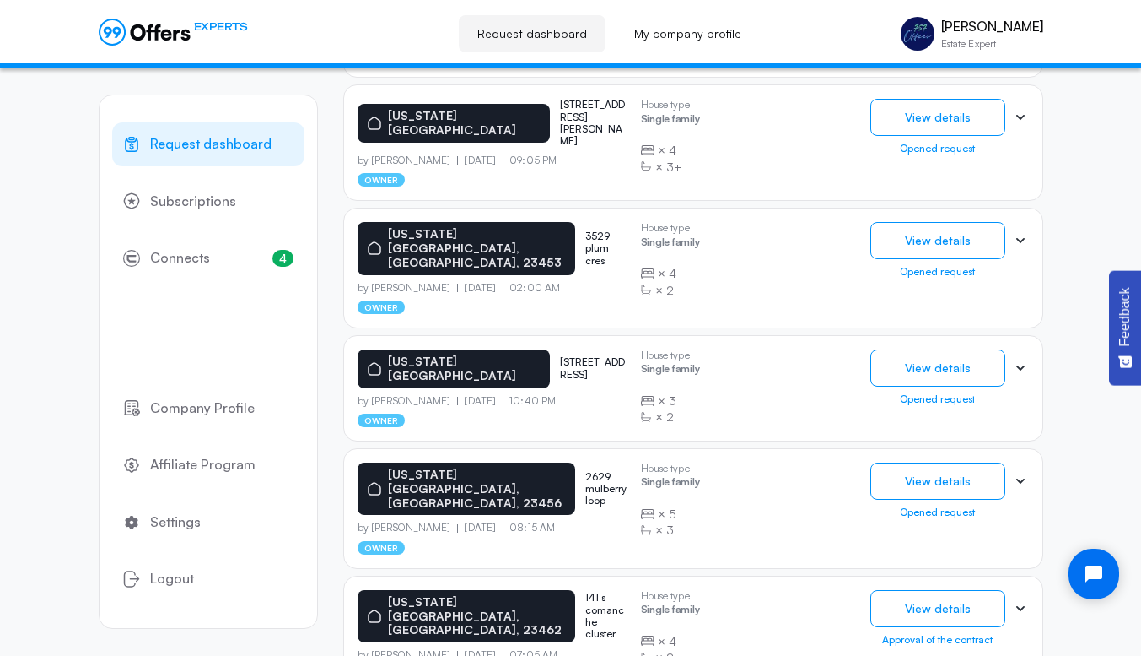
click at [1020, 600] on icon at bounding box center [1020, 608] width 17 height 17
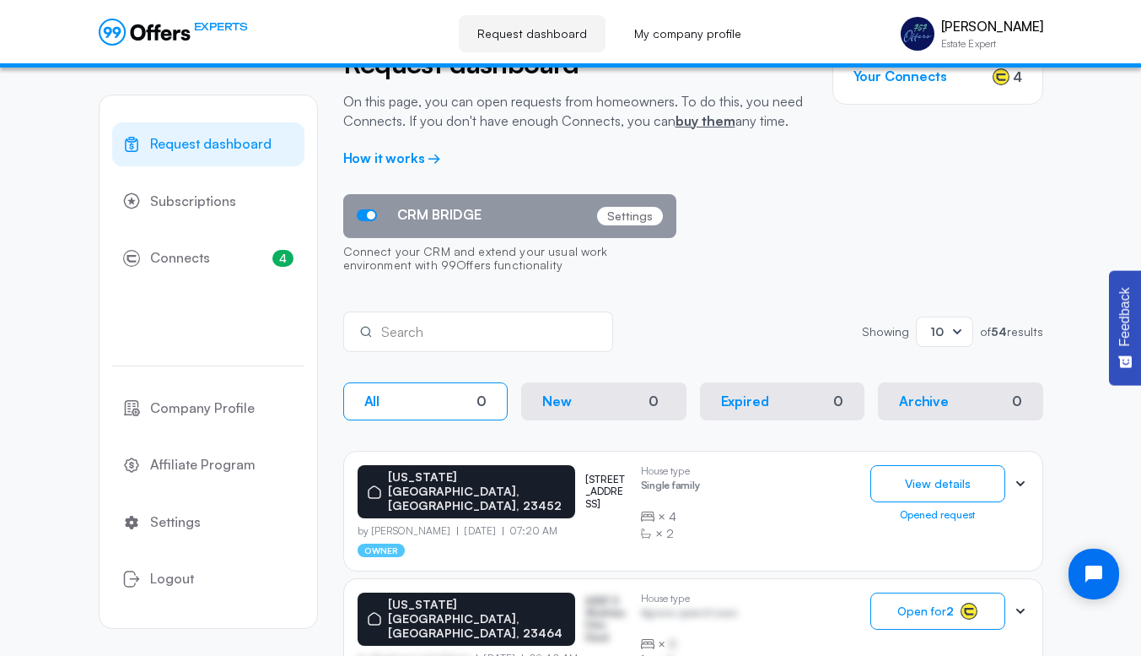
scroll to position [0, 0]
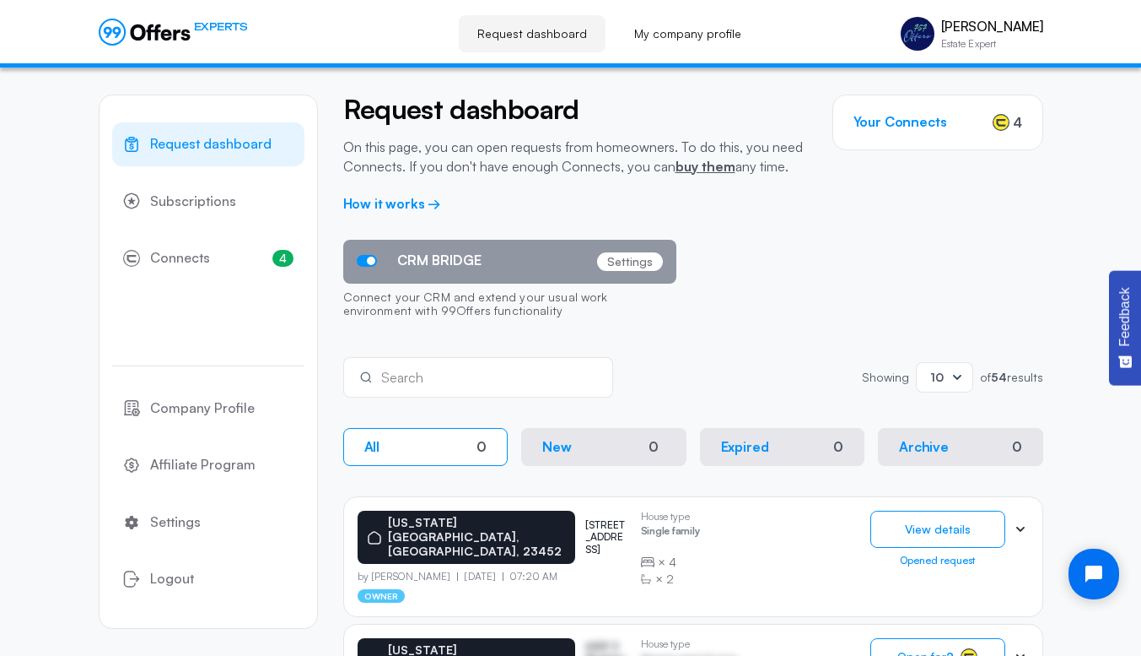
click at [438, 259] on span "CRM BRIDGE" at bounding box center [439, 260] width 84 height 16
click at [0, 0] on input "CRM BRIDGE" at bounding box center [0, 0] width 0 height 0
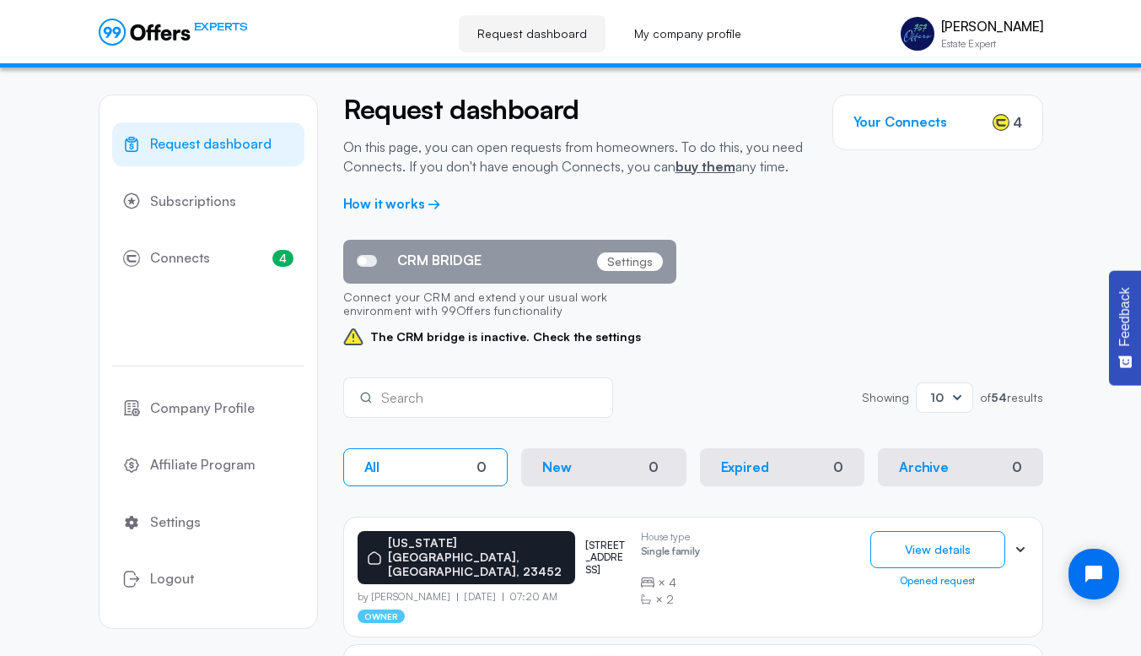
click at [438, 259] on span "CRM BRIDGE" at bounding box center [439, 260] width 84 height 16
click at [0, 0] on input "CRM BRIDGE" at bounding box center [0, 0] width 0 height 0
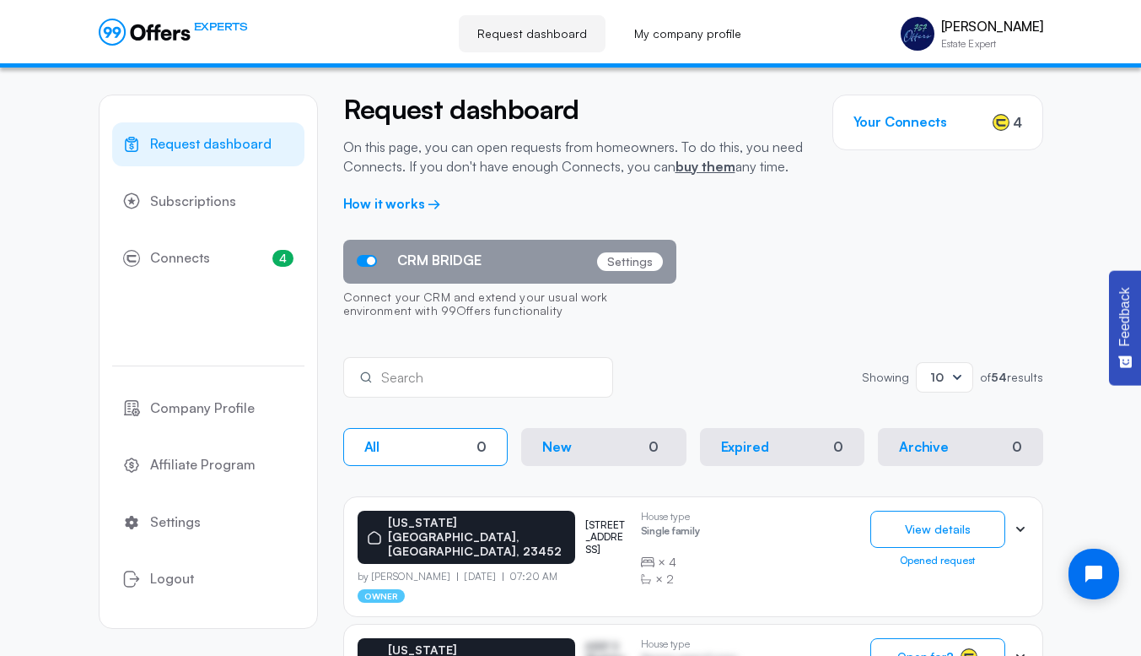
click at [630, 261] on p "Settings" at bounding box center [630, 261] width 66 height 19
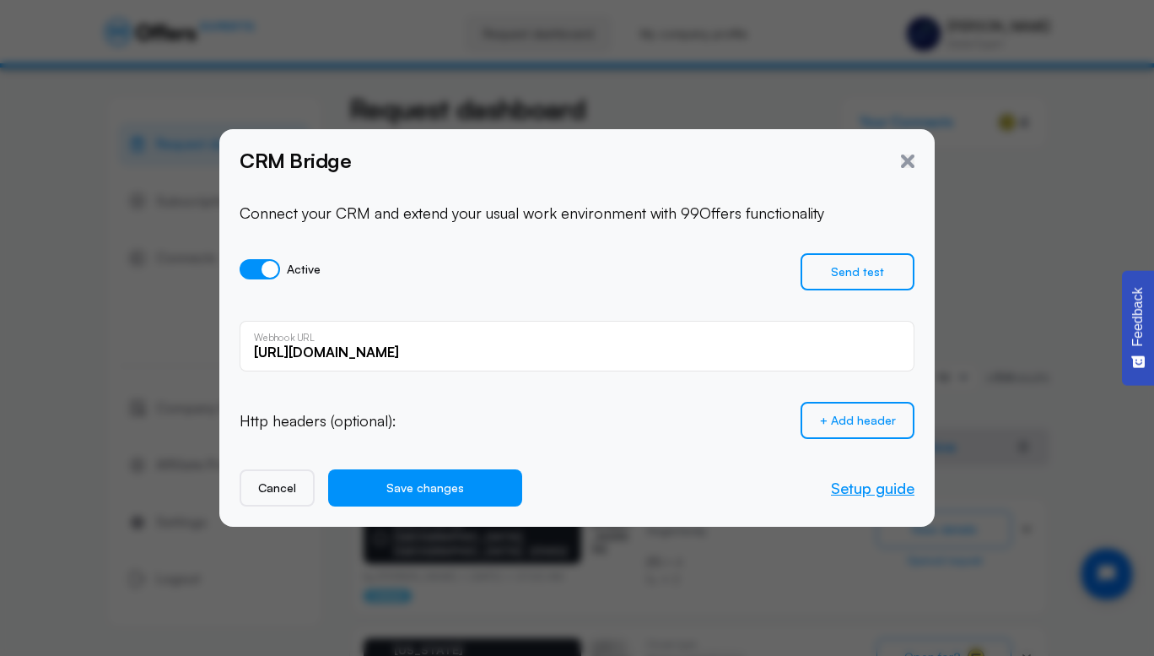
click at [889, 481] on link "Setup guide" at bounding box center [873, 487] width 84 height 19
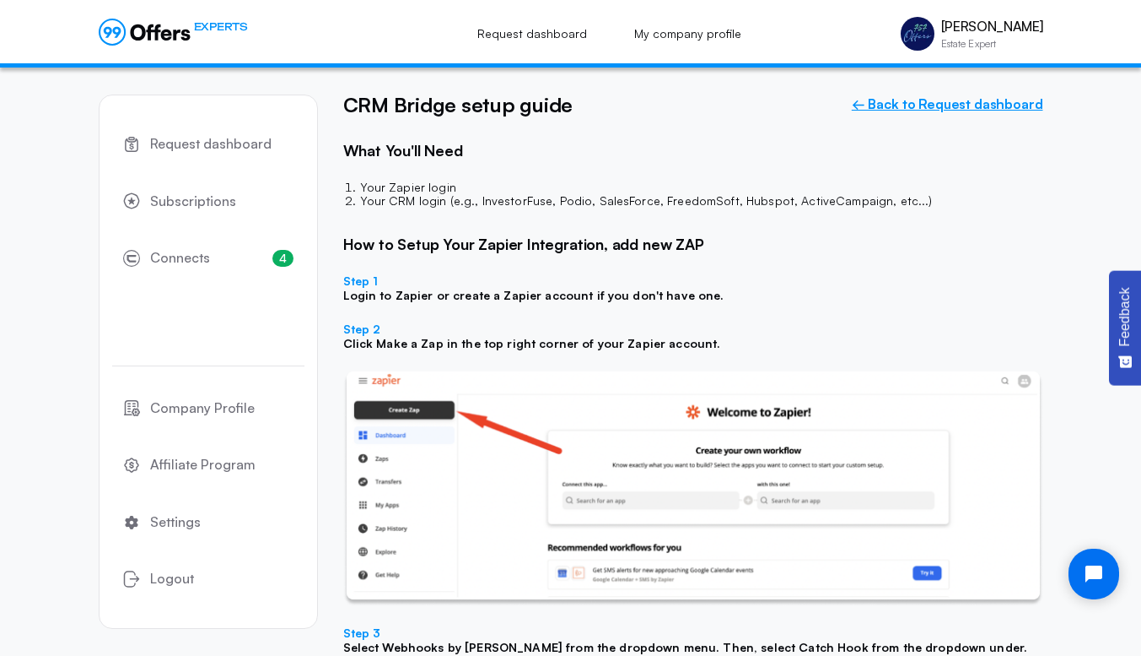
click at [918, 103] on link "← Back to Request dashboard" at bounding box center [948, 104] width 192 height 16
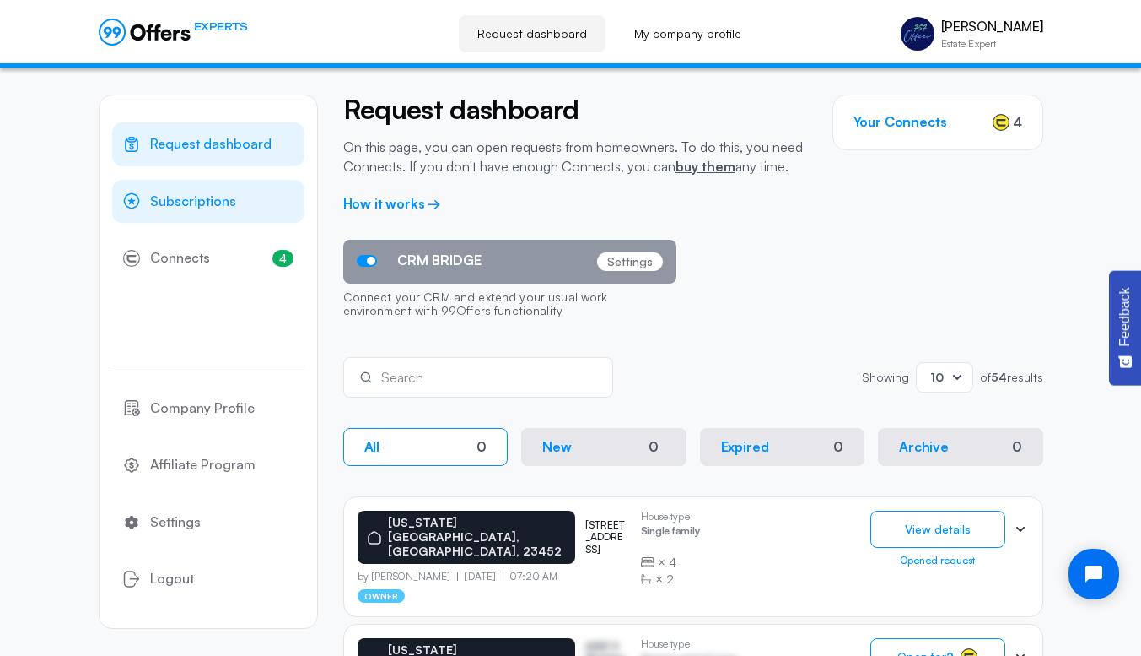
click at [191, 207] on span "Subscriptions" at bounding box center [193, 202] width 86 height 22
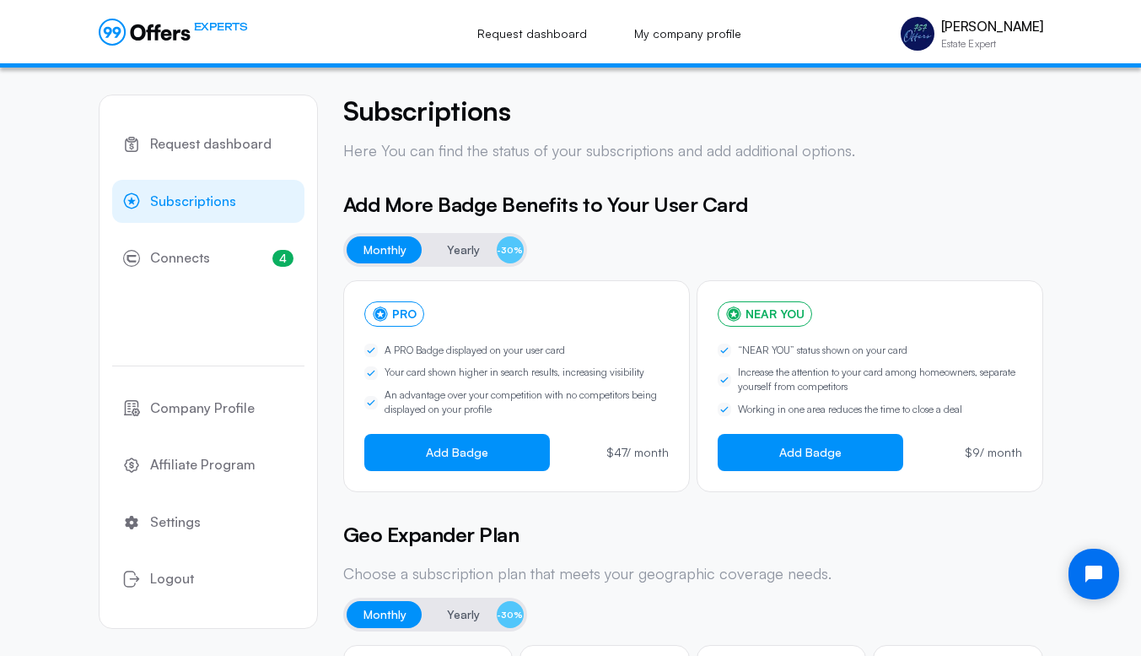
click at [463, 260] on button "Yearly -30%" at bounding box center [477, 249] width 94 height 27
click at [380, 252] on span "Monthly" at bounding box center [385, 250] width 43 height 20
click at [460, 257] on span "Yearly" at bounding box center [463, 250] width 33 height 20
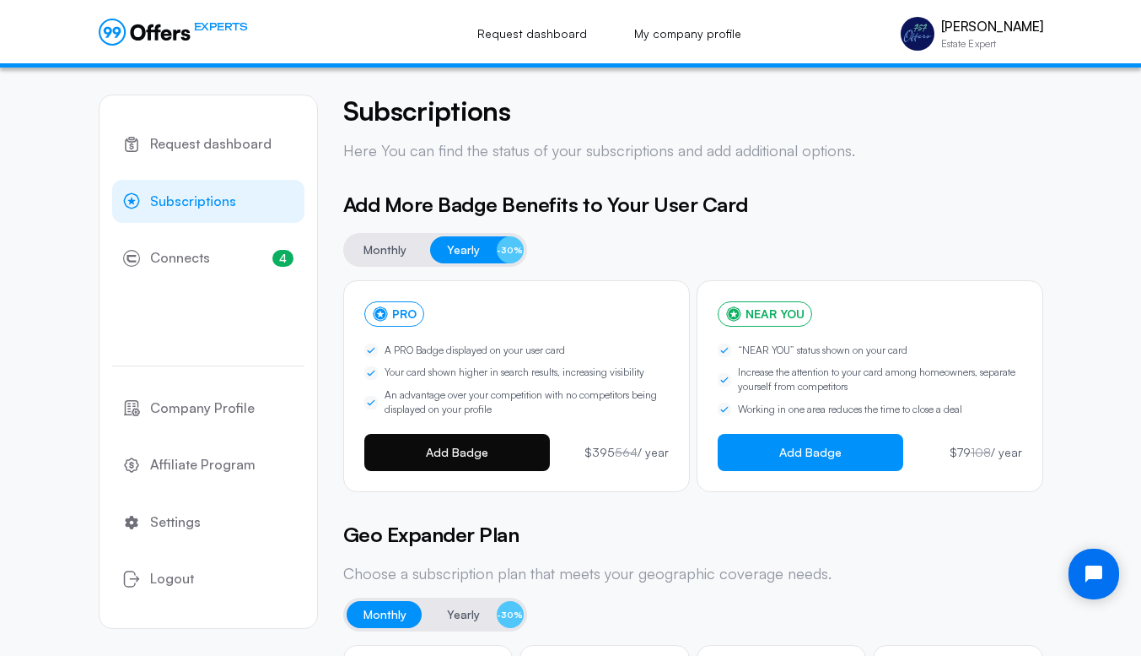
click at [472, 459] on button "Add Badge" at bounding box center [457, 452] width 186 height 37
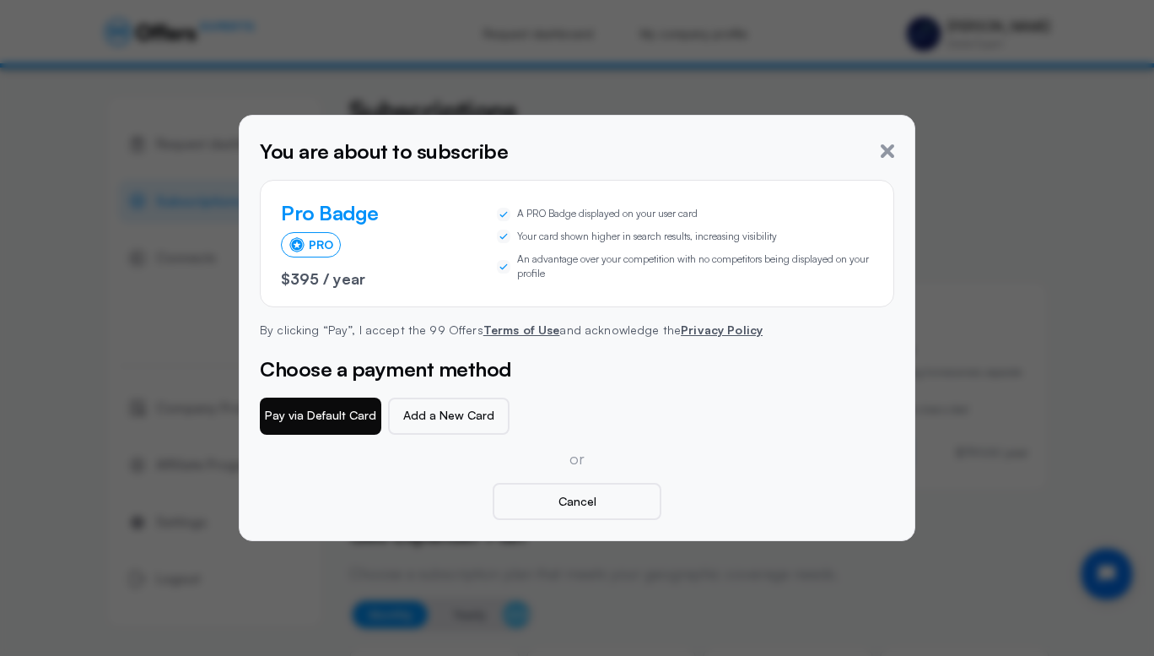
click at [310, 421] on button "Pay via Default Card" at bounding box center [320, 415] width 121 height 37
click at [888, 153] on icon "button" at bounding box center [887, 150] width 13 height 13
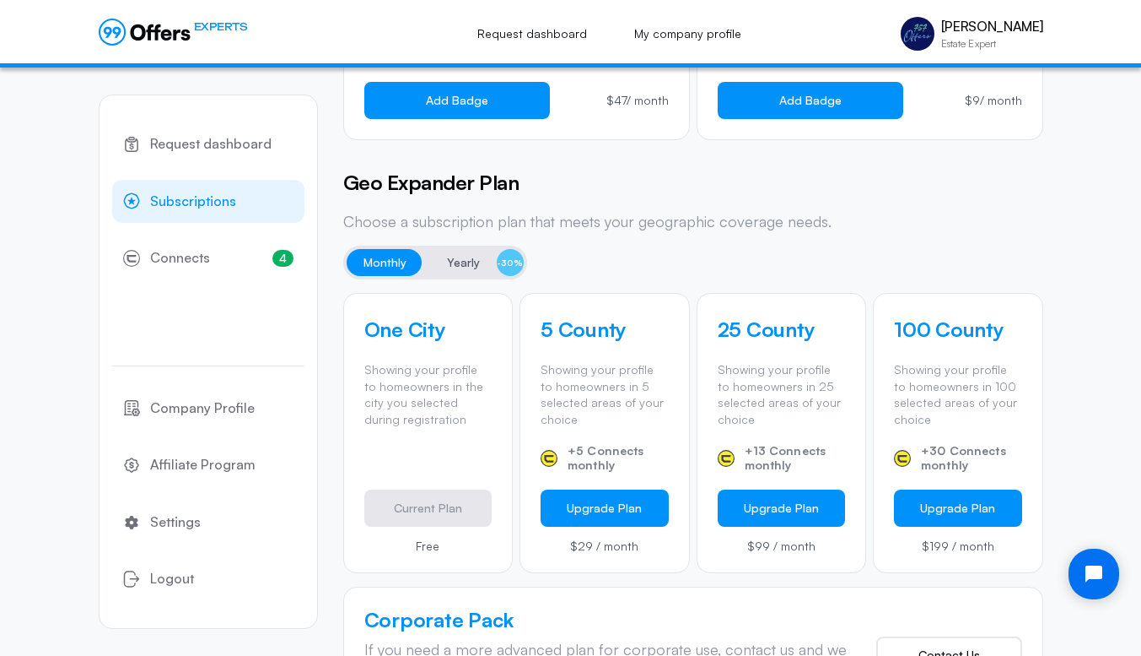
scroll to position [354, 0]
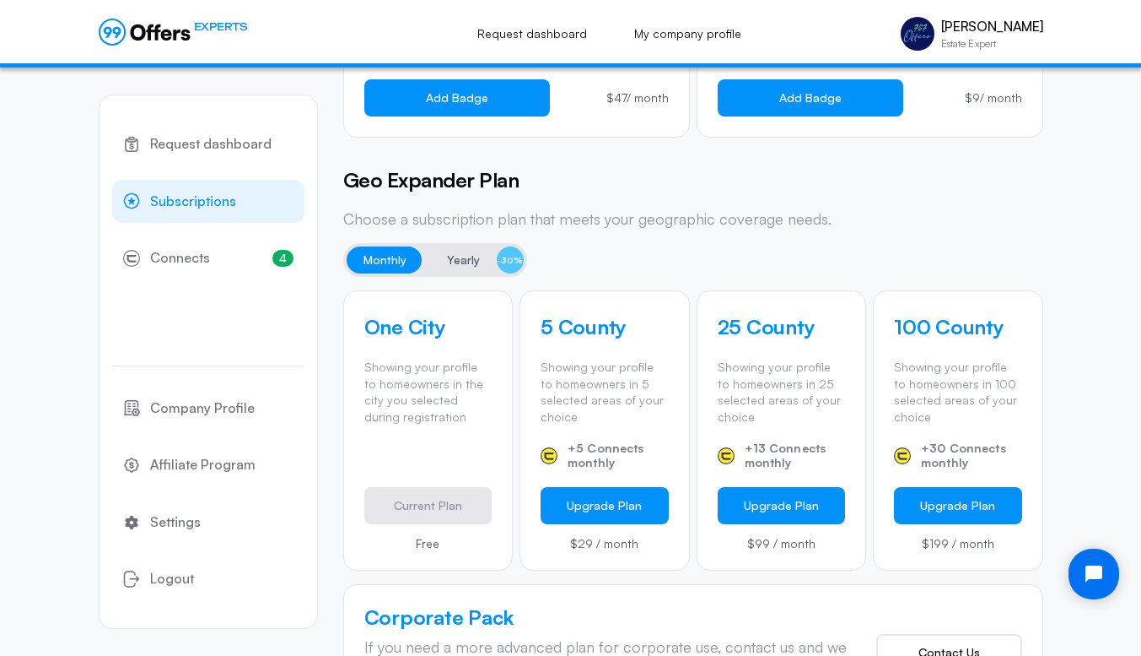
click at [460, 265] on span "Yearly" at bounding box center [463, 260] width 33 height 20
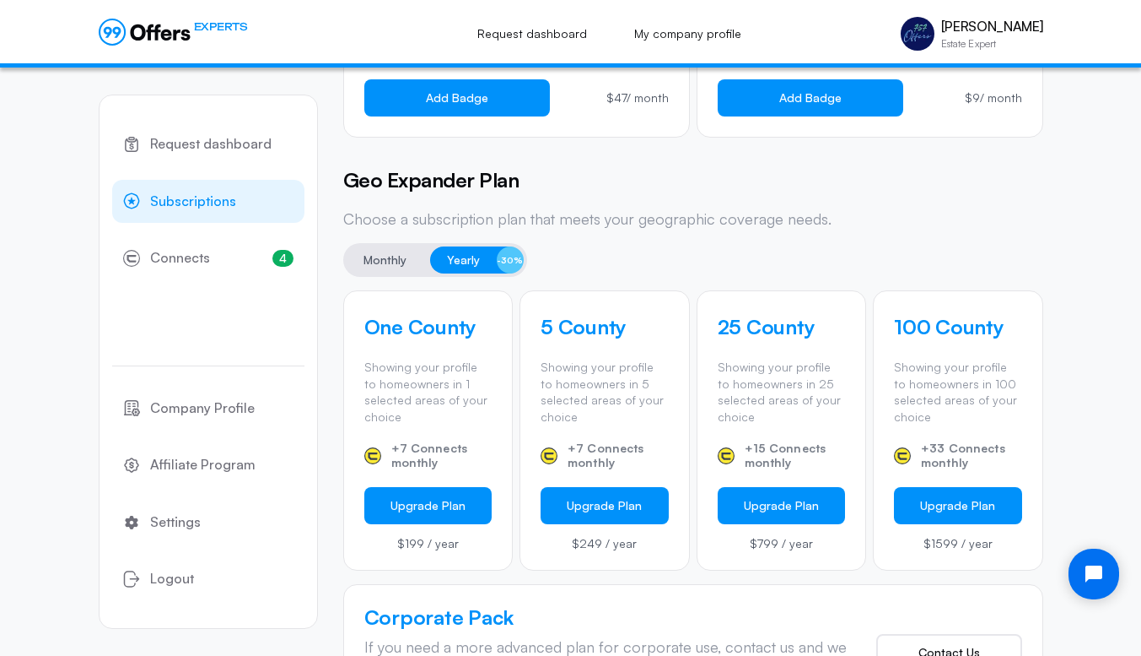
click at [391, 273] on button "Monthly" at bounding box center [385, 259] width 77 height 27
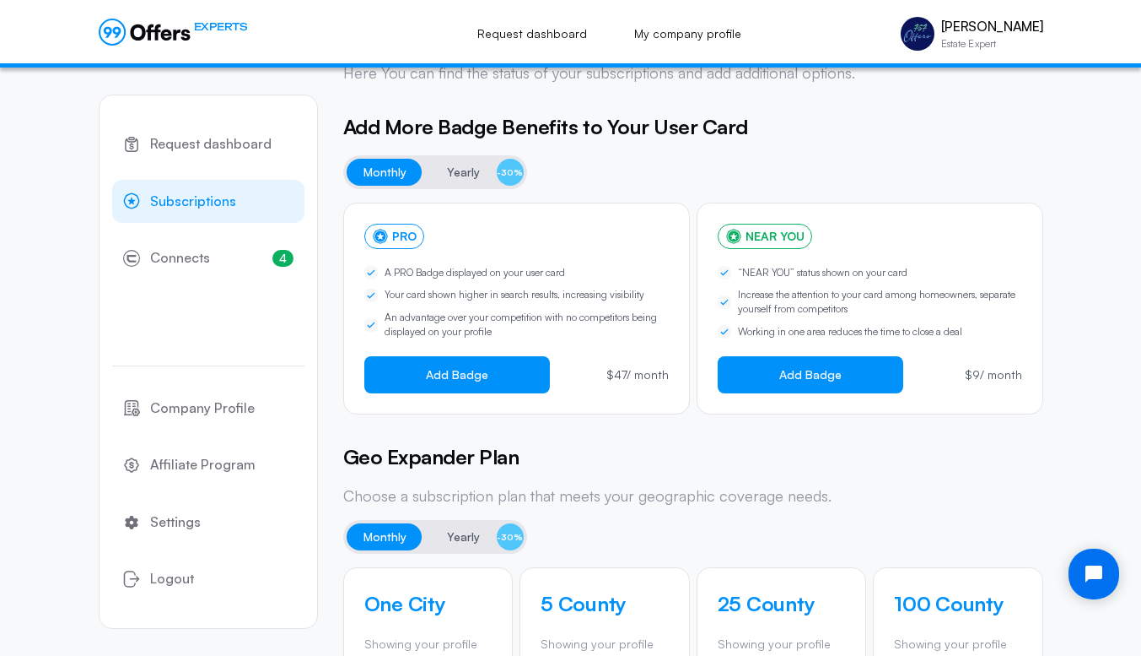
scroll to position [0, 0]
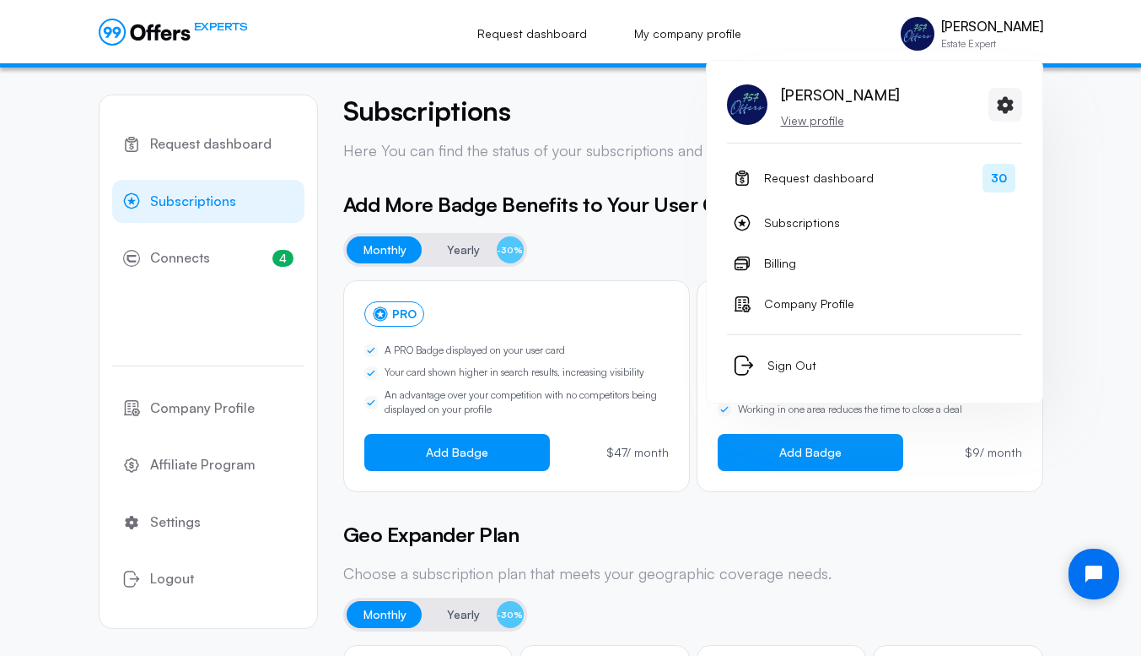
click at [816, 121] on p "View profile" at bounding box center [840, 120] width 119 height 17
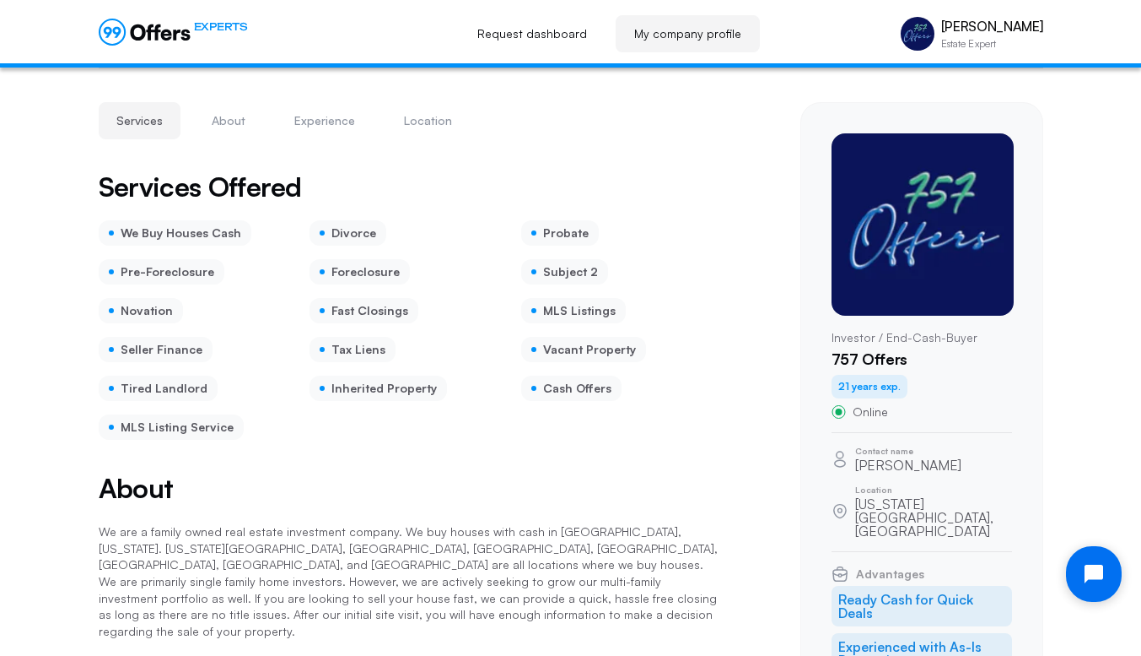
click at [1094, 569] on icon "Open chat widget" at bounding box center [1104, 574] width 26 height 26
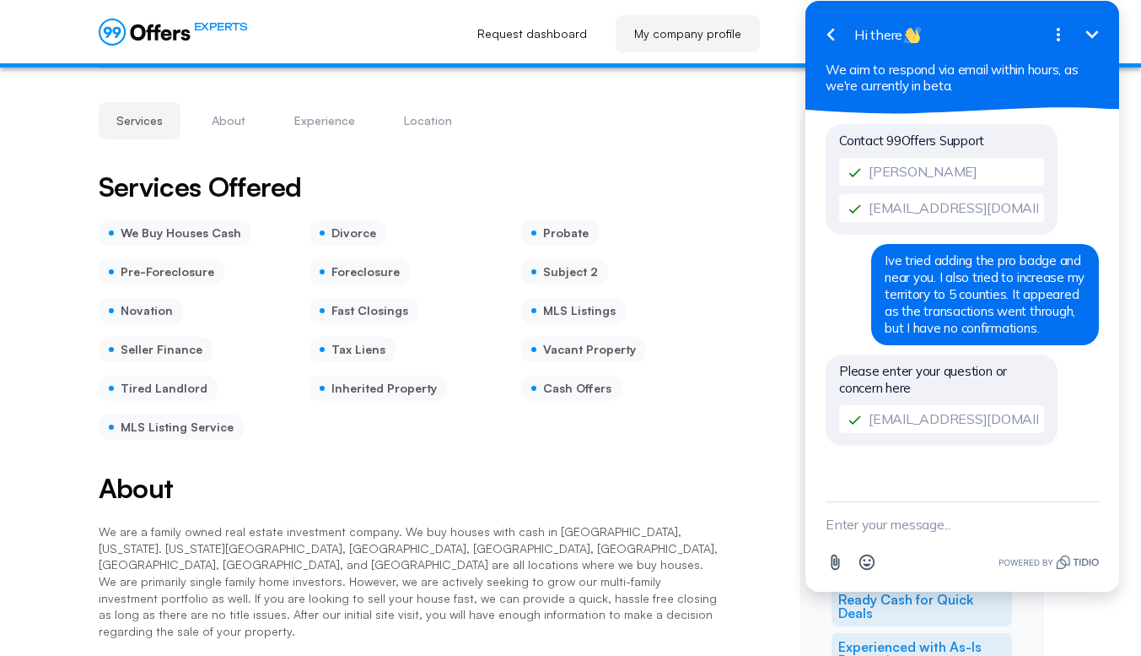
click at [1094, 32] on icon "Minimize" at bounding box center [1092, 34] width 20 height 20
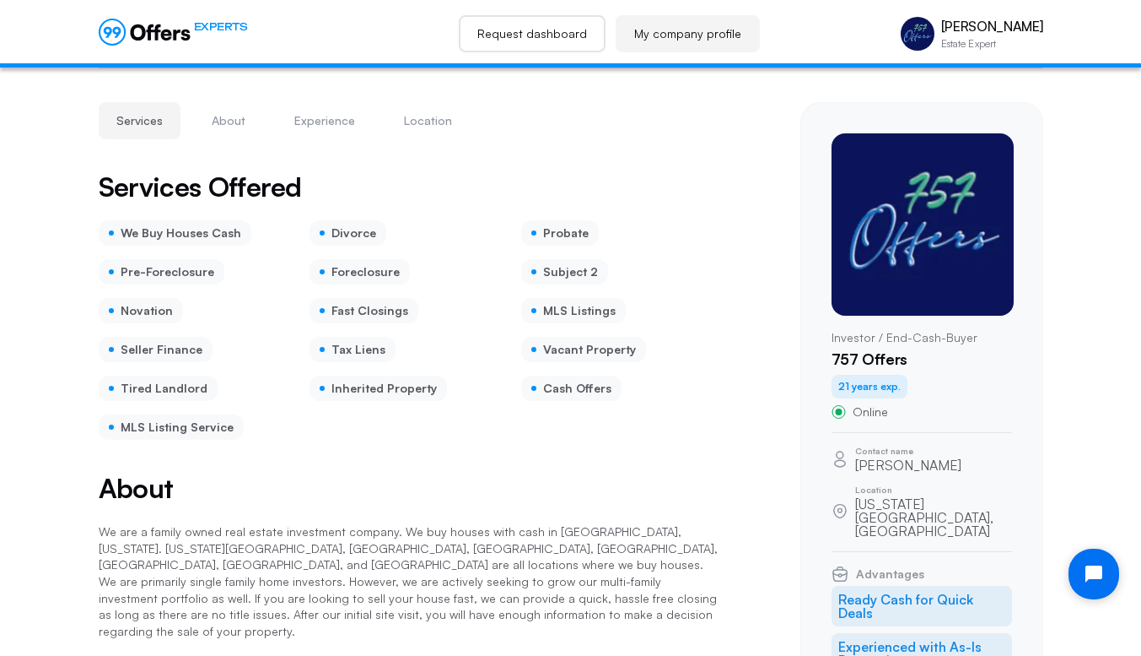
click at [552, 31] on link "Request dashboard" at bounding box center [532, 33] width 147 height 37
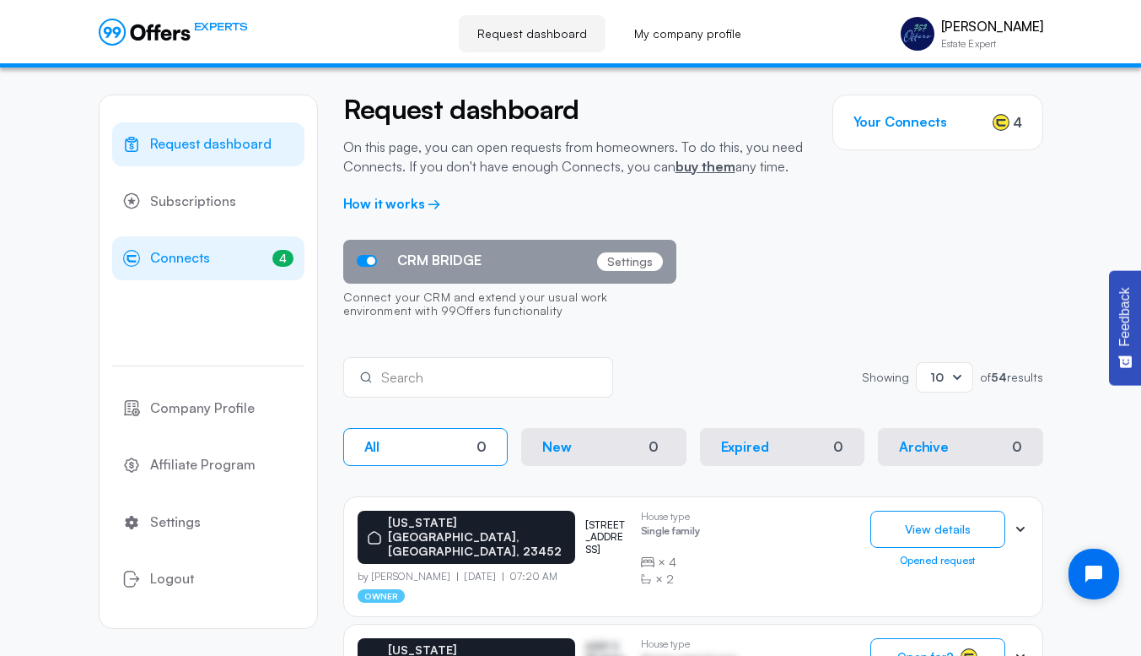
click at [170, 270] on link "4 Connects 4" at bounding box center [208, 258] width 192 height 44
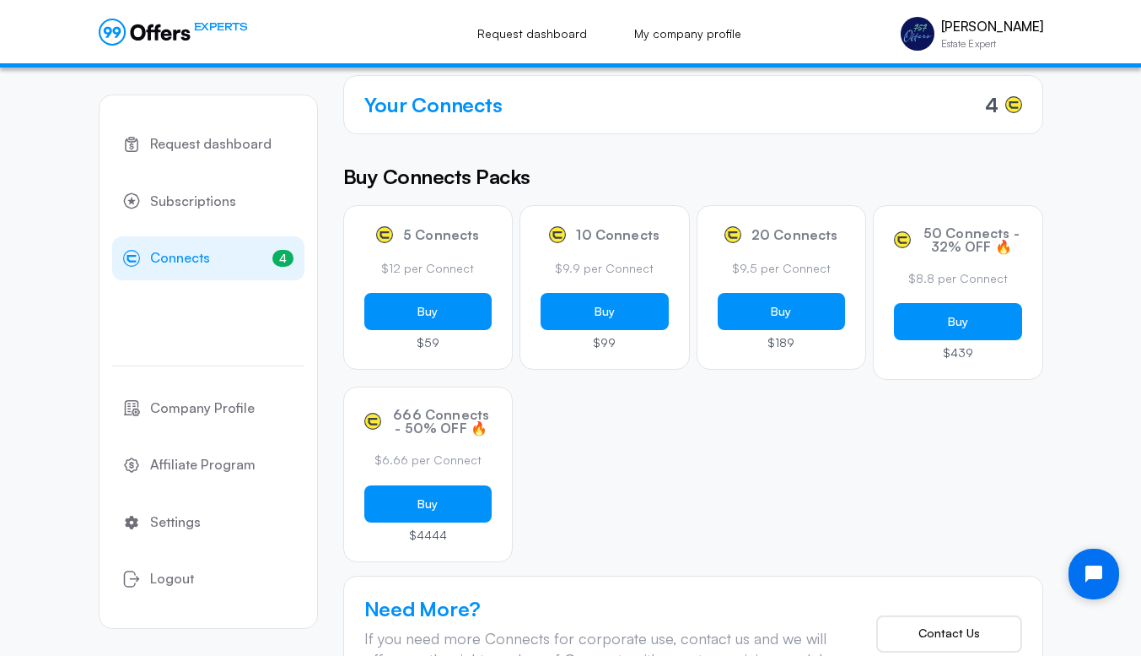
scroll to position [219, 0]
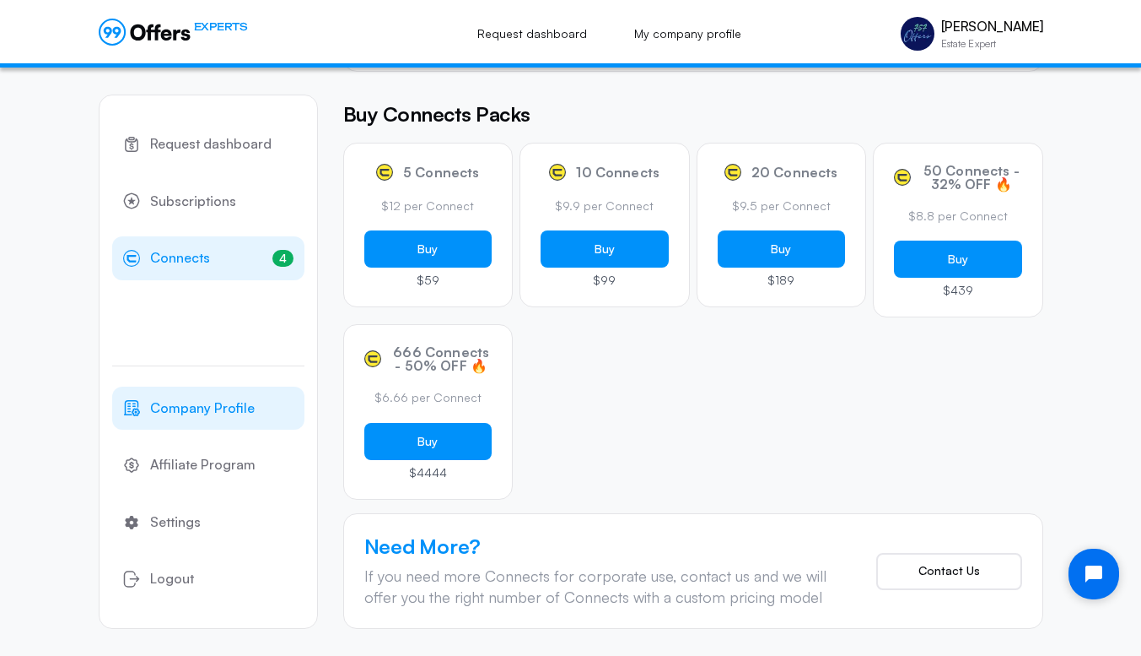
click at [180, 413] on span "Company Profile" at bounding box center [202, 408] width 105 height 22
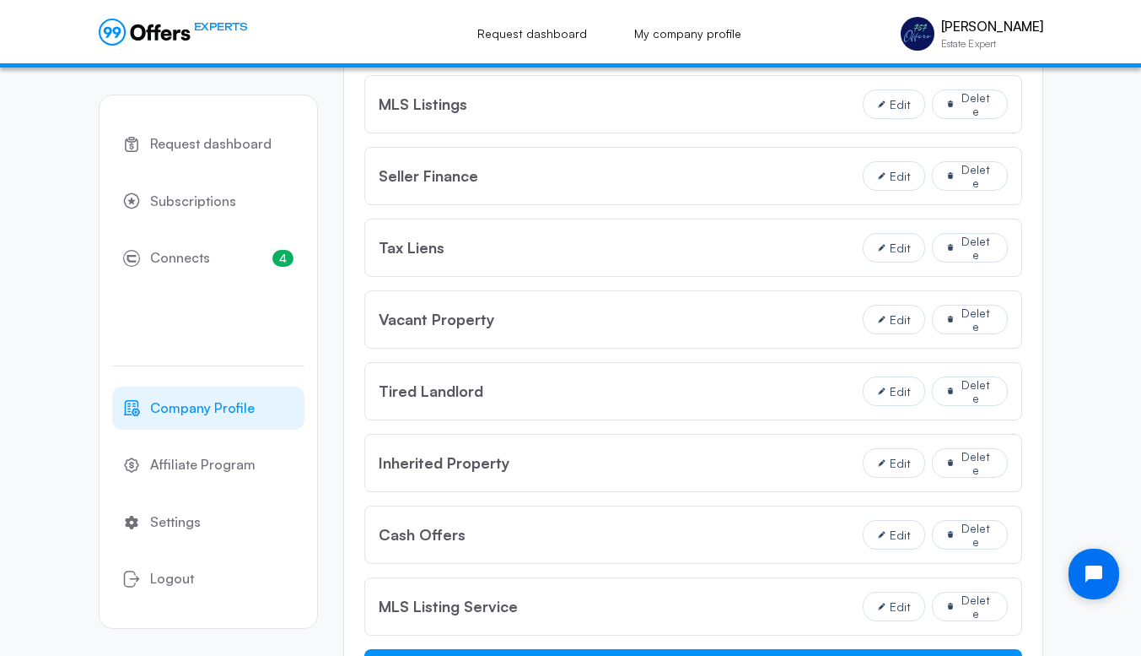
scroll to position [2180, 0]
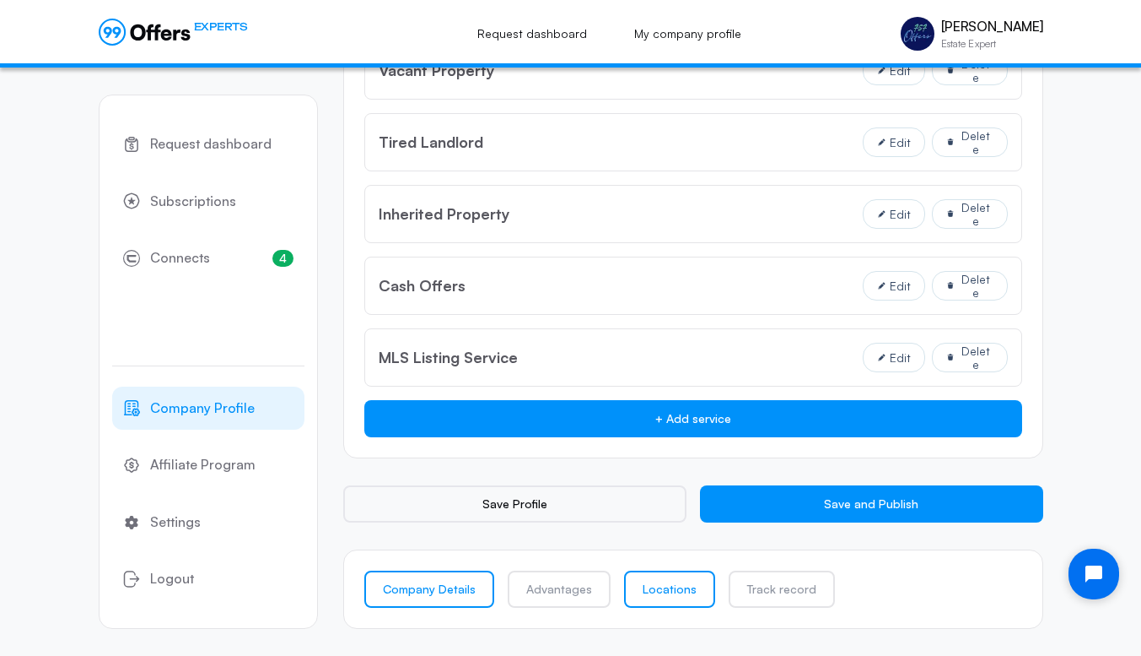
click at [672, 590] on link "Locations" at bounding box center [669, 588] width 91 height 37
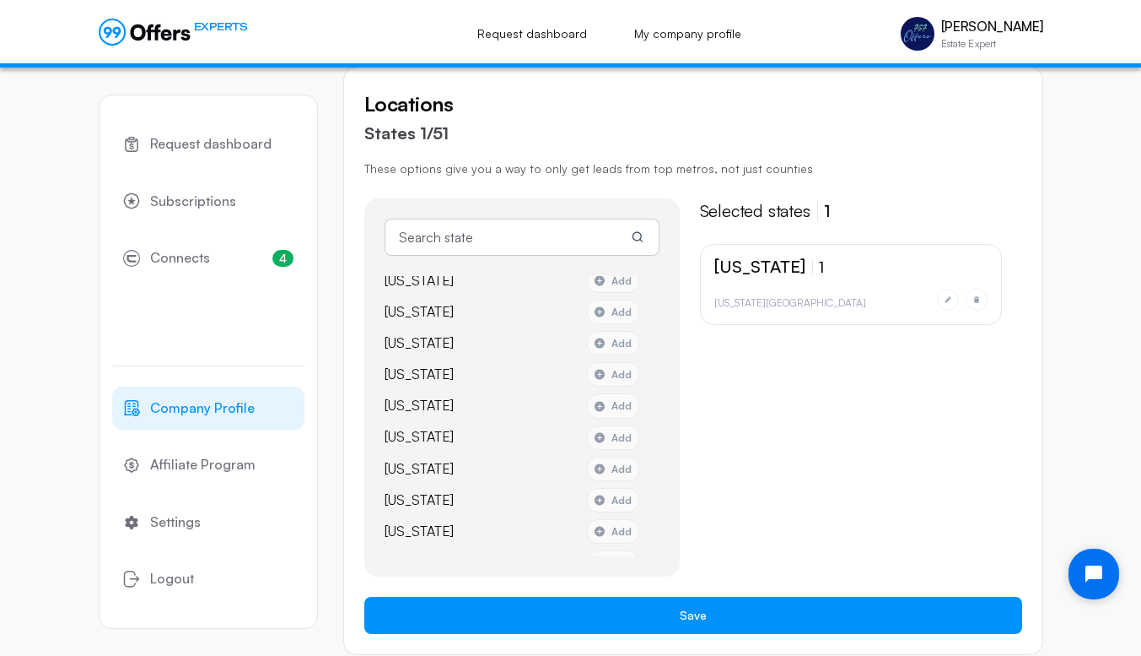
scroll to position [1282, 0]
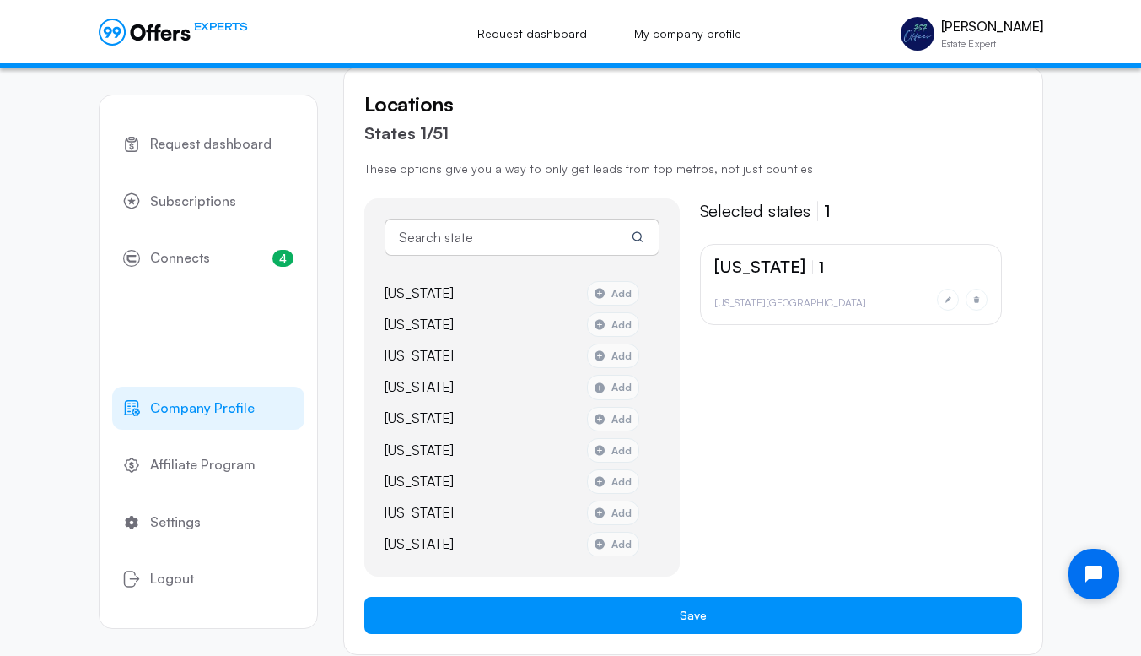
click at [746, 296] on li "[US_STATE][GEOGRAPHIC_DATA]" at bounding box center [791, 302] width 152 height 16
click at [205, 141] on span "Request dashboard" at bounding box center [210, 144] width 121 height 22
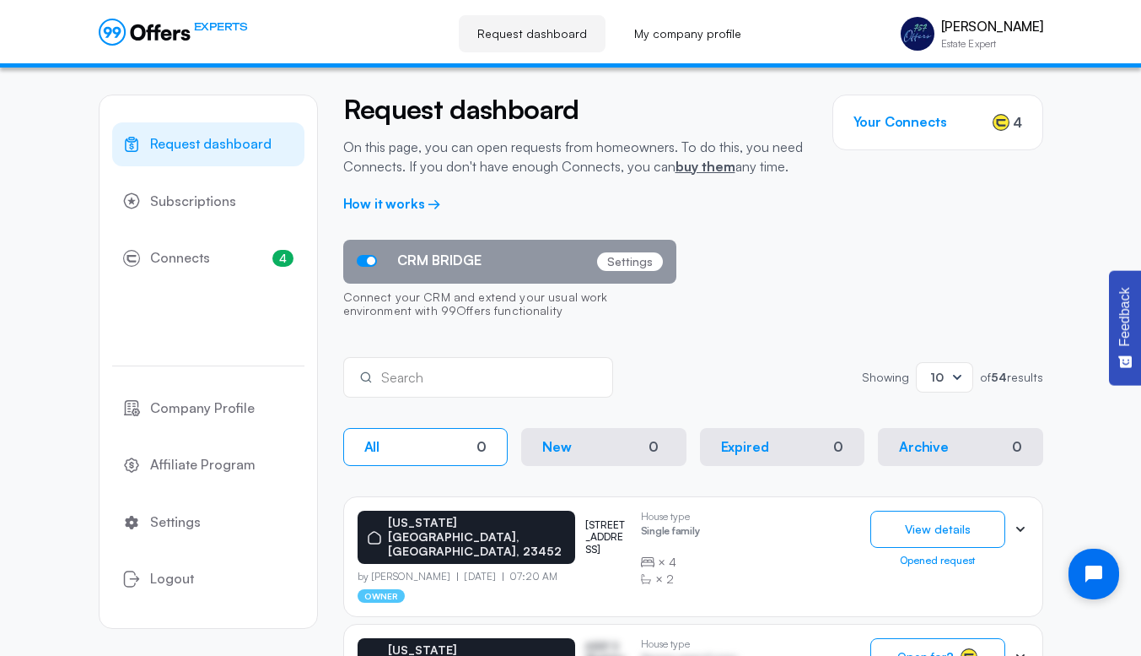
click at [494, 380] on input "text" at bounding box center [490, 377] width 218 height 19
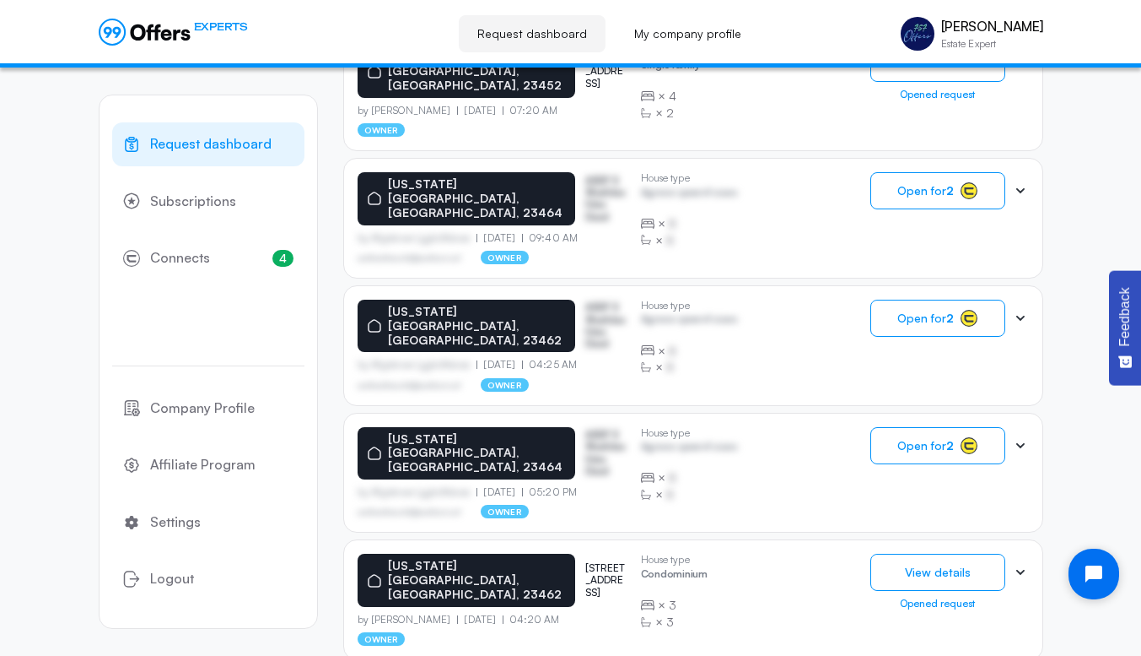
scroll to position [461, 0]
